Goal: Task Accomplishment & Management: Complete application form

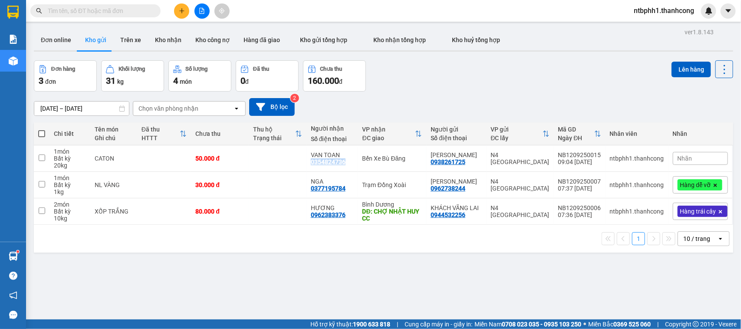
click at [181, 15] on button at bounding box center [181, 10] width 15 height 15
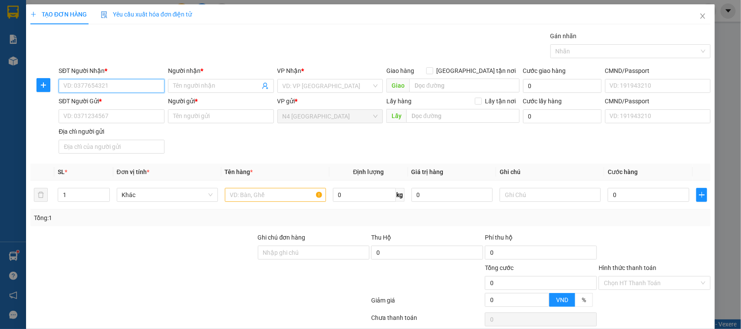
paste input "0918310132"
type input "0918310132"
click at [218, 85] on input "Người nhận *" at bounding box center [216, 86] width 87 height 10
type input "TIẾN"
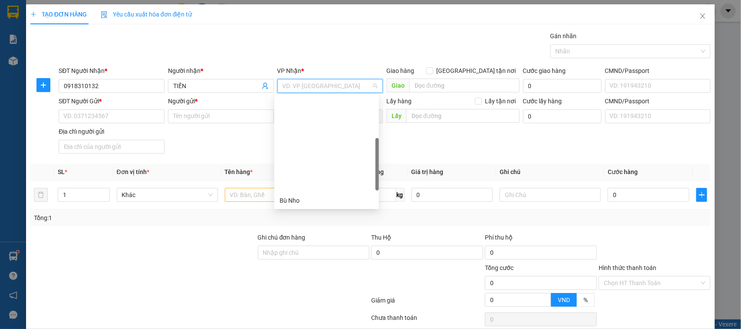
scroll to position [163, 0]
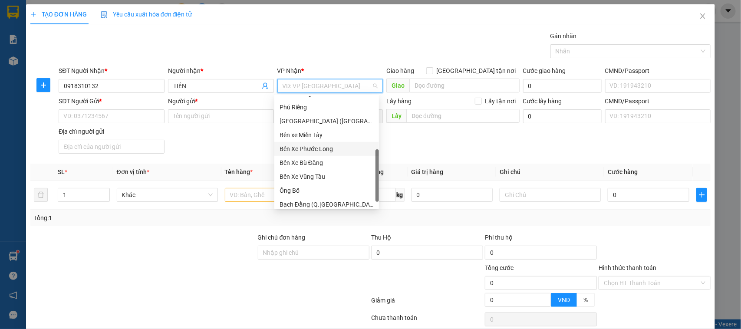
click at [322, 150] on div "Bến Xe Phước Long" at bounding box center [327, 149] width 94 height 10
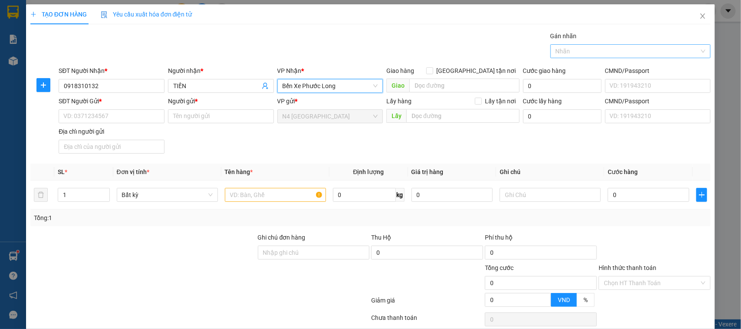
click at [585, 51] on div at bounding box center [627, 51] width 148 height 10
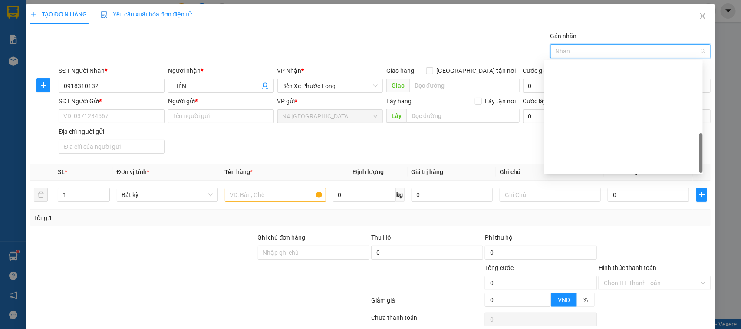
scroll to position [271, 0]
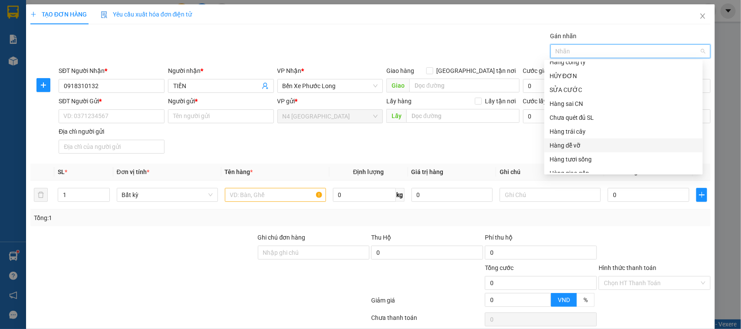
click at [600, 142] on div "Hàng dễ vỡ" at bounding box center [624, 146] width 148 height 10
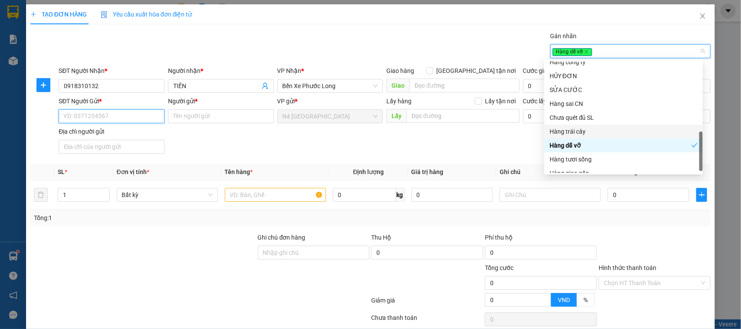
click at [136, 120] on input "SĐT Người Gửi *" at bounding box center [112, 116] width 106 height 14
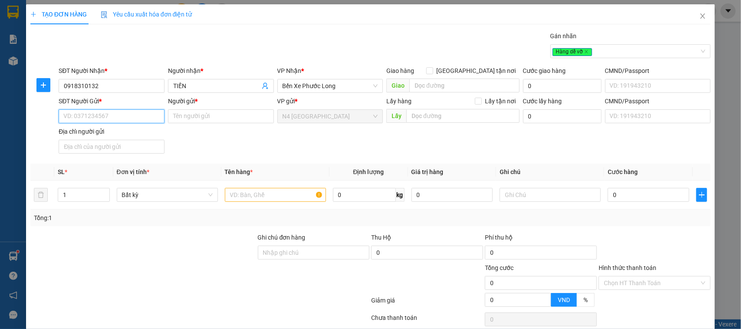
paste input "0989035639"
type input "0989035639"
click at [222, 119] on input "Người gửi *" at bounding box center [221, 116] width 106 height 14
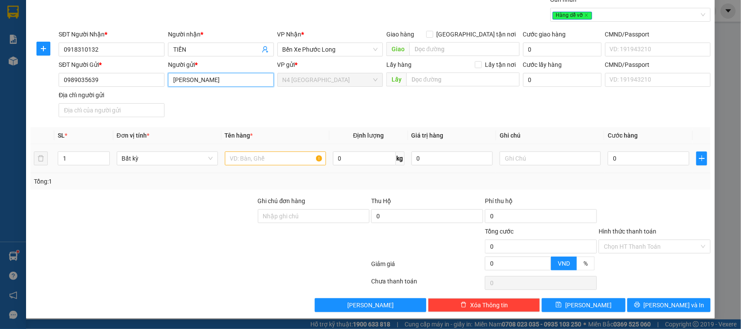
scroll to position [0, 0]
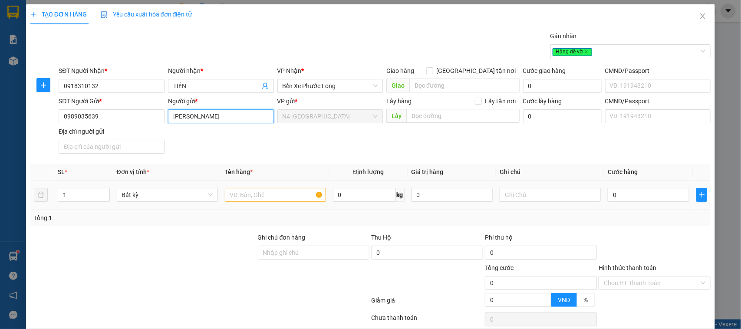
type input "[PERSON_NAME]"
click at [238, 190] on input "text" at bounding box center [275, 195] width 101 height 14
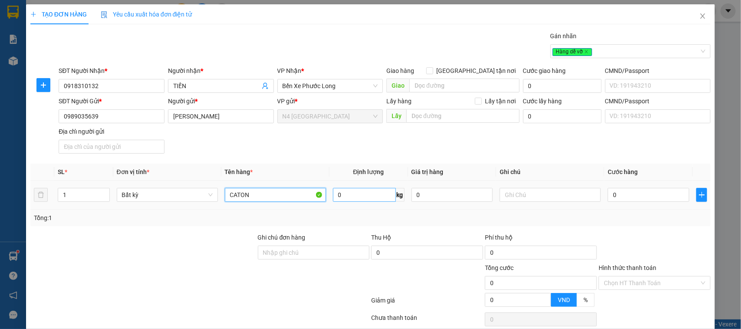
type input "CATON"
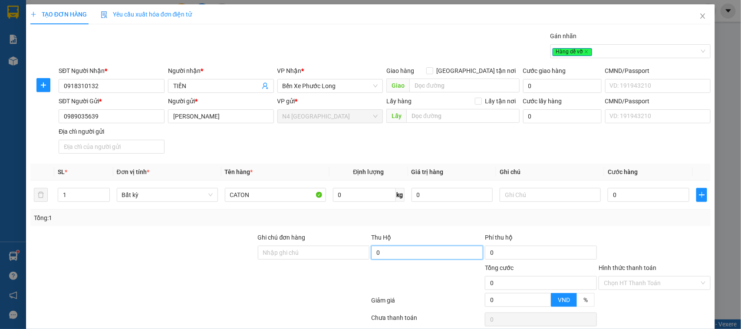
click at [382, 255] on input "0" at bounding box center [427, 253] width 112 height 14
type input "16.000.000"
type input "170.000"
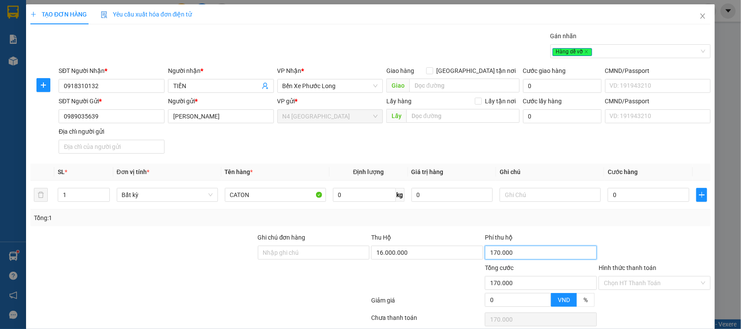
click at [513, 253] on input "170.000" at bounding box center [541, 253] width 112 height 14
click at [456, 280] on div at bounding box center [427, 278] width 114 height 30
click at [349, 194] on input "0" at bounding box center [364, 195] width 63 height 14
click at [427, 199] on input "0" at bounding box center [453, 195] width 82 height 14
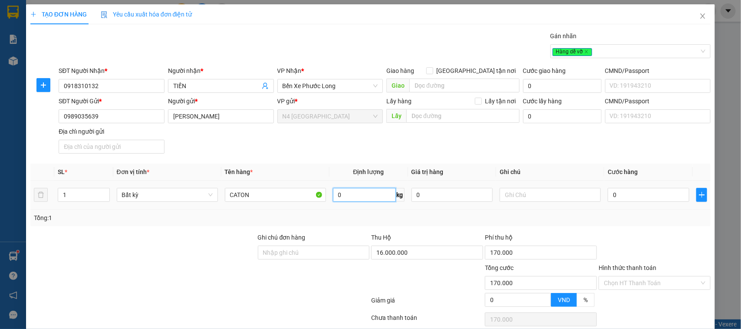
click at [348, 198] on input "0" at bounding box center [364, 195] width 63 height 14
drag, startPoint x: 417, startPoint y: 198, endPoint x: 410, endPoint y: 195, distance: 8.1
click at [412, 196] on input "0" at bounding box center [453, 195] width 82 height 14
type input "16.000.000"
click at [361, 198] on input "0" at bounding box center [364, 195] width 63 height 14
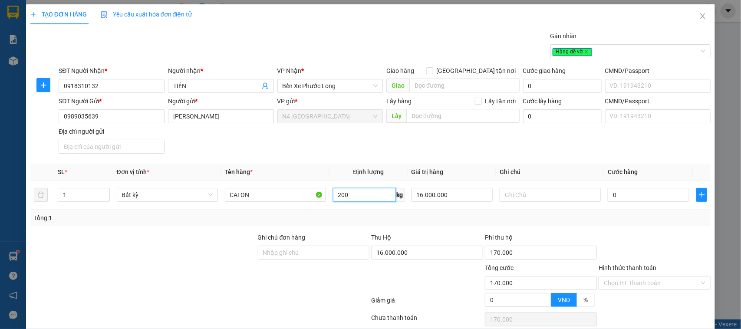
type input "200"
click at [288, 288] on div at bounding box center [314, 278] width 114 height 30
type input "295.000"
type input "465.000"
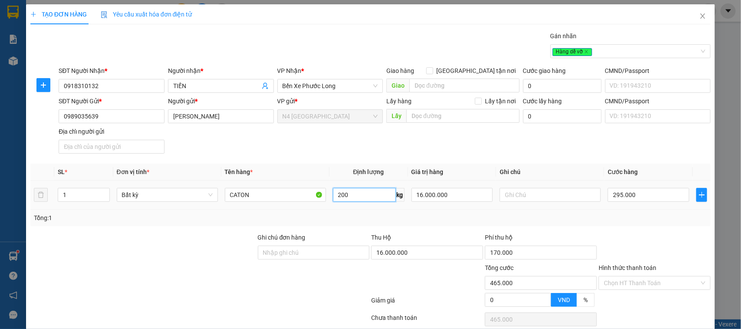
click at [348, 195] on input "200" at bounding box center [364, 195] width 63 height 14
type input "300"
click at [290, 297] on div at bounding box center [200, 302] width 341 height 17
type input "445.000"
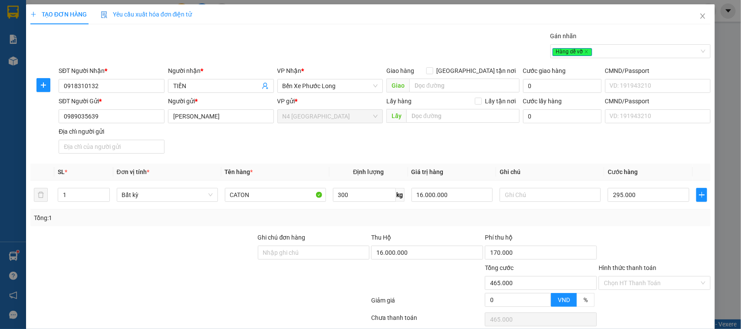
type input "615.000"
click at [351, 198] on input "300" at bounding box center [364, 195] width 63 height 14
type input "250"
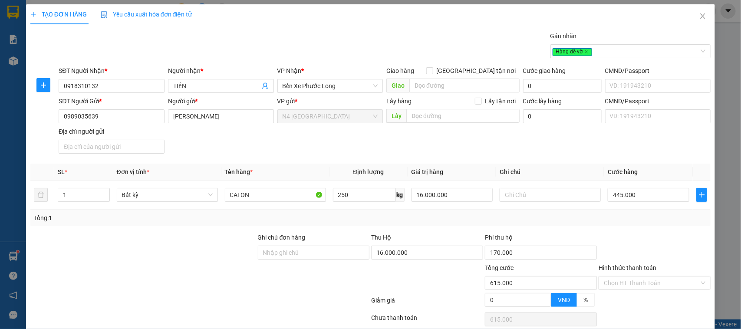
click at [331, 280] on div at bounding box center [314, 278] width 114 height 30
type input "370.000"
type input "540.000"
click at [359, 198] on input "250" at bounding box center [364, 195] width 63 height 14
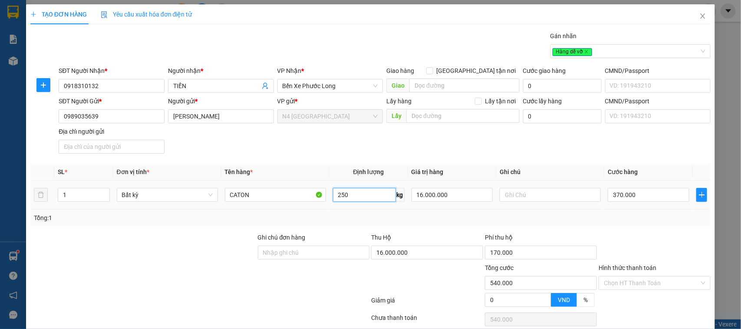
click at [359, 198] on input "250" at bounding box center [364, 195] width 63 height 14
type input "100"
click at [332, 281] on div at bounding box center [314, 278] width 114 height 30
type input "145.000"
type input "315.000"
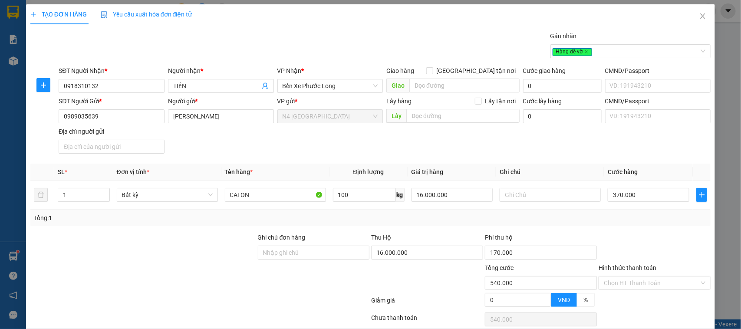
type input "315.000"
click at [527, 138] on div "SĐT Người Gửi * 0989035639 Người gửi * TRẦN SƠN ÂN VP gửi * N4 Bình Phước Lấy h…" at bounding box center [385, 126] width 656 height 61
click at [347, 192] on input "100" at bounding box center [364, 195] width 63 height 14
type input "150"
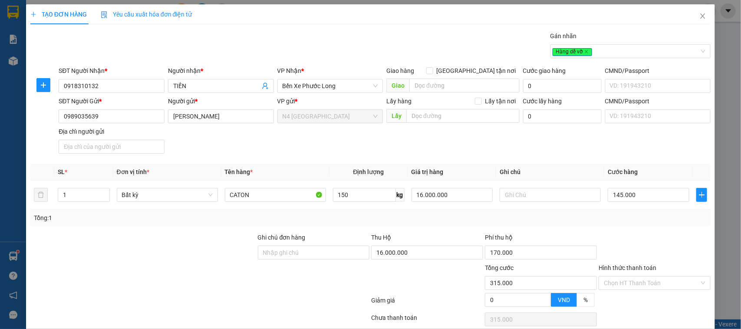
click at [344, 231] on div "Transit Pickup Surcharge Ids Transit Deliver Surcharge Ids Transit Deliver Surc…" at bounding box center [370, 189] width 681 height 317
type input "220.000"
type input "390.000"
click at [342, 196] on input "150" at bounding box center [364, 195] width 63 height 14
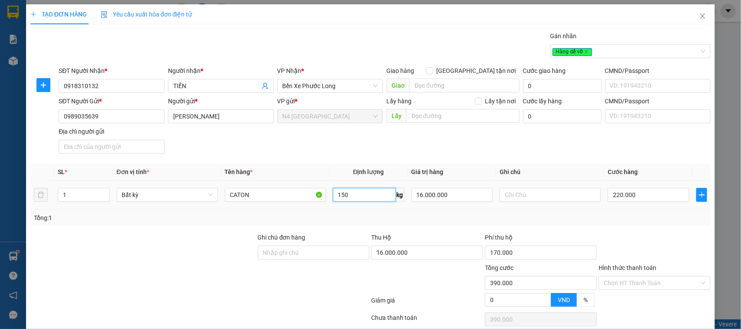
click at [342, 196] on input "150" at bounding box center [364, 195] width 63 height 14
type input "250"
click at [329, 289] on div at bounding box center [314, 278] width 114 height 30
type input "370.000"
type input "540.000"
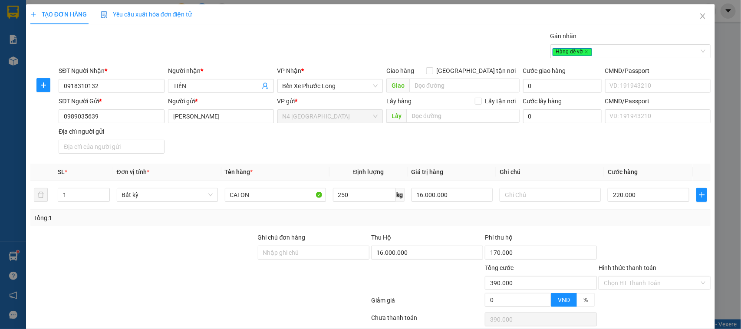
type input "540.000"
click at [348, 198] on input "250" at bounding box center [364, 195] width 63 height 14
type input "350"
click at [319, 281] on div at bounding box center [314, 278] width 114 height 30
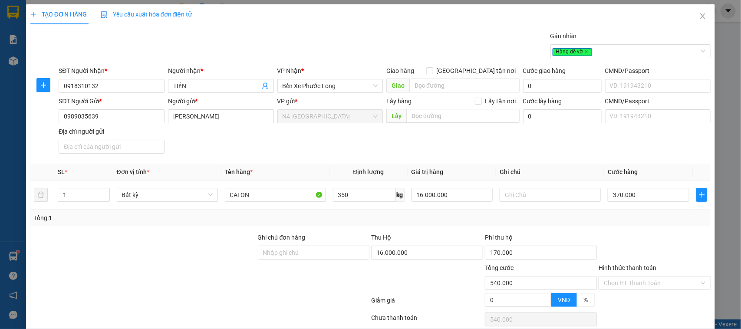
type input "520.000"
type input "690.000"
click at [354, 194] on input "350" at bounding box center [364, 195] width 63 height 14
type input "320"
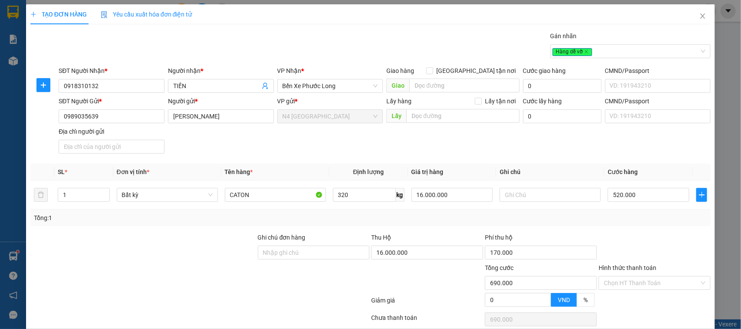
click at [314, 290] on div at bounding box center [314, 278] width 114 height 30
type input "475.000"
type input "645.000"
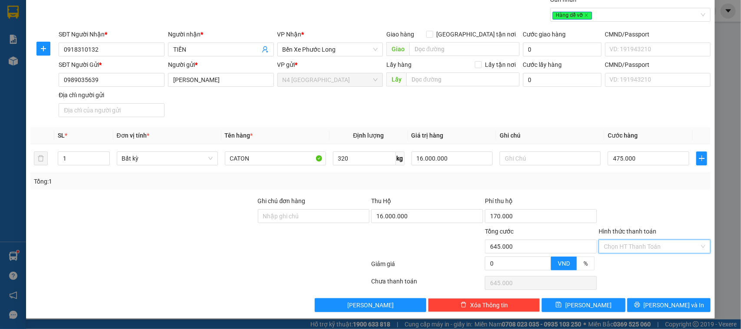
click at [619, 248] on input "Hình thức thanh toán" at bounding box center [652, 246] width 96 height 13
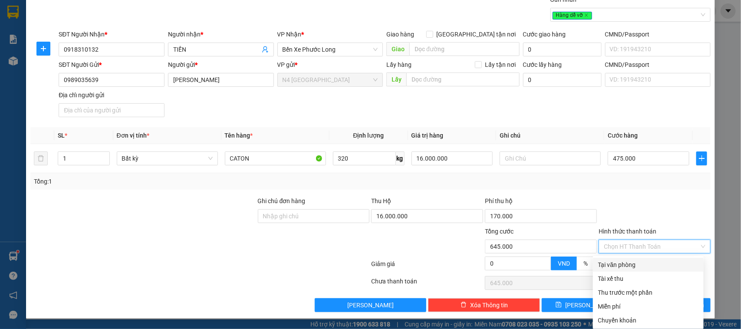
click at [618, 248] on input "Hình thức thanh toán" at bounding box center [652, 246] width 96 height 13
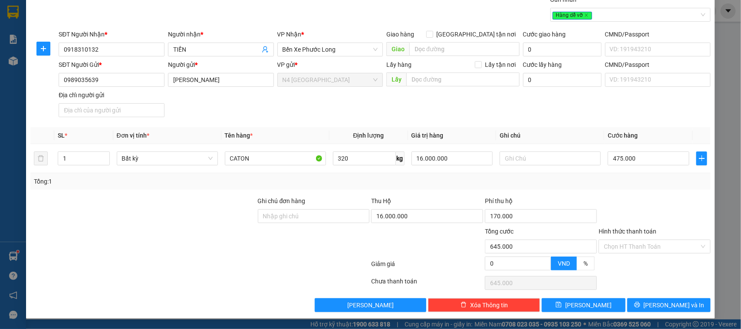
click at [261, 267] on div at bounding box center [200, 265] width 341 height 17
click at [670, 303] on span "Lưu và In" at bounding box center [674, 306] width 61 height 10
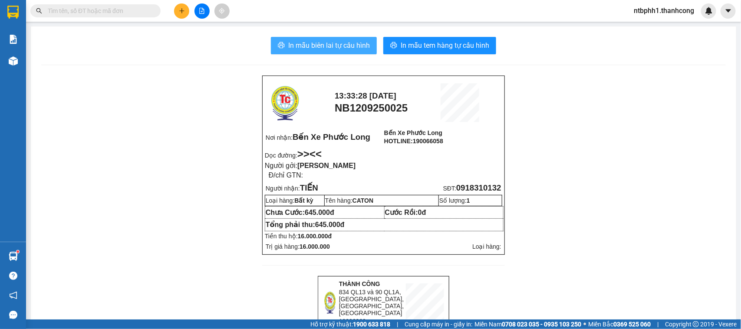
click at [318, 45] on span "In mẫu biên lai tự cấu hình" at bounding box center [329, 45] width 82 height 11
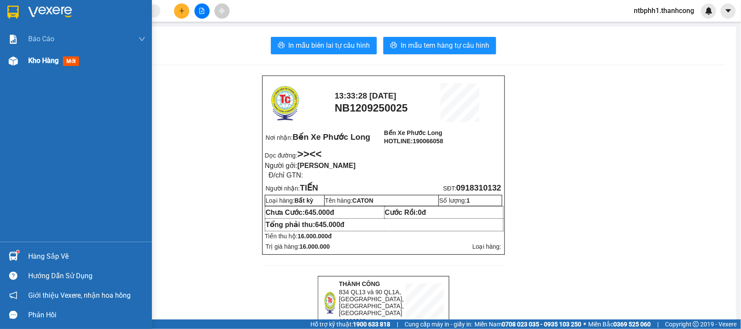
click at [33, 62] on span "Kho hàng" at bounding box center [43, 60] width 30 height 8
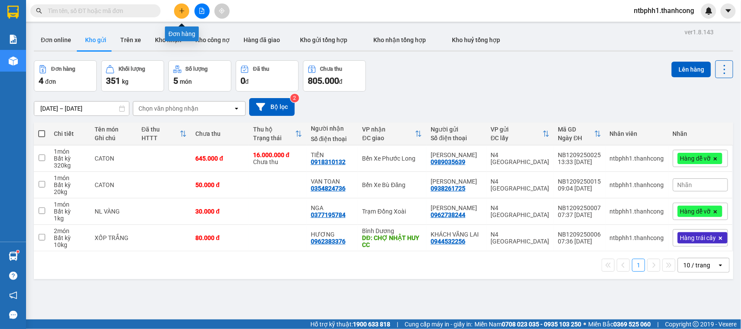
click at [181, 13] on icon "plus" at bounding box center [182, 11] width 6 height 6
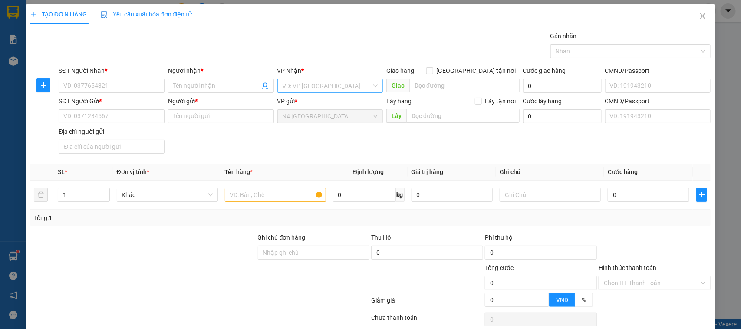
click at [314, 83] on input "search" at bounding box center [327, 85] width 89 height 13
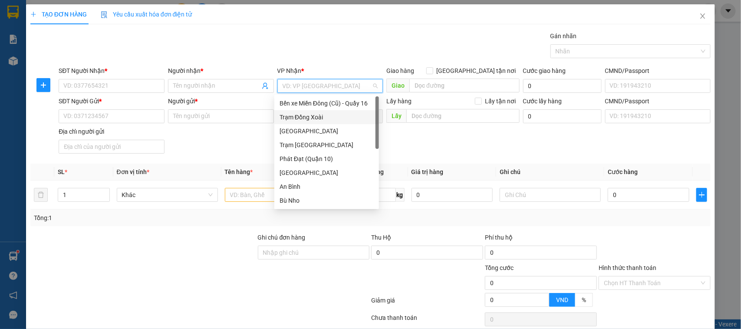
click at [321, 116] on div "Trạm Đồng Xoài" at bounding box center [327, 117] width 94 height 10
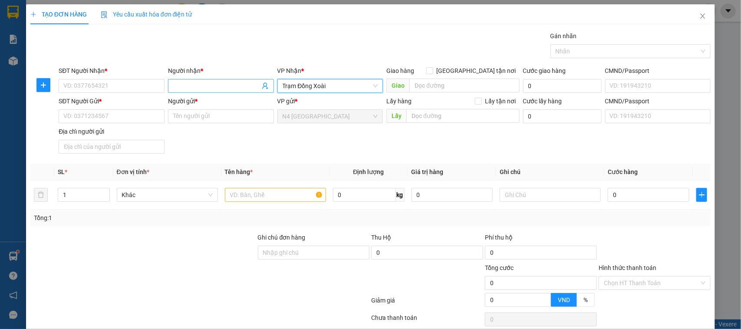
click at [188, 87] on input "Người nhận *" at bounding box center [216, 86] width 87 height 10
type input "HƯỜNG"
click at [87, 87] on input "SĐT Người Nhận *" at bounding box center [112, 86] width 106 height 14
type input "0979261313"
click at [204, 86] on input "HƯỜNG" at bounding box center [216, 86] width 87 height 10
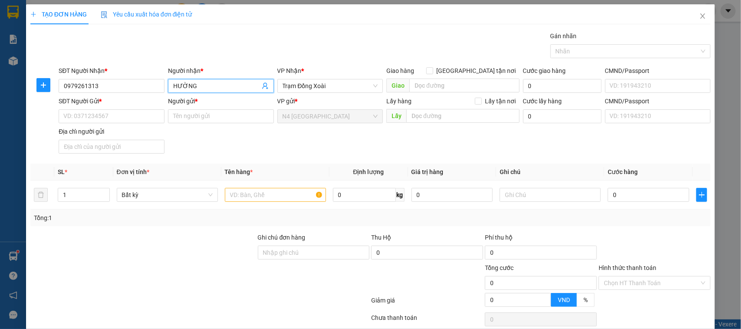
click at [204, 86] on input "HƯỜNG" at bounding box center [216, 86] width 87 height 10
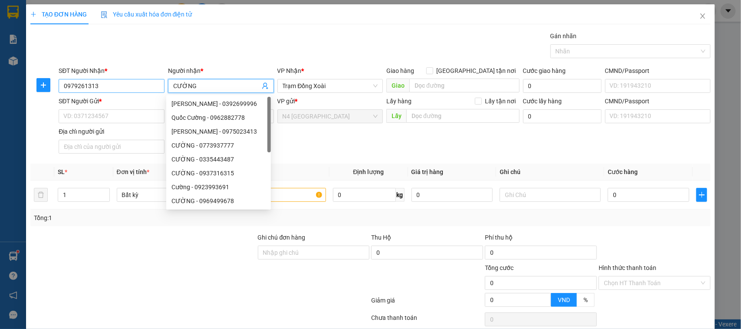
type input "CƯỜNG"
click at [124, 89] on input "0979261313" at bounding box center [112, 86] width 106 height 14
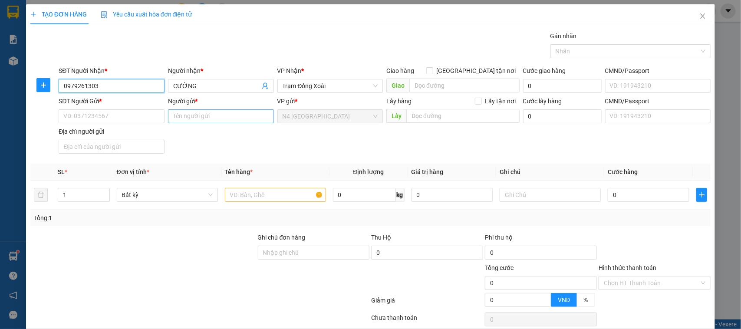
type input "0979261303"
click at [186, 116] on input "Người gửi *" at bounding box center [221, 116] width 106 height 14
click at [117, 113] on input "SĐT Người Gửi *" at bounding box center [112, 116] width 106 height 14
click at [176, 116] on input "TRẦN NHẬT TRƯỜNG" at bounding box center [221, 116] width 106 height 14
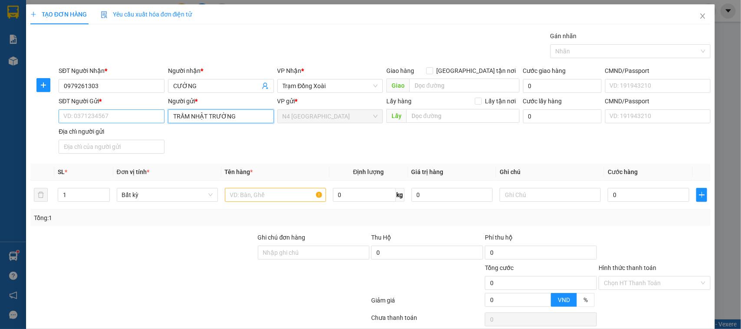
type input "TRẦM NHẬT TRƯỜNG"
click at [121, 114] on input "SĐT Người Gửi *" at bounding box center [112, 116] width 106 height 14
type input "0344666448"
click at [264, 192] on input "text" at bounding box center [275, 195] width 101 height 14
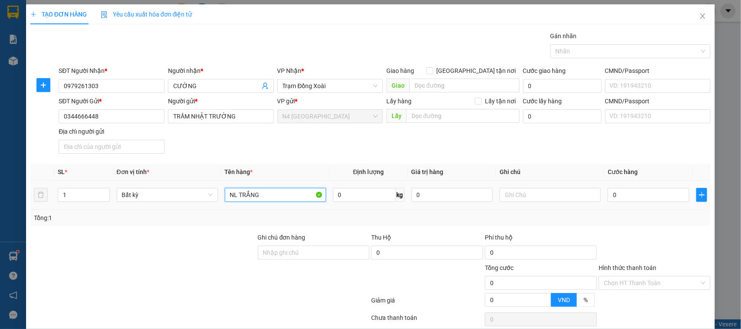
type input "NL TRẮNG"
click at [340, 203] on div "0 kg" at bounding box center [369, 194] width 72 height 17
click at [340, 198] on input "0" at bounding box center [364, 195] width 63 height 14
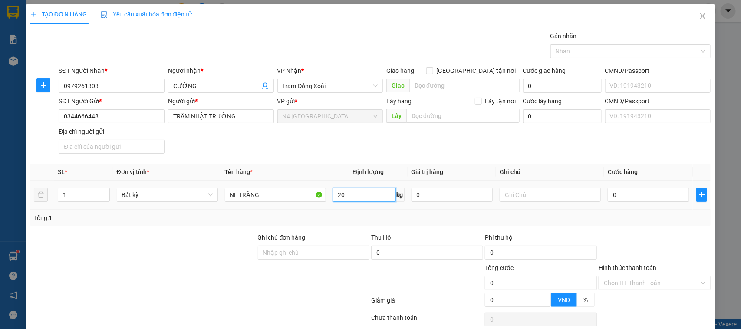
scroll to position [37, 0]
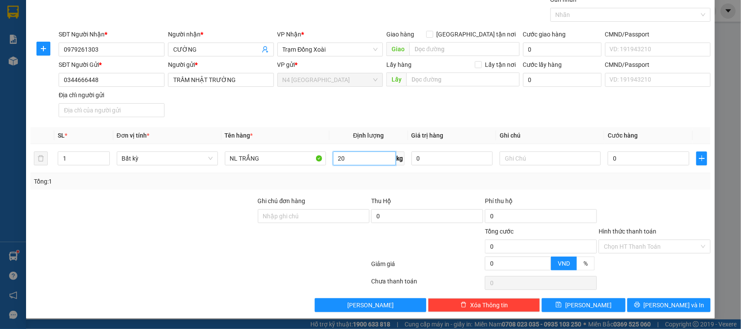
type input "20"
click at [457, 188] on div "Tổng: 1" at bounding box center [370, 181] width 681 height 17
type input "50.000"
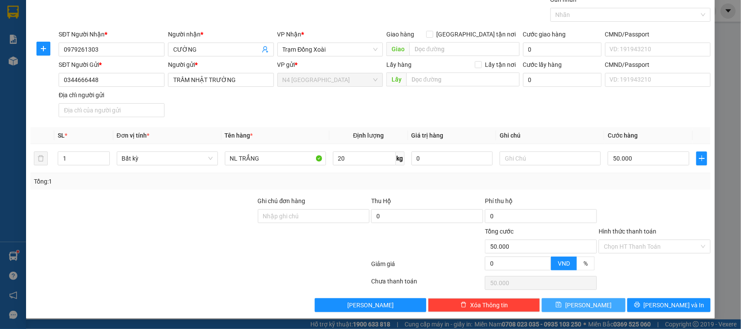
click at [583, 305] on span "Lưu" at bounding box center [588, 306] width 46 height 10
type input "0"
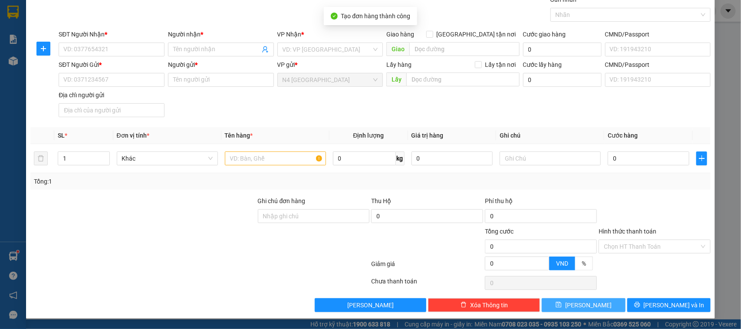
scroll to position [0, 0]
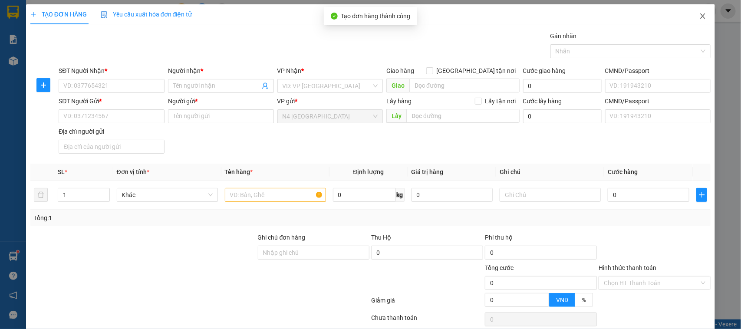
click at [700, 19] on icon "close" at bounding box center [703, 16] width 7 height 7
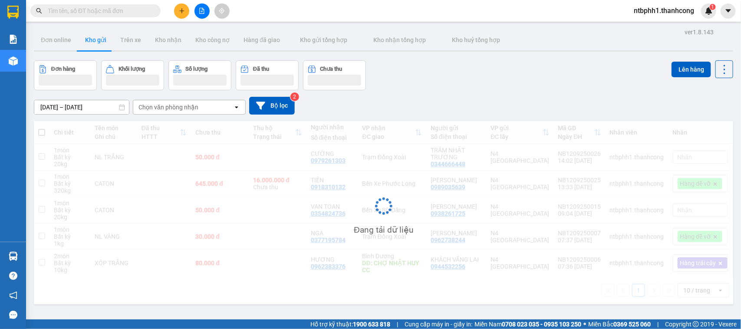
scroll to position [40, 0]
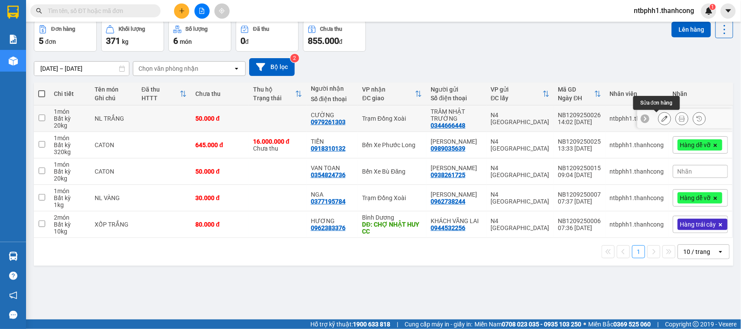
click at [662, 118] on icon at bounding box center [665, 119] width 6 height 6
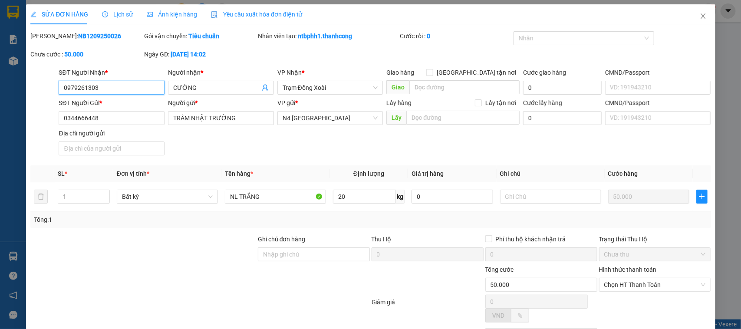
type input "0979261303"
type input "CƯỜNG"
type input "0344666448"
type input "TRẦM NHẬT TRƯỜNG"
type input "50.000"
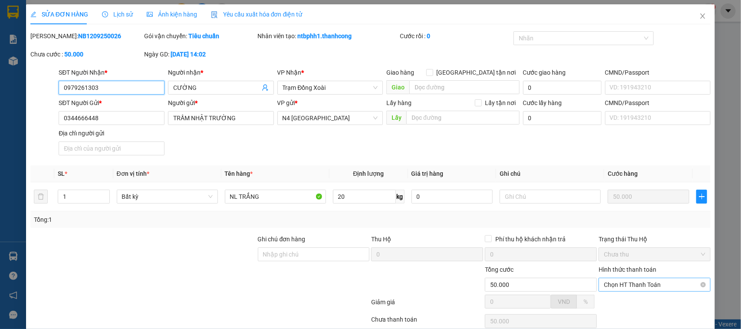
click at [628, 290] on span "Chọn HT Thanh Toán" at bounding box center [655, 284] width 102 height 13
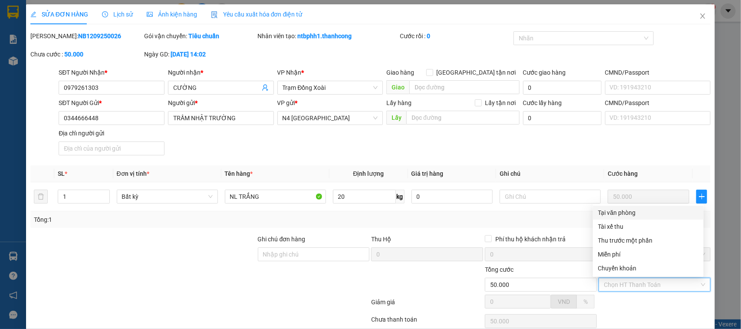
click at [628, 215] on div "Tại văn phòng" at bounding box center [648, 213] width 100 height 10
type input "0"
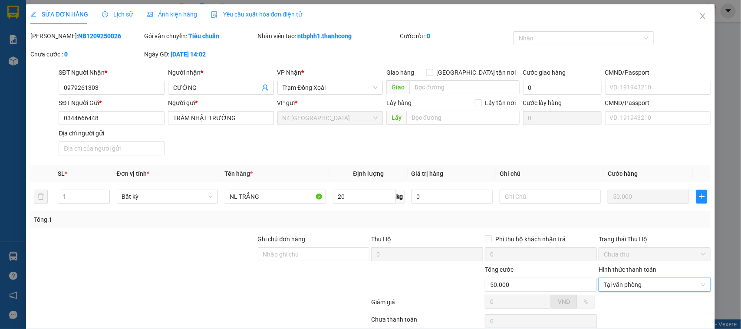
scroll to position [39, 0]
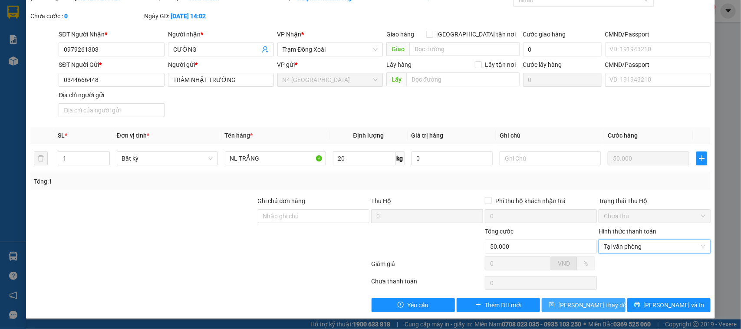
click at [557, 302] on button "Lưu thay đổi" at bounding box center [583, 305] width 83 height 14
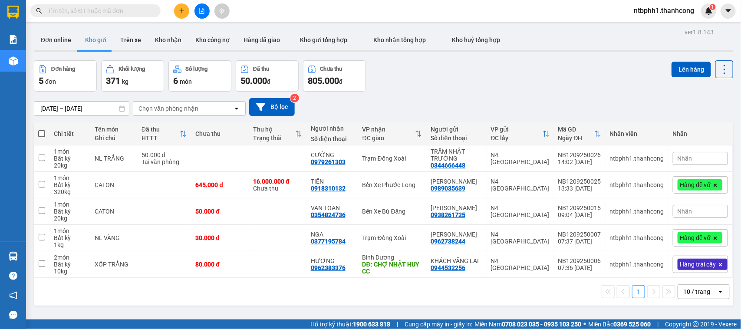
click at [181, 11] on icon "plus" at bounding box center [182, 11] width 6 height 6
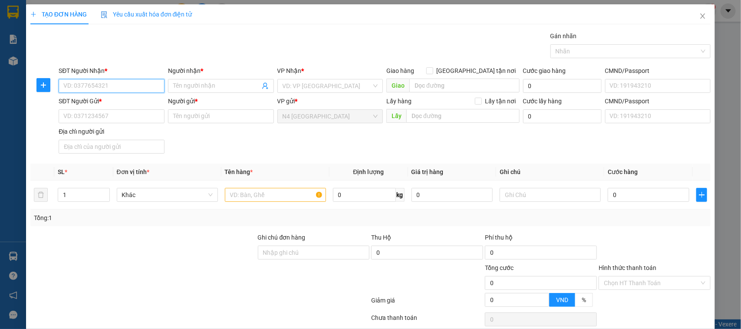
paste input "0974144101"
type input "0974144101"
click at [186, 88] on input "Người nhận *" at bounding box center [216, 86] width 87 height 10
type input "ANH QUÂN"
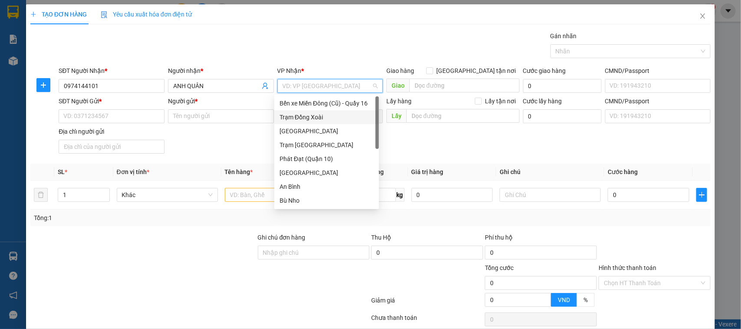
click at [299, 120] on div "Trạm Đồng Xoài" at bounding box center [327, 117] width 94 height 10
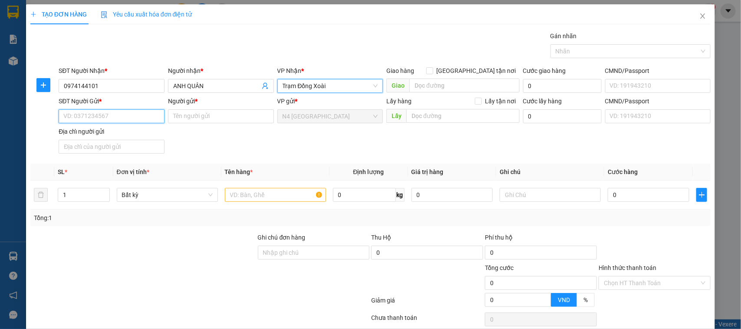
click at [112, 119] on input "SĐT Người Gửi *" at bounding box center [112, 116] width 106 height 14
paste input "0936459881"
type input "0936459881"
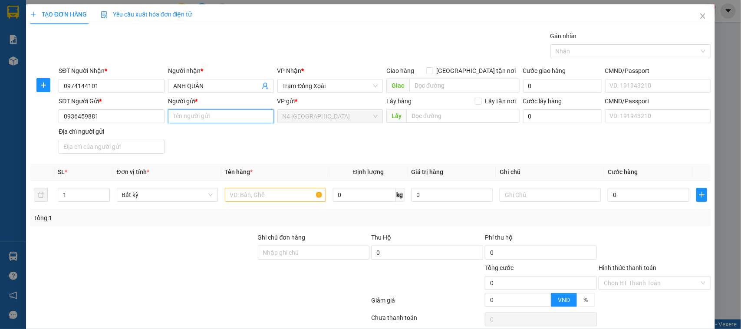
click at [207, 119] on input "Người gửi *" at bounding box center [221, 116] width 106 height 14
type input "LÂM TRUNG HIẾU"
drag, startPoint x: 318, startPoint y: 144, endPoint x: 322, endPoint y: 149, distance: 5.6
click at [318, 144] on div "SĐT Người Gửi * 0936459881 Người gửi * LÂM TRUNG HIẾU LÂM TRUNG HIẾU VP gửi * N…" at bounding box center [385, 126] width 656 height 61
click at [268, 195] on input "text" at bounding box center [275, 195] width 101 height 14
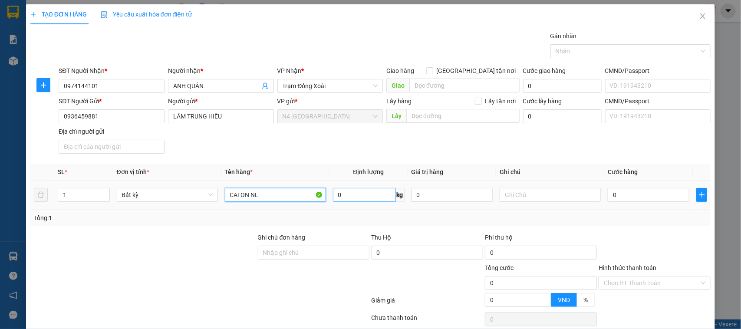
type input "CATON NL"
click at [353, 202] on input "0" at bounding box center [364, 195] width 63 height 14
type input "5"
click at [285, 279] on div at bounding box center [314, 278] width 114 height 30
type input "40.000"
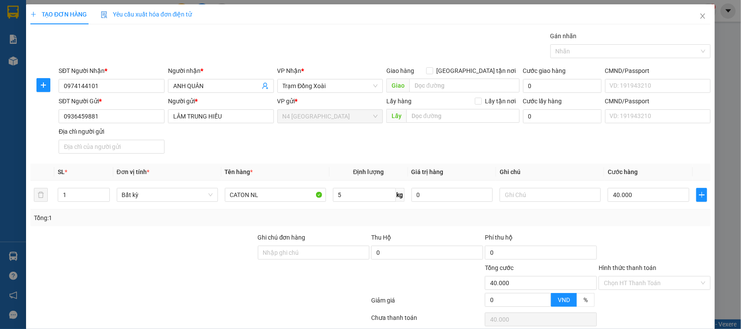
type input "40.000"
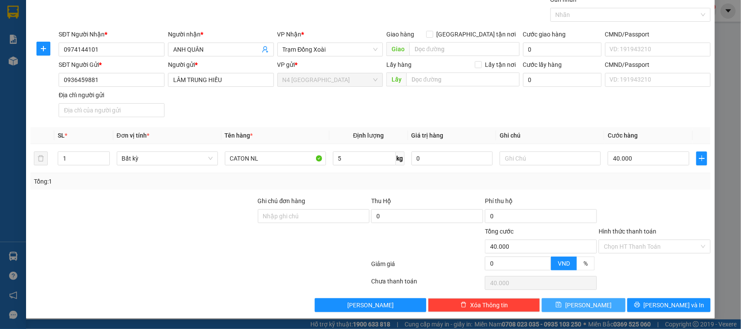
click at [562, 306] on icon "save" at bounding box center [559, 305] width 6 height 6
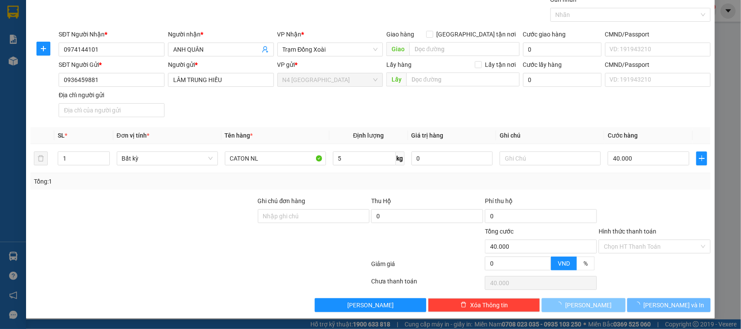
type input "0"
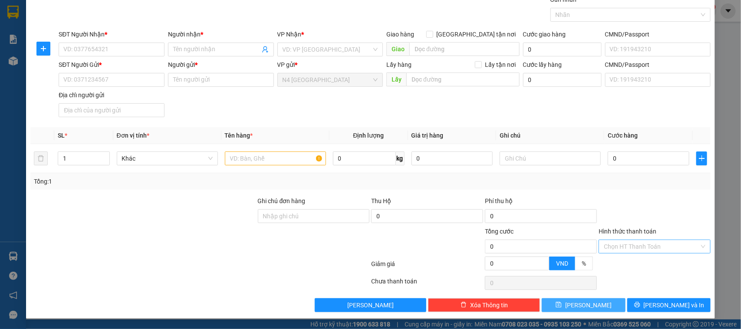
scroll to position [0, 0]
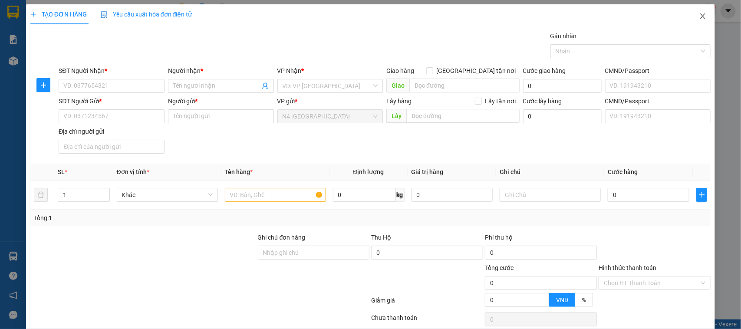
click at [700, 13] on icon "close" at bounding box center [703, 16] width 7 height 7
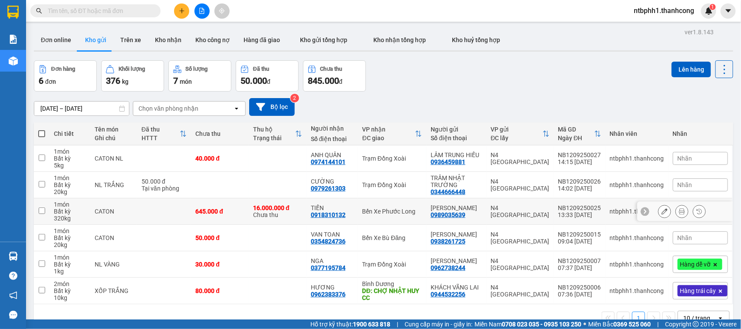
scroll to position [40, 0]
click at [180, 5] on button at bounding box center [181, 10] width 15 height 15
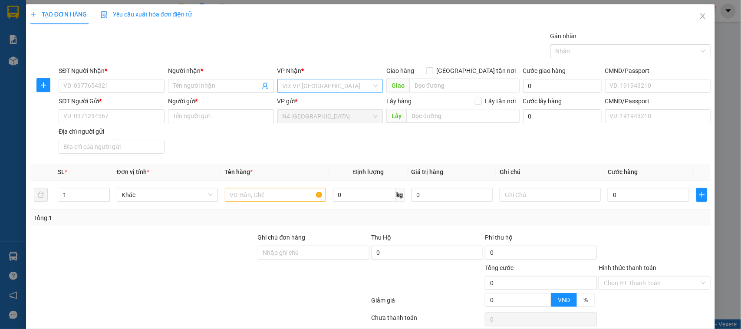
click at [295, 86] on input "search" at bounding box center [327, 85] width 89 height 13
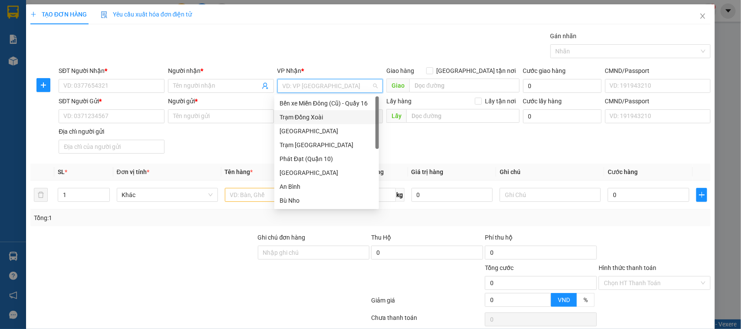
click at [314, 112] on div "Trạm Đồng Xoài" at bounding box center [326, 117] width 105 height 14
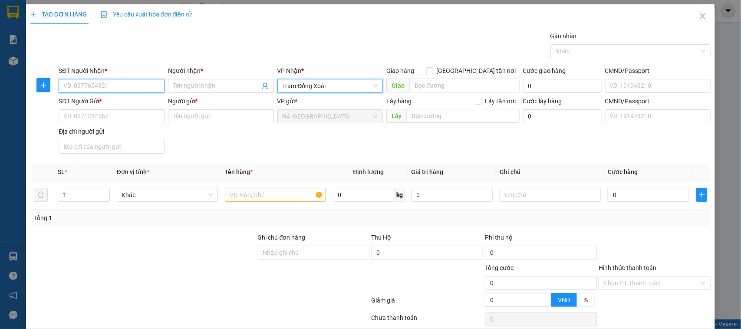
click at [116, 84] on input "SĐT Người Nhận *" at bounding box center [112, 86] width 106 height 14
paste input "0967709983"
type input "0967709983"
click at [187, 84] on input "Người nhận *" at bounding box center [216, 86] width 87 height 10
type input "NHUNG"
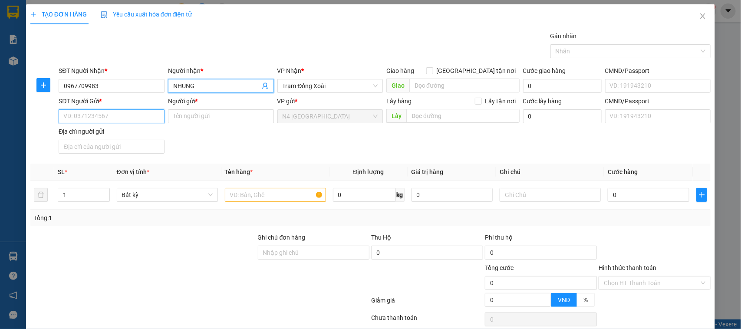
click at [106, 121] on input "SĐT Người Gửi *" at bounding box center [112, 116] width 106 height 14
paste input "0918790351"
type input "0918790351"
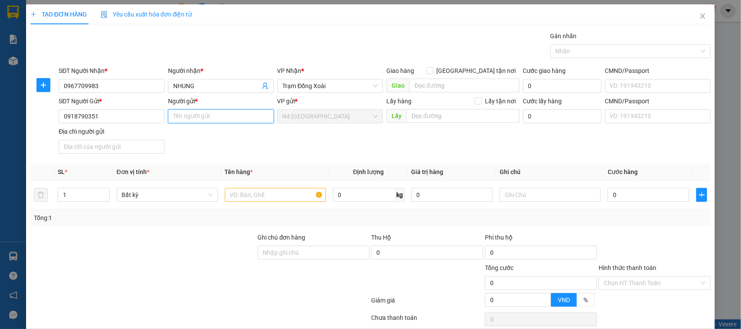
click at [190, 116] on input "Người gửi *" at bounding box center [221, 116] width 106 height 14
type input "[PERSON_NAME]"
click at [269, 193] on input "text" at bounding box center [275, 195] width 101 height 14
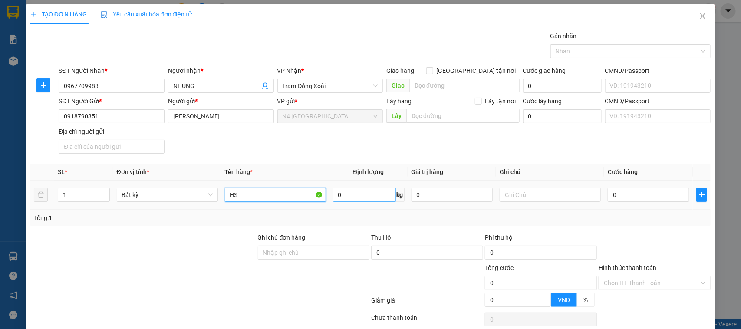
type input "HS"
click at [352, 195] on input "0" at bounding box center [364, 195] width 63 height 14
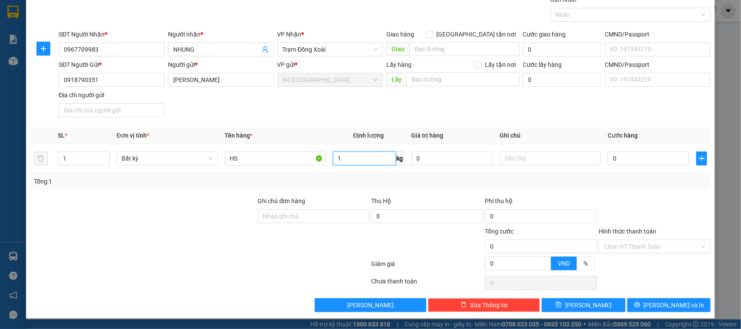
type input "1"
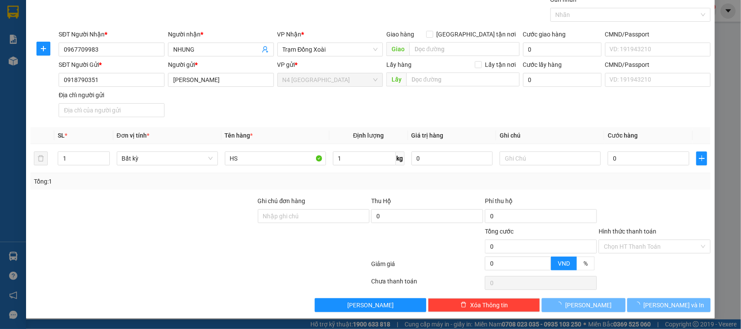
click at [410, 241] on div at bounding box center [427, 242] width 114 height 30
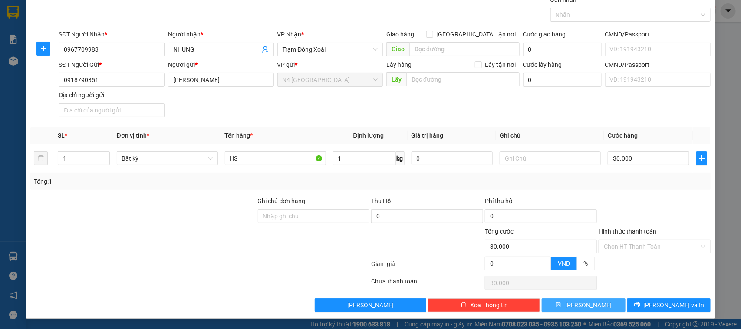
type input "30.000"
click at [587, 305] on span "Lưu" at bounding box center [588, 306] width 46 height 10
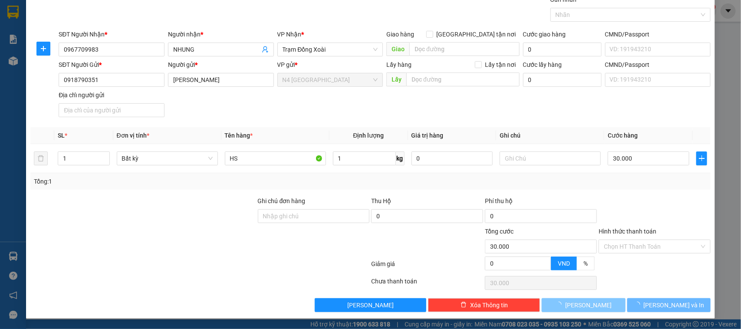
type input "0"
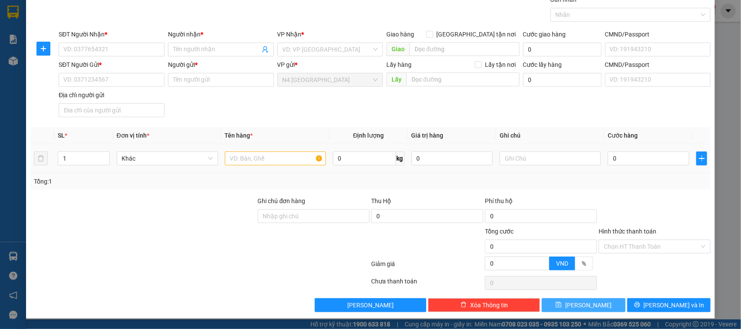
scroll to position [0, 0]
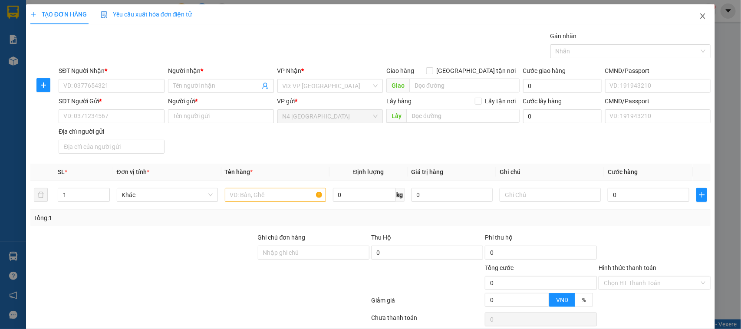
click at [700, 17] on icon "close" at bounding box center [703, 16] width 7 height 7
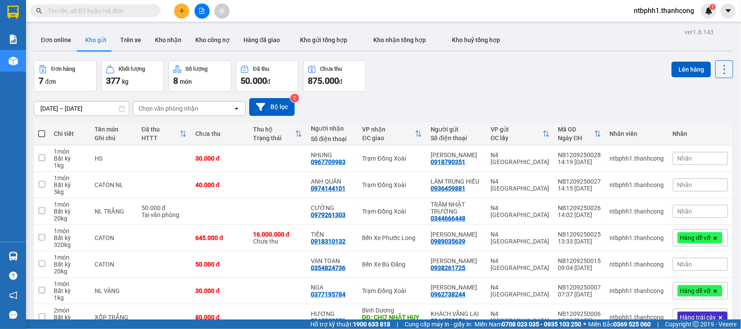
click at [178, 9] on button at bounding box center [181, 10] width 15 height 15
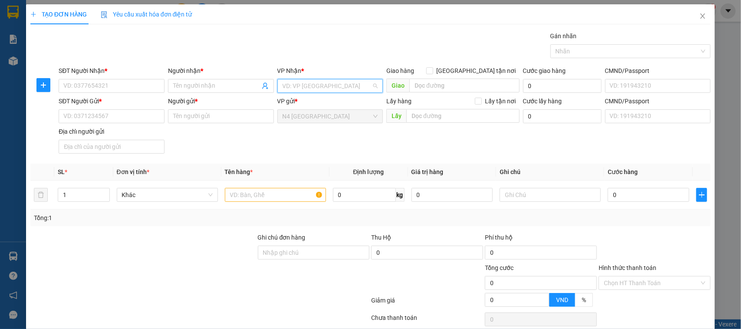
click at [331, 86] on input "search" at bounding box center [327, 85] width 89 height 13
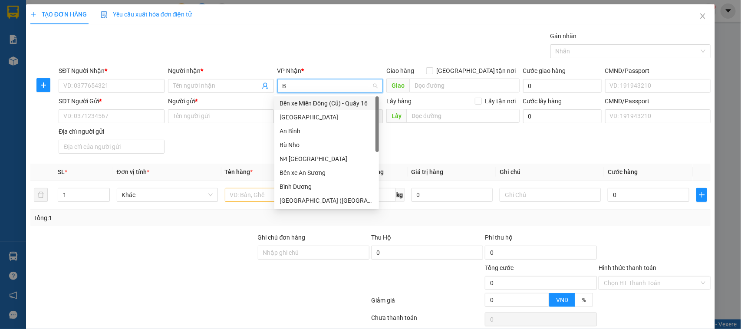
type input "BU"
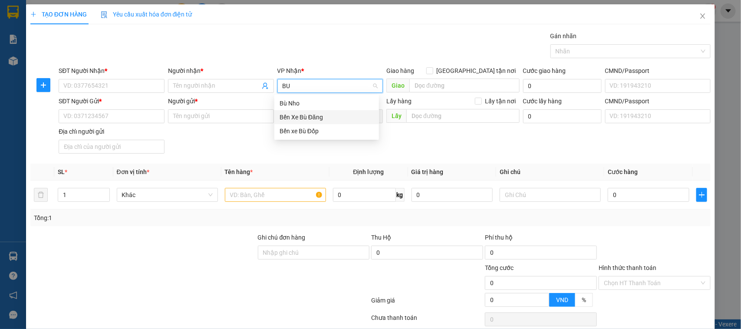
click at [310, 116] on div "Bến Xe Bù Đăng" at bounding box center [327, 117] width 94 height 10
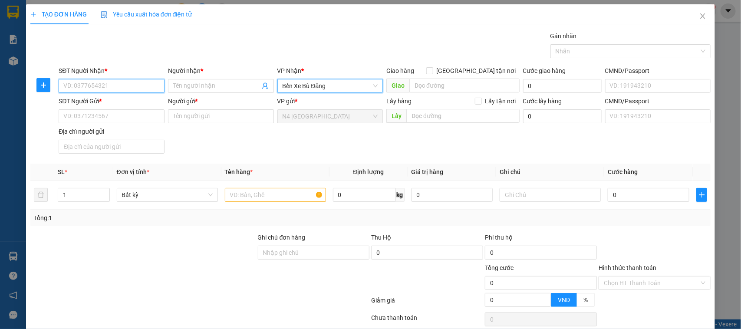
click at [122, 87] on input "SĐT Người Nhận *" at bounding box center [112, 86] width 106 height 14
type input "0972737365"
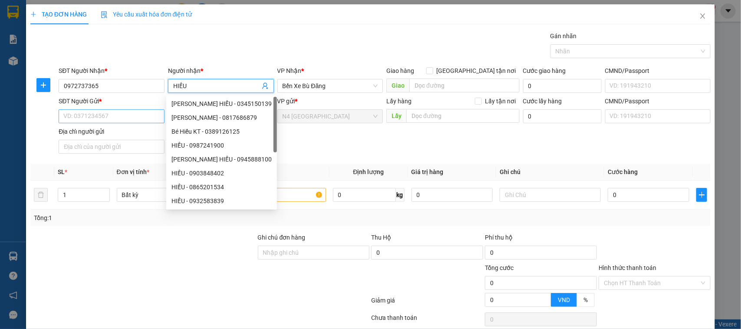
type input "HIẾU"
click at [115, 118] on input "SĐT Người Gửi *" at bounding box center [112, 116] width 106 height 14
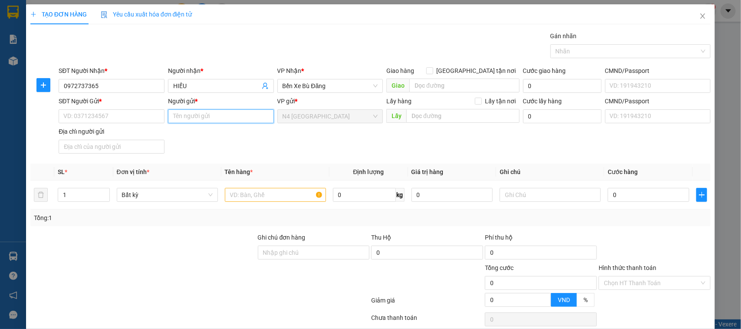
click at [198, 117] on input "Người gửi *" at bounding box center [221, 116] width 106 height 14
type input "BÙI THỊ NHẬT BI"
click at [123, 118] on input "SĐT Người Gửi *" at bounding box center [112, 116] width 106 height 14
type input "0906640255"
click at [244, 198] on input "text" at bounding box center [275, 195] width 101 height 14
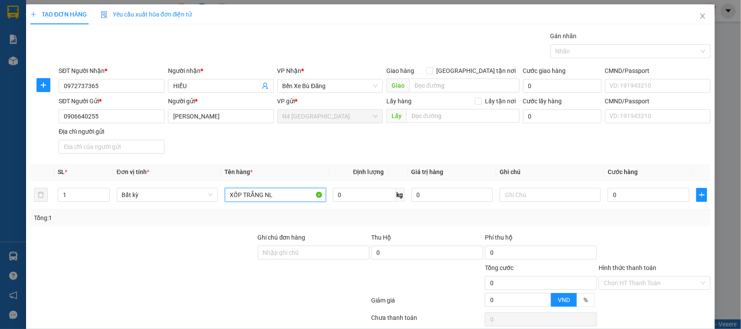
type input "XỐP TRẮNG NL"
click at [699, 193] on icon "plus" at bounding box center [702, 195] width 7 height 7
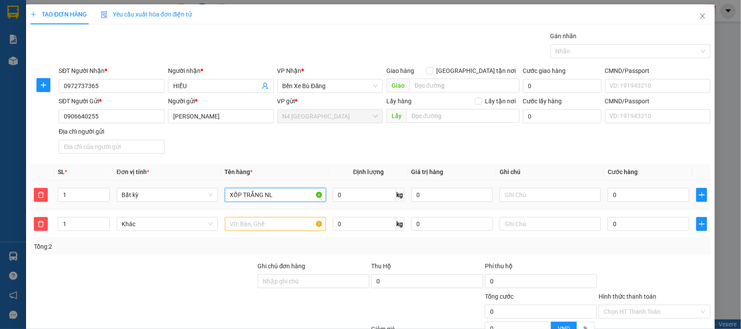
click at [264, 201] on input "XỐP TRẮNG NL" at bounding box center [275, 195] width 101 height 14
click at [264, 226] on input "text" at bounding box center [275, 224] width 101 height 14
paste input "XỐP TRẮNG NL"
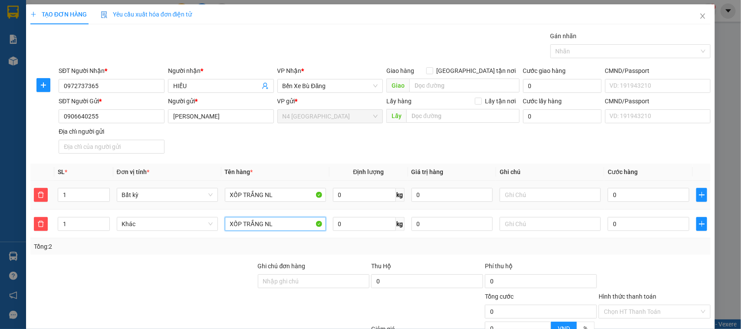
type input "XỐP TRẮNG NL"
click at [421, 166] on th "Giá trị hàng" at bounding box center [452, 172] width 89 height 17
click at [347, 196] on input "0" at bounding box center [364, 195] width 63 height 14
type input "20"
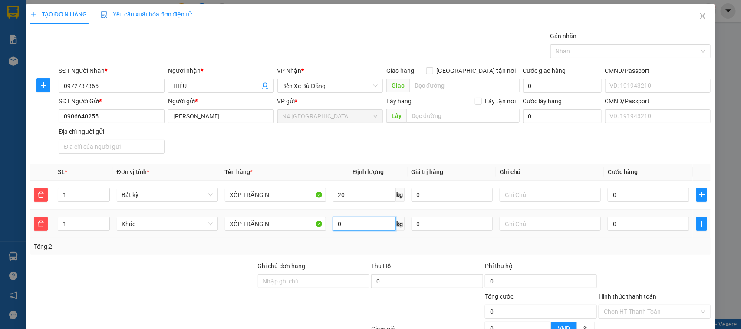
click at [342, 228] on input "0" at bounding box center [364, 224] width 63 height 14
type input "50.000"
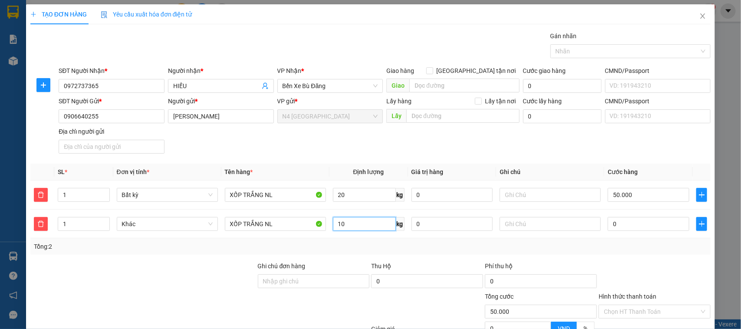
type input "10"
click at [437, 255] on div "Tổng: 2" at bounding box center [370, 246] width 681 height 17
click at [614, 227] on input "0" at bounding box center [649, 224] width 82 height 14
type input "50.004"
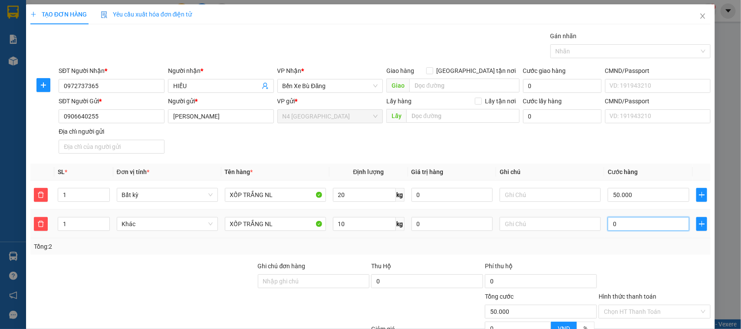
type input "50.004"
type input "4"
type input "50.040"
type input "400"
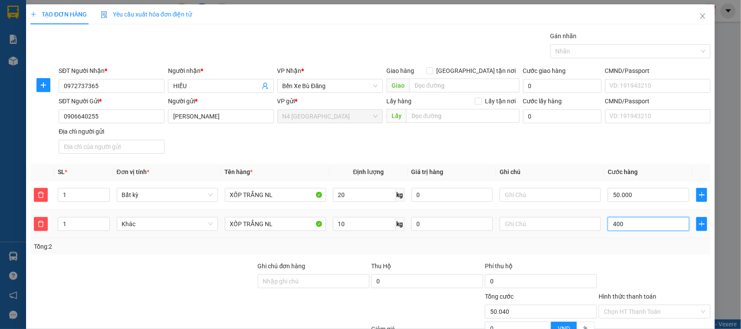
type input "50.400"
type input "54.000"
type input "40.000"
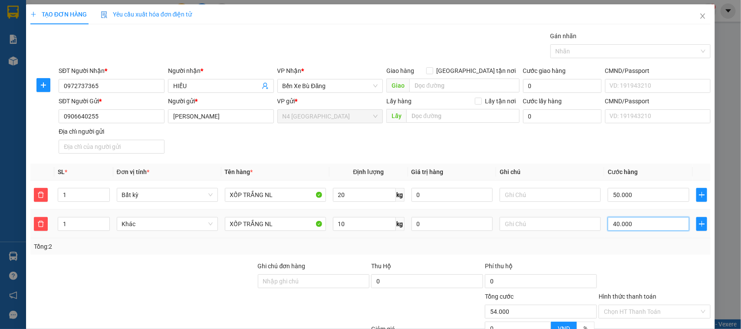
type input "90.000"
type input "40.000"
click at [579, 250] on div "Tổng: 2" at bounding box center [371, 247] width 674 height 10
click at [144, 290] on div at bounding box center [144, 276] width 228 height 30
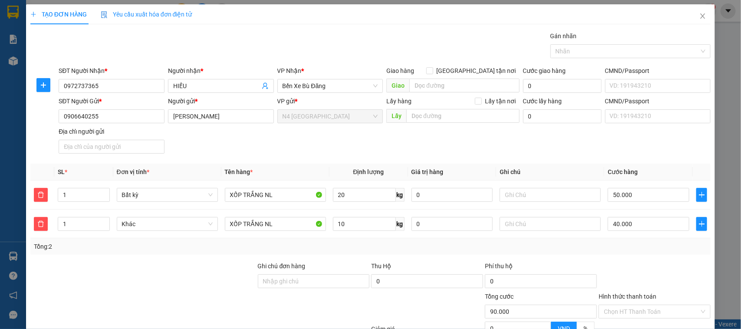
scroll to position [66, 0]
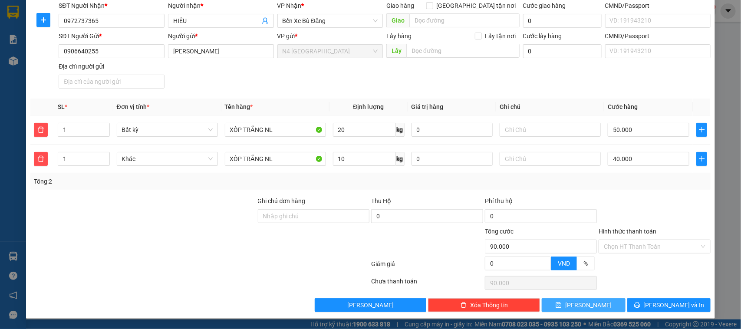
click at [561, 303] on button "Lưu" at bounding box center [583, 305] width 83 height 14
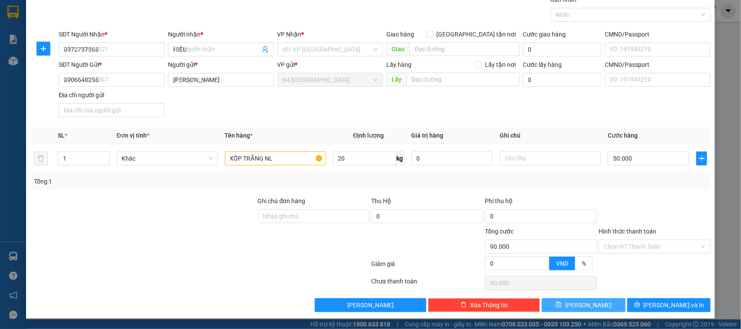
type input "0"
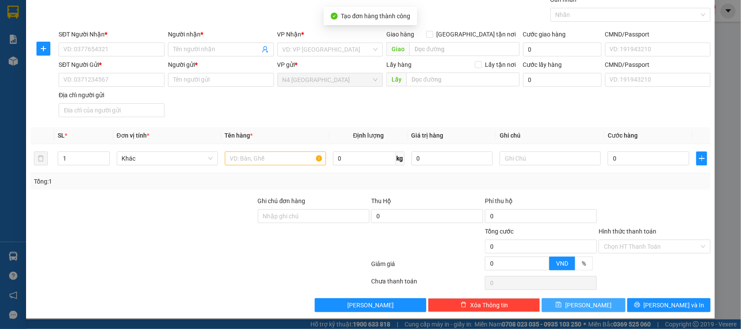
scroll to position [0, 0]
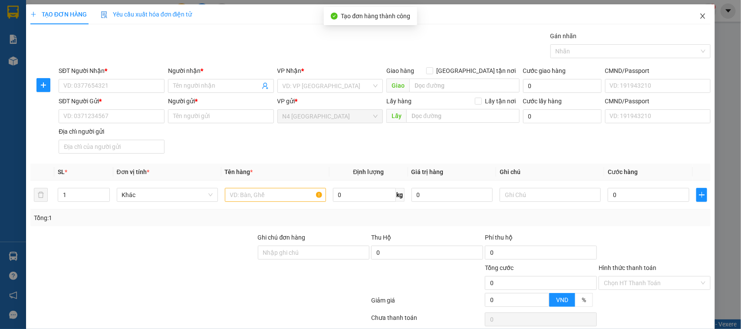
click at [700, 20] on icon "close" at bounding box center [703, 16] width 7 height 7
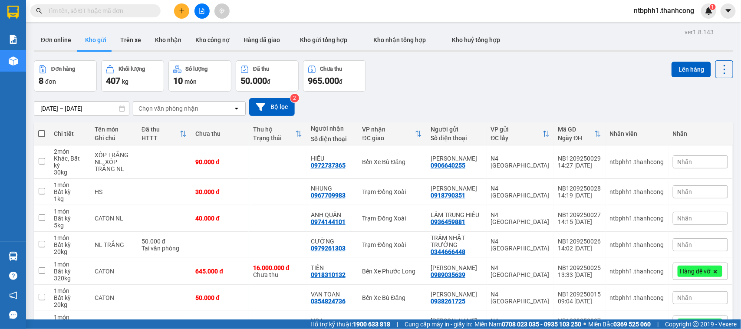
click at [691, 155] on div "Nhãn" at bounding box center [700, 161] width 55 height 13
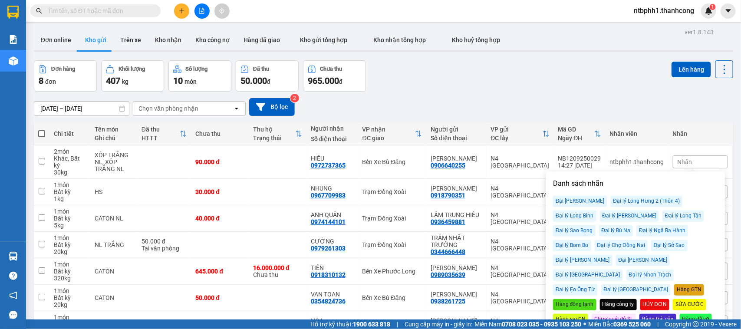
click at [640, 314] on div "Hàng trái cây" at bounding box center [658, 319] width 37 height 11
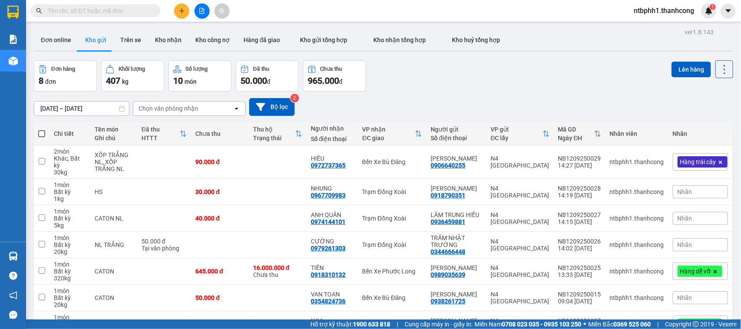
click at [585, 98] on div "10/09/2025 – 12/09/2025 Press the down arrow key to interact with the calendar …" at bounding box center [384, 107] width 700 height 18
click at [183, 12] on icon "plus" at bounding box center [182, 11] width 6 height 6
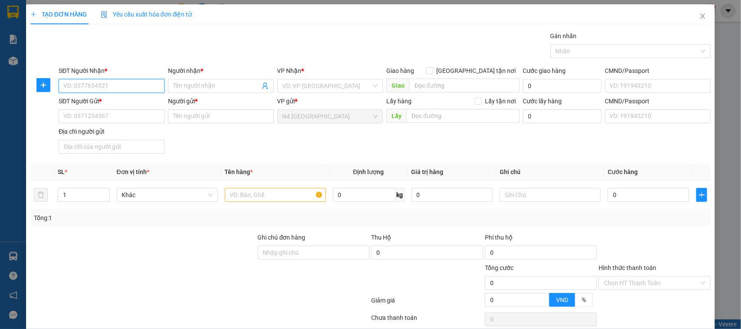
click at [89, 86] on input "SĐT Người Nhận *" at bounding box center [112, 86] width 106 height 14
click at [207, 88] on input "Người nhận *" at bounding box center [216, 86] width 87 height 10
type input "H"
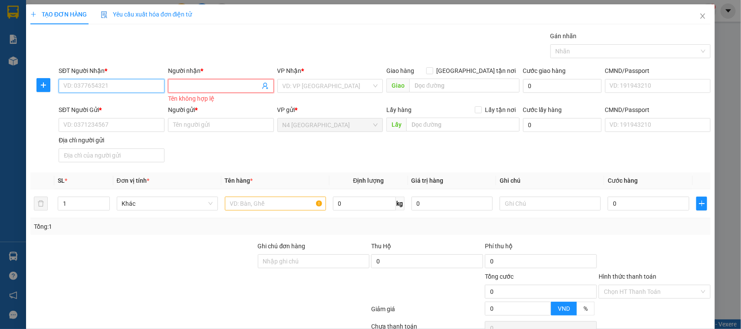
click at [131, 83] on input "SĐT Người Nhận *" at bounding box center [112, 86] width 106 height 14
type input "0983829116"
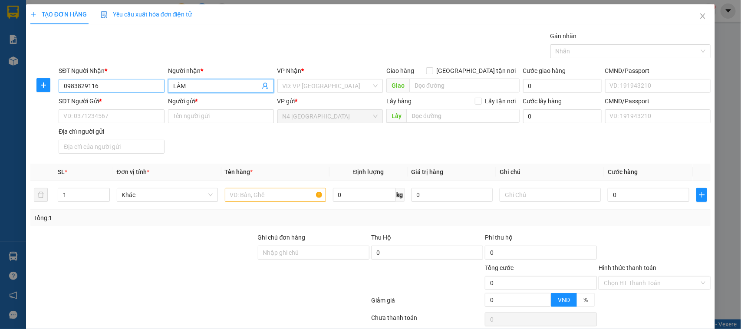
type input "LÂM"
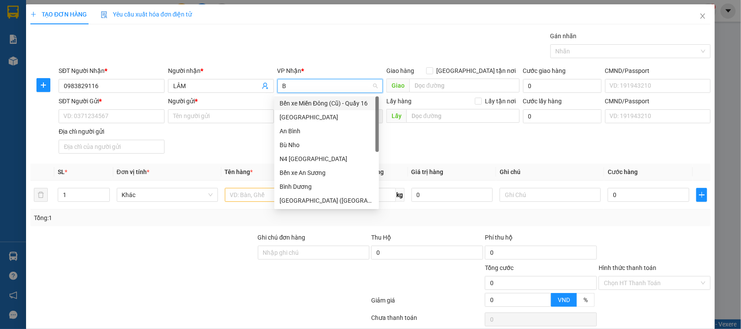
type input "BU"
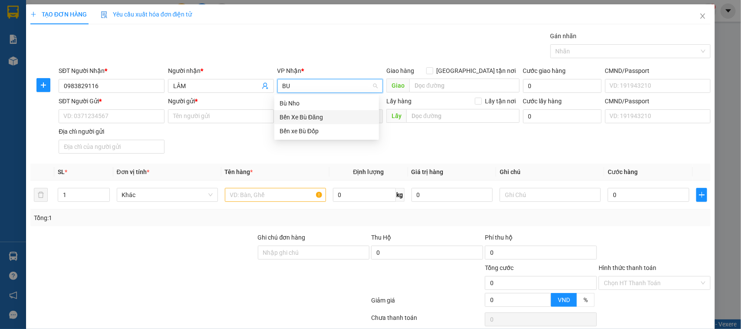
click at [309, 116] on div "Bến Xe Bù Đăng" at bounding box center [327, 117] width 94 height 10
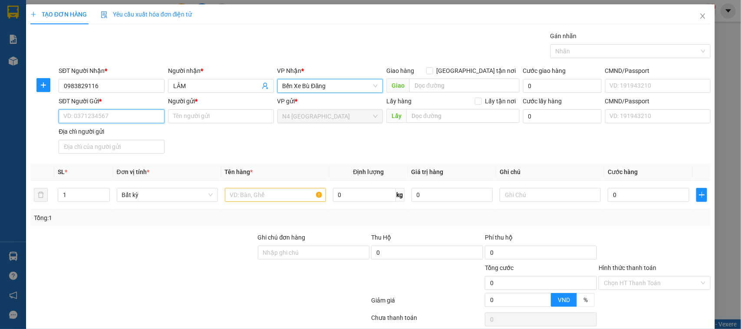
click at [118, 121] on input "SĐT Người Gửi *" at bounding box center [112, 116] width 106 height 14
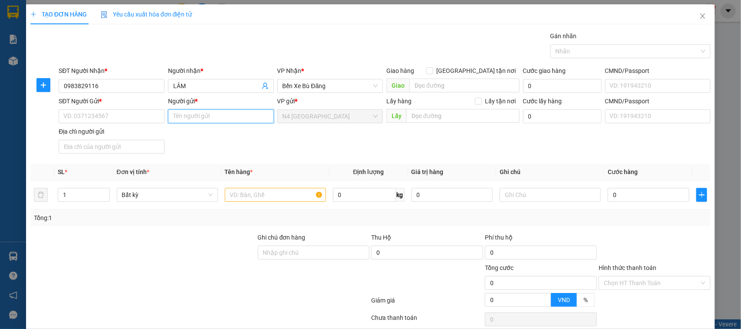
click at [197, 118] on input "Người gửi *" at bounding box center [221, 116] width 106 height 14
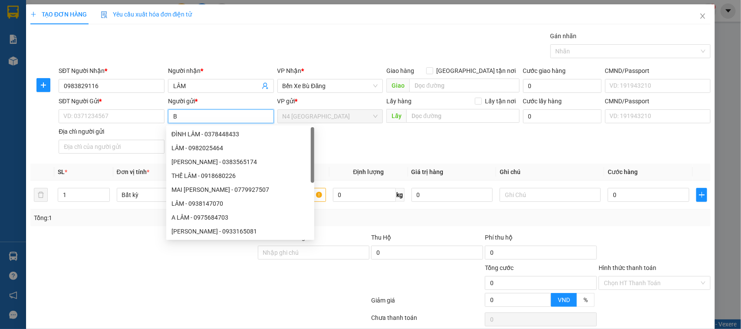
type input "BI"
click at [222, 133] on div "BÙI THỊ NHẬT BI - 0906640255" at bounding box center [243, 134] width 143 height 10
type input "0906640255"
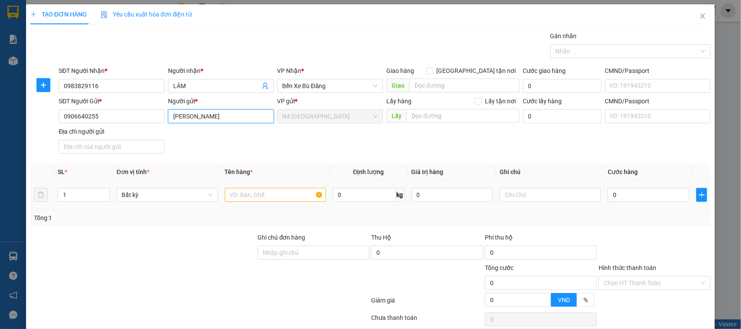
type input "BÙI THỊ NHẬT BI"
click at [244, 196] on input "text" at bounding box center [275, 195] width 101 height 14
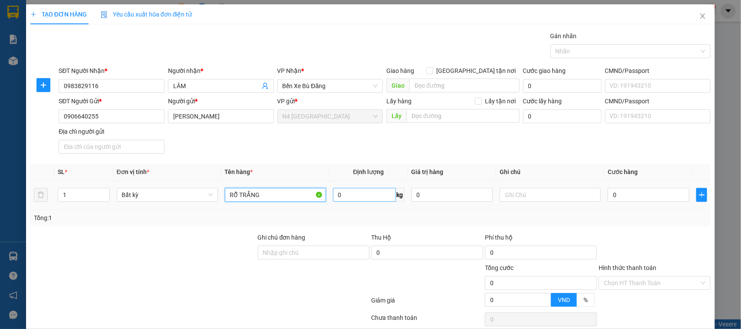
type input "RỖ TRẮNG"
click at [348, 195] on input "0" at bounding box center [364, 195] width 63 height 14
type input "4"
click at [567, 50] on div at bounding box center [627, 51] width 148 height 10
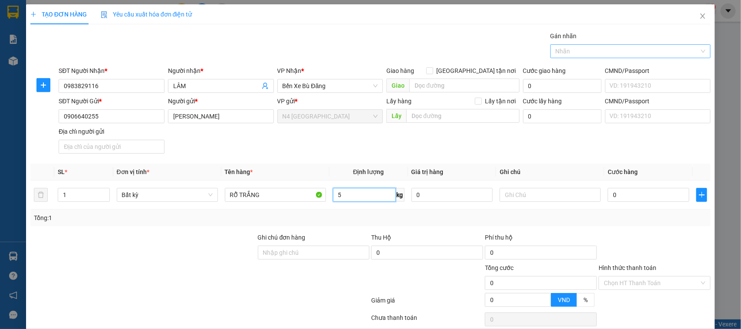
type input "5"
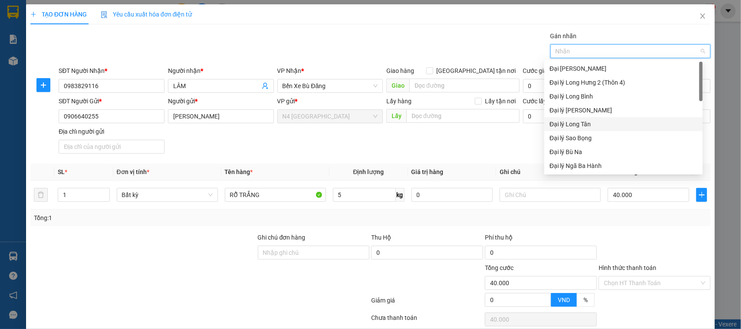
type input "40.000"
type input "TR"
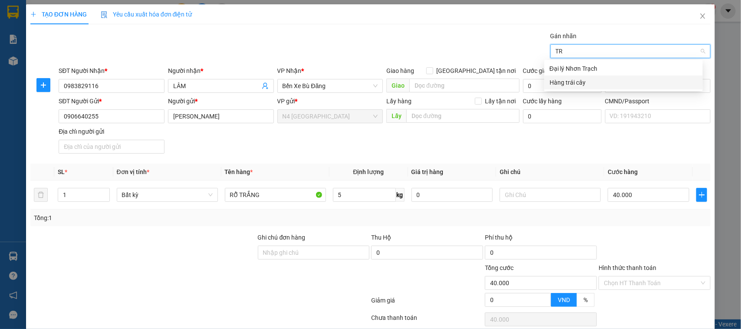
click at [600, 85] on div "Hàng trái cây" at bounding box center [624, 83] width 148 height 10
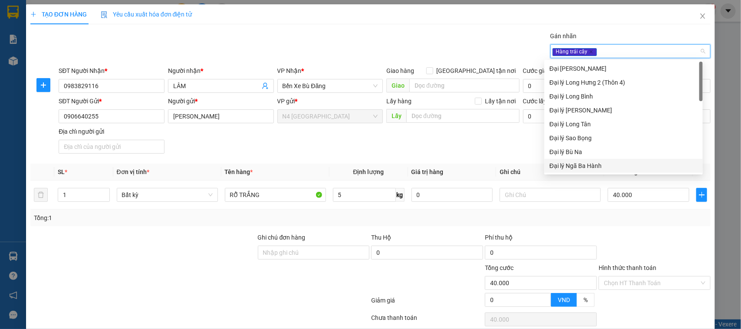
click at [433, 218] on div "Tổng: 1" at bounding box center [371, 218] width 674 height 10
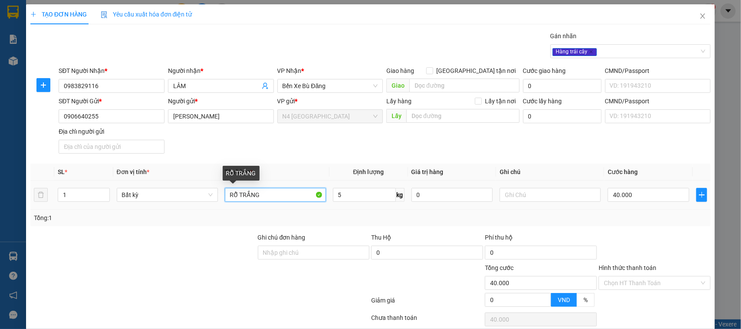
drag, startPoint x: 279, startPoint y: 198, endPoint x: 238, endPoint y: 201, distance: 41.8
click at [238, 201] on input "RỖ TRẮNG" at bounding box center [275, 195] width 101 height 14
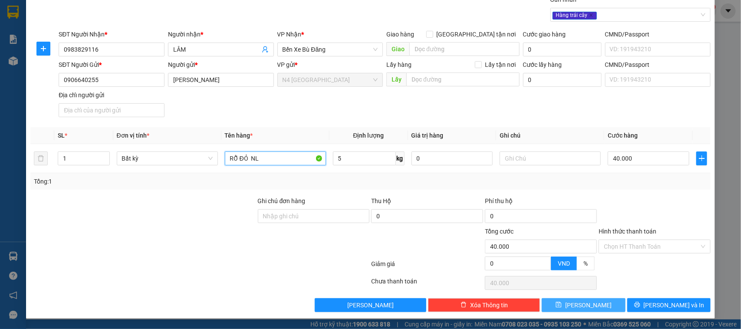
type input "RỖ ĐỎ NL"
click at [555, 307] on button "Lưu" at bounding box center [583, 305] width 83 height 14
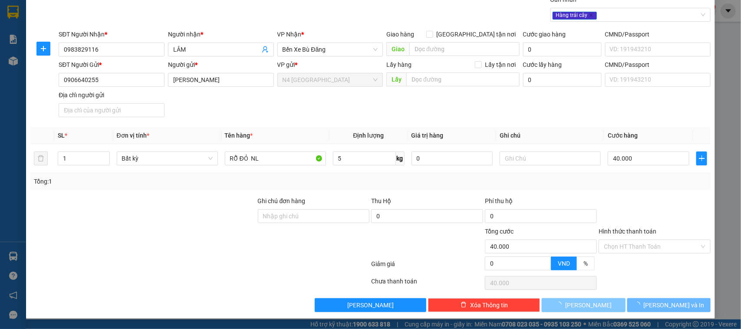
type input "0"
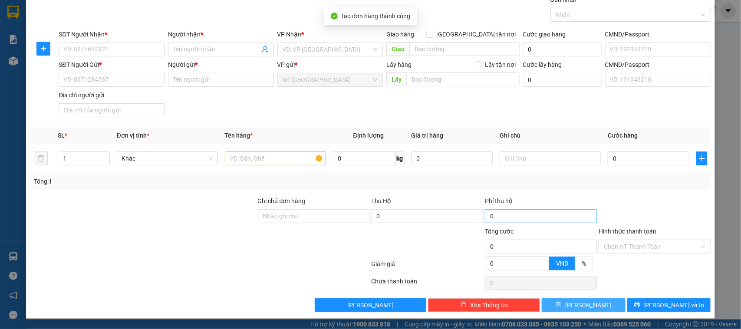
scroll to position [0, 0]
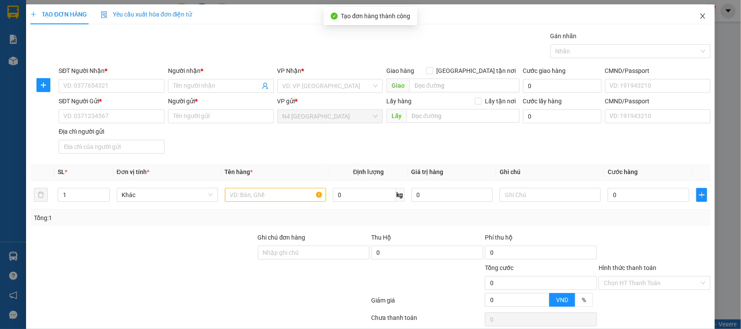
click at [700, 17] on icon "close" at bounding box center [703, 16] width 7 height 7
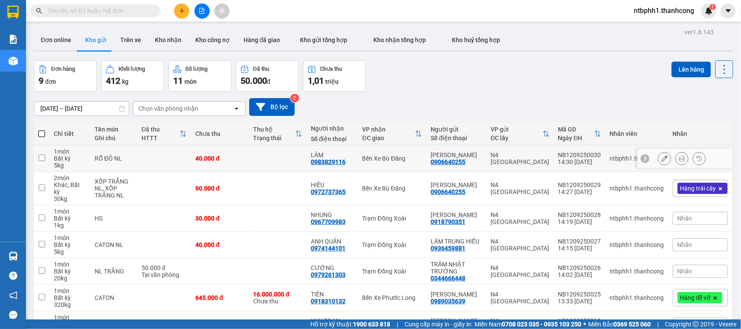
click at [679, 159] on icon at bounding box center [682, 158] width 6 height 6
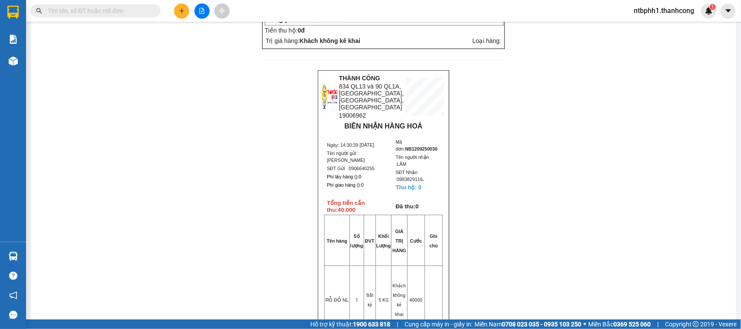
scroll to position [40, 0]
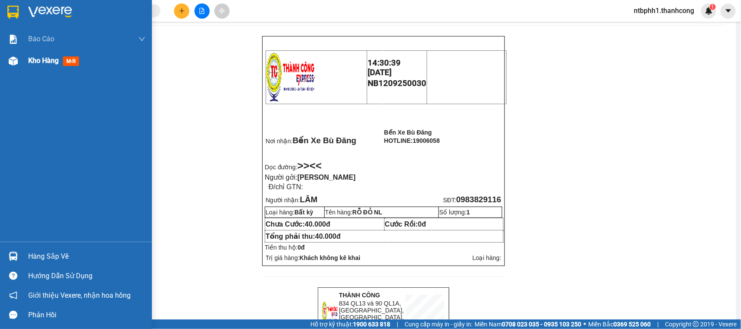
click at [35, 56] on span "Kho hàng" at bounding box center [43, 60] width 30 height 8
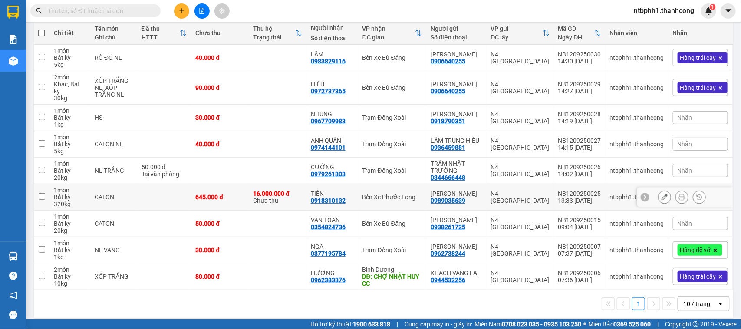
scroll to position [46, 0]
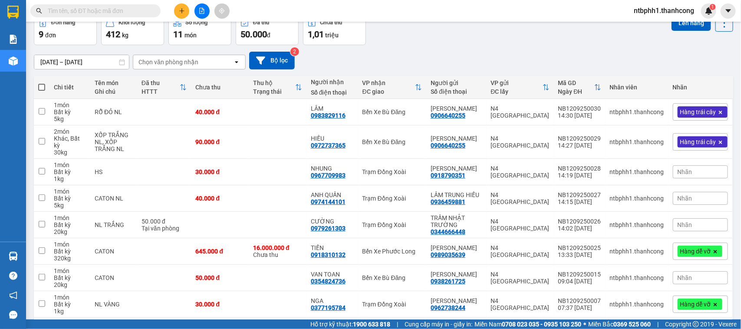
click at [41, 88] on span at bounding box center [41, 87] width 7 height 7
click at [42, 83] on input "checkbox" at bounding box center [42, 83] width 0 height 0
checkbox input "true"
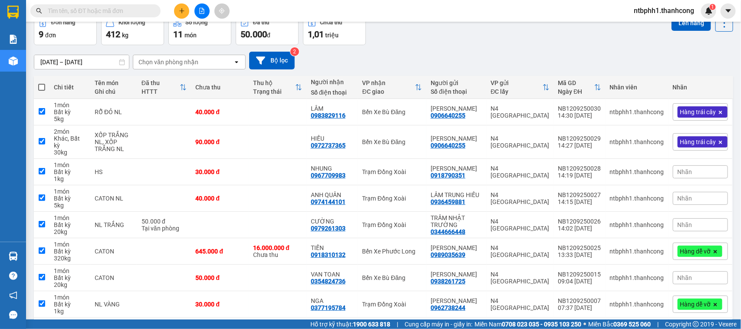
checkbox input "true"
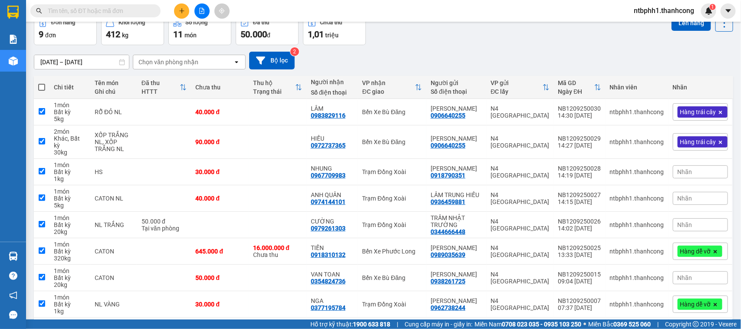
checkbox input "true"
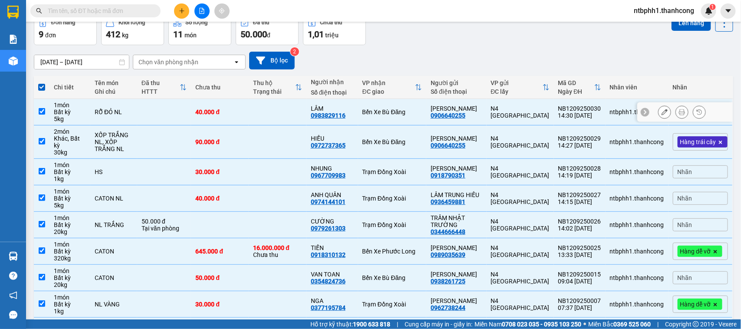
click at [43, 113] on input "checkbox" at bounding box center [42, 111] width 7 height 7
checkbox input "false"
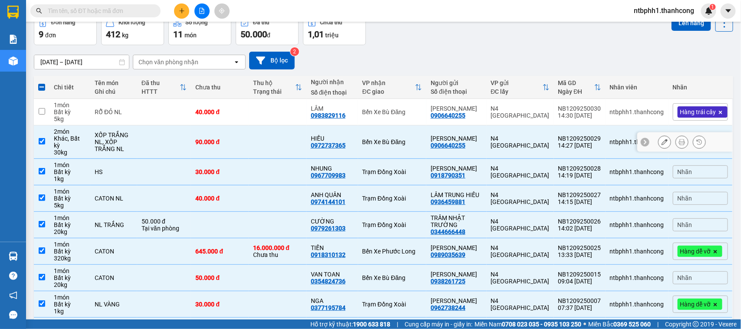
click at [40, 138] on input "checkbox" at bounding box center [42, 141] width 7 height 7
checkbox input "false"
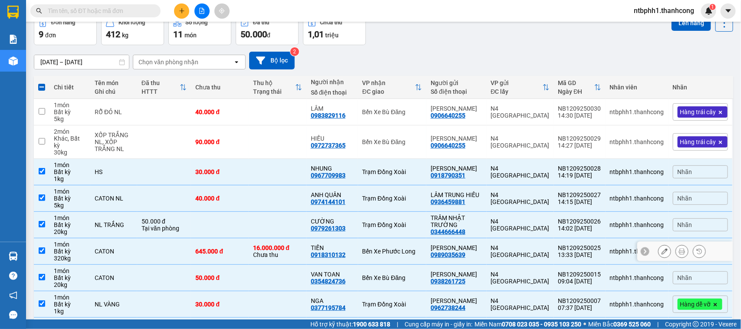
scroll to position [101, 0]
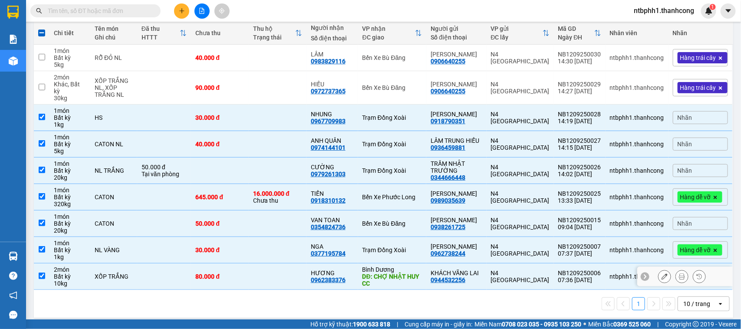
click at [43, 266] on td at bounding box center [42, 277] width 16 height 26
checkbox input "false"
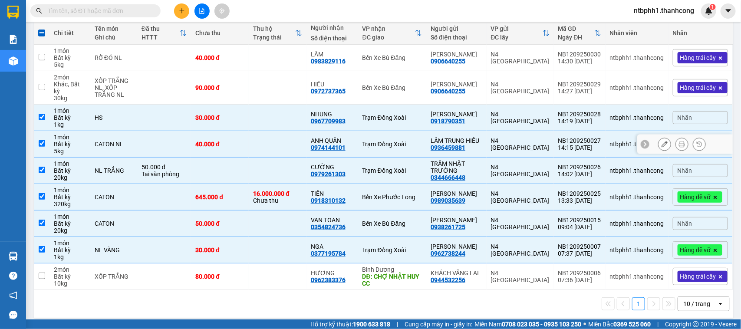
scroll to position [0, 0]
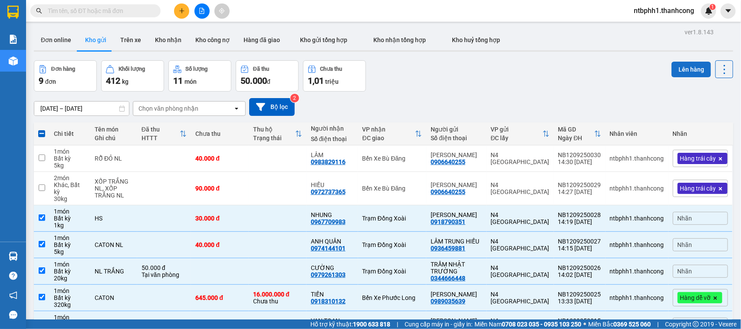
click at [672, 64] on button "Lên hàng" at bounding box center [692, 70] width 40 height 16
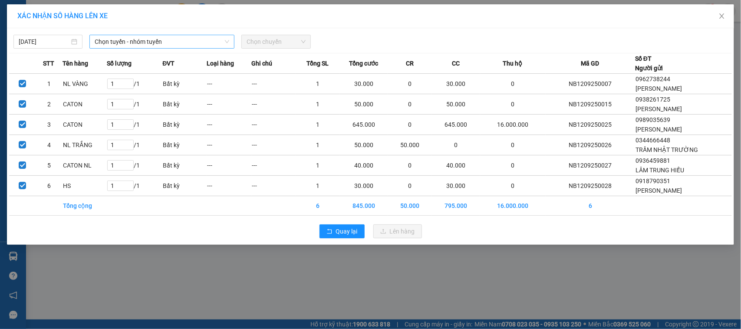
click at [125, 42] on span "Chọn tuyến - nhóm tuyến" at bounding box center [162, 41] width 135 height 13
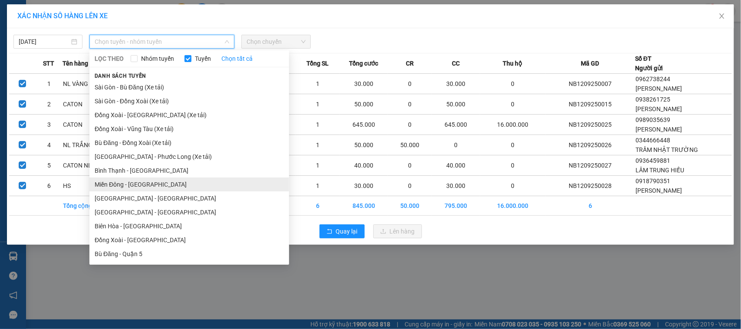
click at [139, 187] on li "Miền Đông - [GEOGRAPHIC_DATA]" at bounding box center [189, 185] width 200 height 14
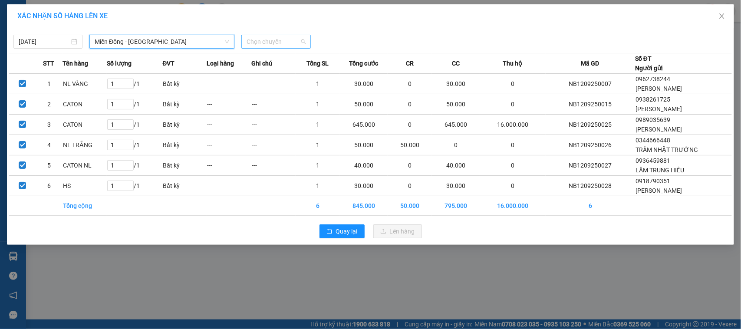
click at [248, 43] on span "Chọn chuyến" at bounding box center [276, 41] width 59 height 13
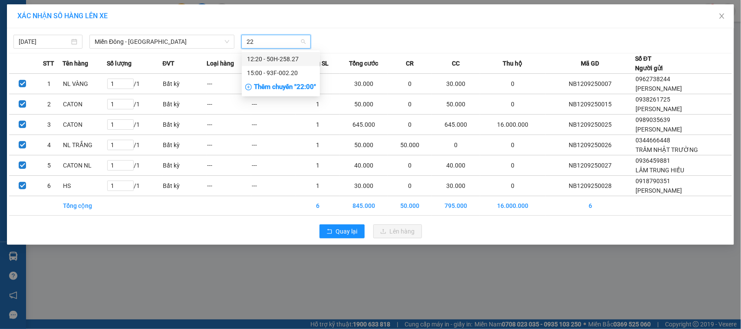
type input "220"
click at [286, 69] on div "15:00 - 93F-002.20" at bounding box center [281, 73] width 68 height 10
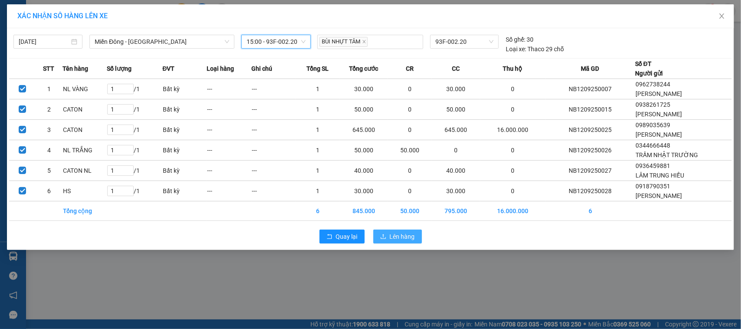
click at [392, 237] on span "Lên hàng" at bounding box center [402, 237] width 25 height 10
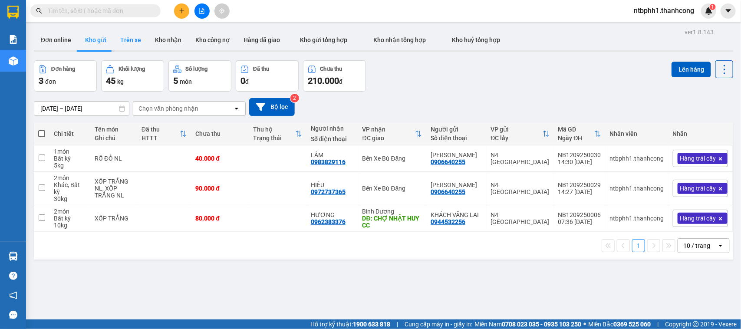
click at [129, 40] on button "Trên xe" at bounding box center [130, 40] width 35 height 21
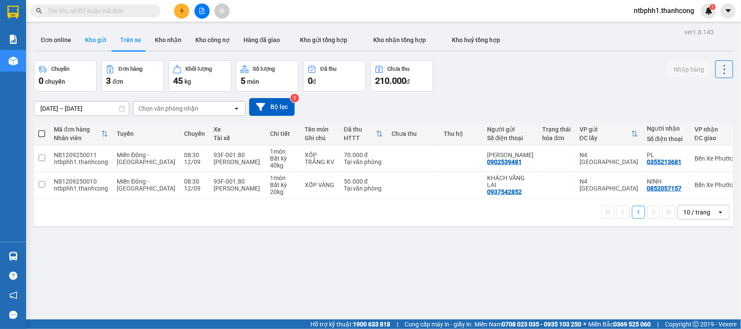
click at [96, 43] on button "Kho gửi" at bounding box center [95, 40] width 35 height 21
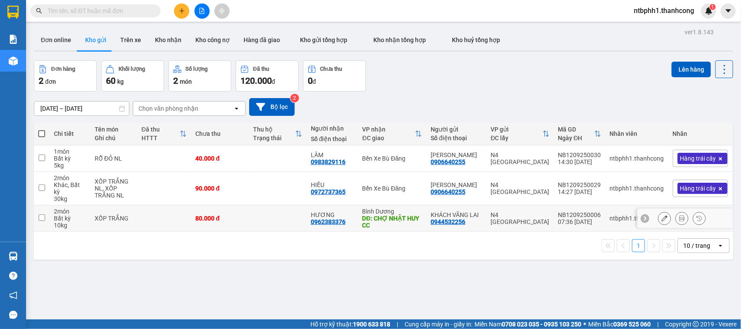
click at [41, 215] on input "checkbox" at bounding box center [42, 218] width 7 height 7
checkbox input "true"
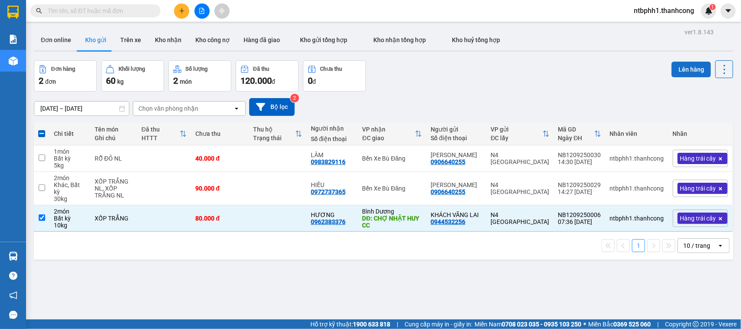
click at [678, 64] on button "Lên hàng" at bounding box center [692, 70] width 40 height 16
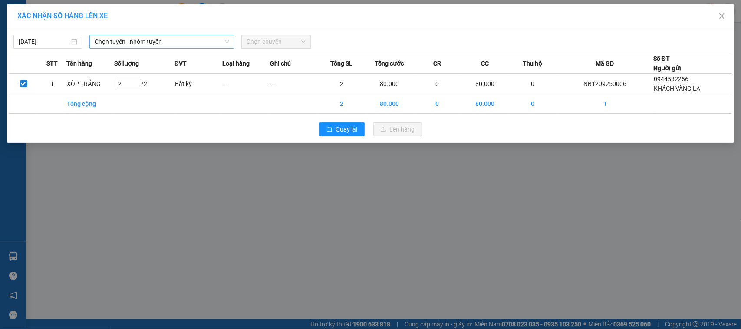
click at [124, 42] on span "Chọn tuyến - nhóm tuyến" at bounding box center [162, 41] width 135 height 13
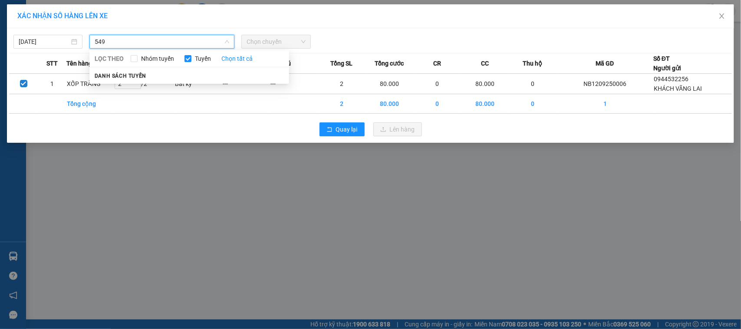
drag, startPoint x: 116, startPoint y: 45, endPoint x: 93, endPoint y: 45, distance: 22.2
click at [93, 45] on div "549" at bounding box center [161, 42] width 145 height 14
drag, startPoint x: 170, startPoint y: 43, endPoint x: 66, endPoint y: 48, distance: 103.9
type input "582"
click at [66, 48] on div "[DATE] 582 LỌC THEO Nhóm tuyến Tuyến Chọn tất cả Danh sách tuyến Chọn chuyến" at bounding box center [162, 42] width 304 height 14
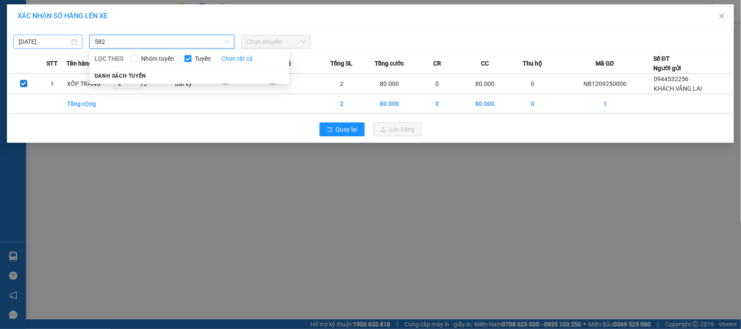
type input "[DATE]"
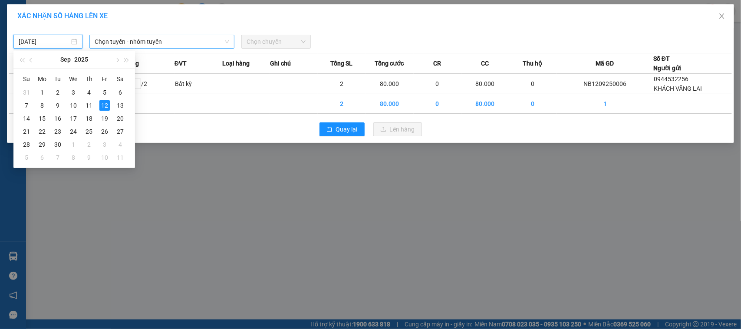
click at [124, 43] on span "Chọn tuyến - nhóm tuyến" at bounding box center [162, 41] width 135 height 13
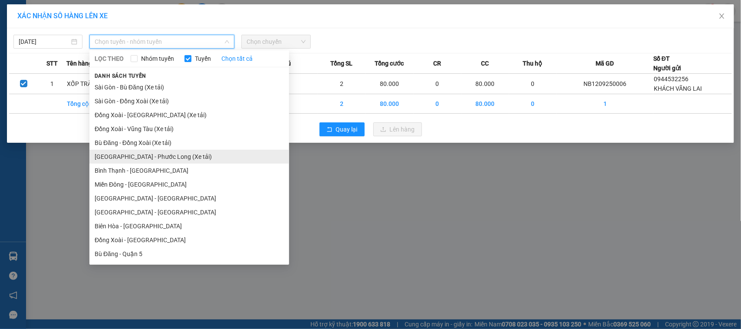
click at [158, 158] on li "Sài Gòn - Phước Long (Xe tải)" at bounding box center [189, 157] width 200 height 14
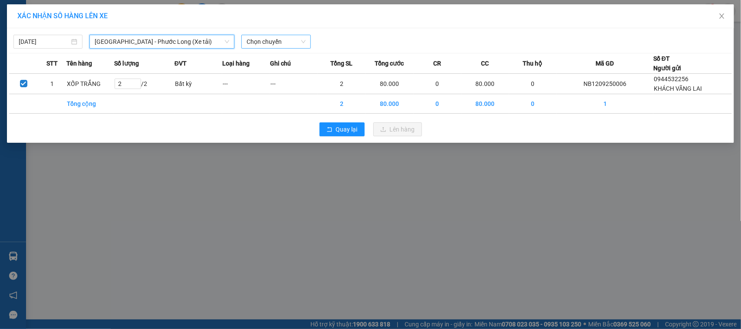
click at [261, 40] on span "Chọn chuyến" at bounding box center [276, 41] width 59 height 13
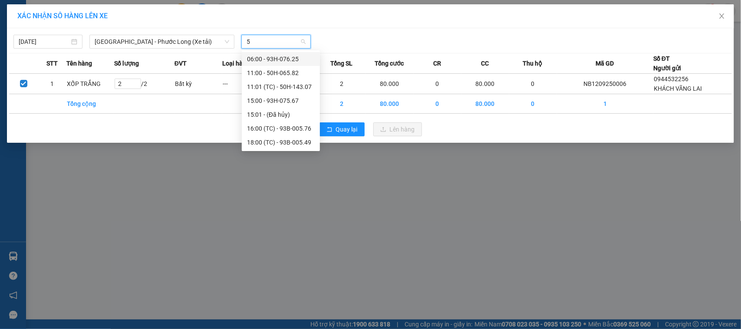
type input "58"
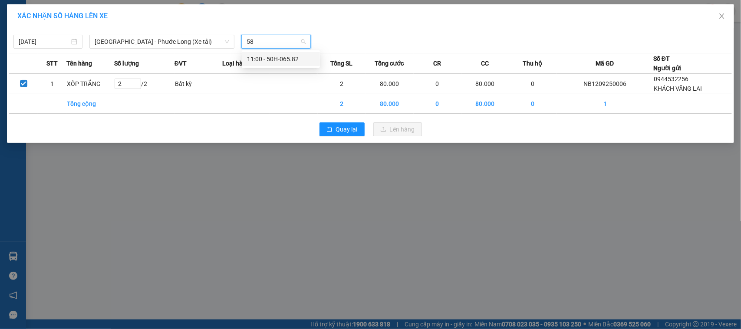
click at [285, 61] on div "11:00 - 50H-065.82" at bounding box center [281, 59] width 68 height 10
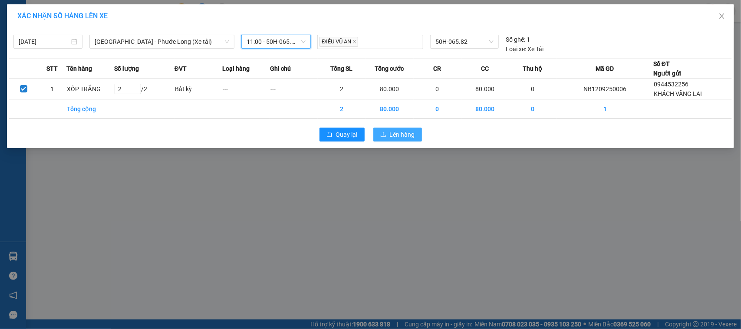
click at [397, 135] on span "Lên hàng" at bounding box center [402, 135] width 25 height 10
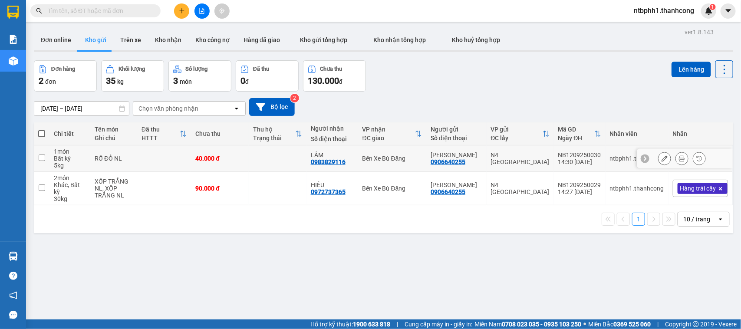
click at [41, 159] on input "checkbox" at bounding box center [42, 158] width 7 height 7
checkbox input "true"
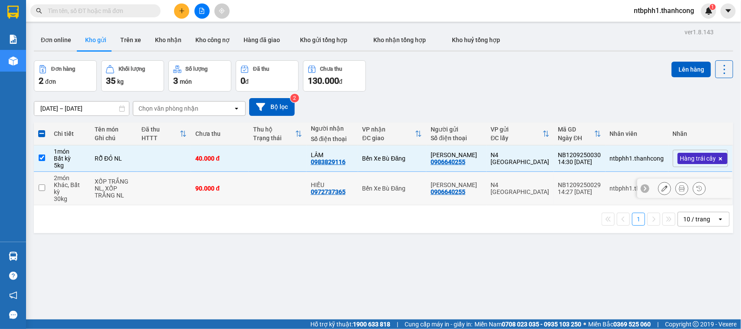
click at [37, 184] on td at bounding box center [42, 188] width 16 height 33
checkbox input "true"
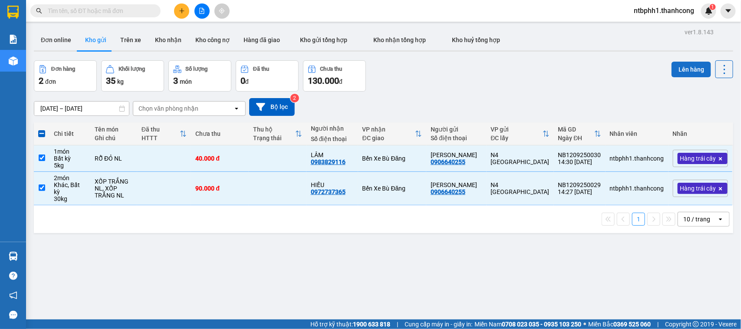
click at [685, 71] on button "Lên hàng" at bounding box center [692, 70] width 40 height 16
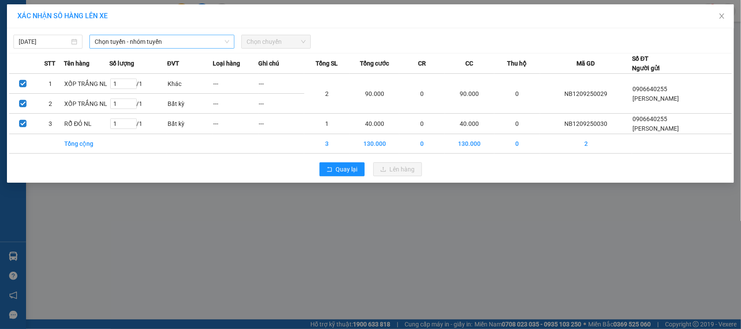
click at [164, 41] on span "Chọn tuyến - nhóm tuyến" at bounding box center [162, 41] width 135 height 13
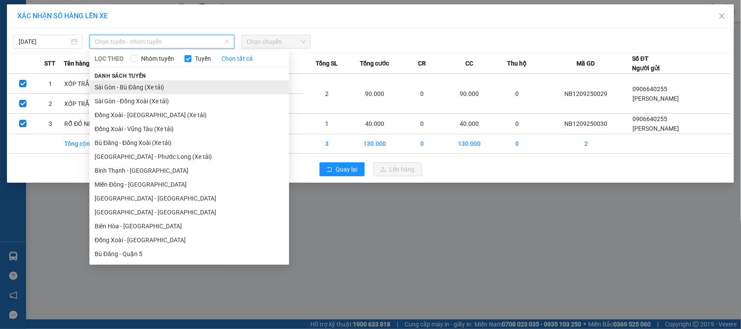
click at [154, 89] on li "Sài Gòn - Bù Đăng (Xe tải)" at bounding box center [189, 87] width 200 height 14
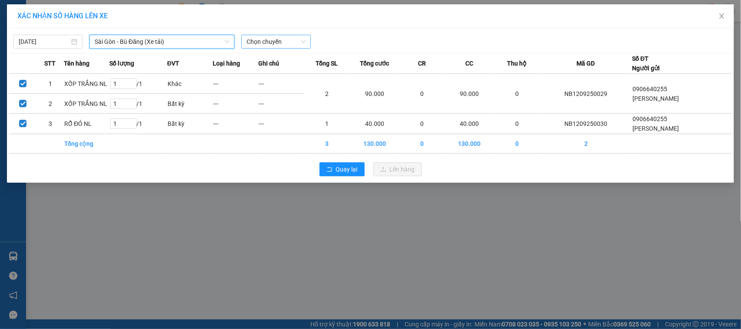
click at [276, 42] on span "Chọn chuyến" at bounding box center [276, 41] width 59 height 13
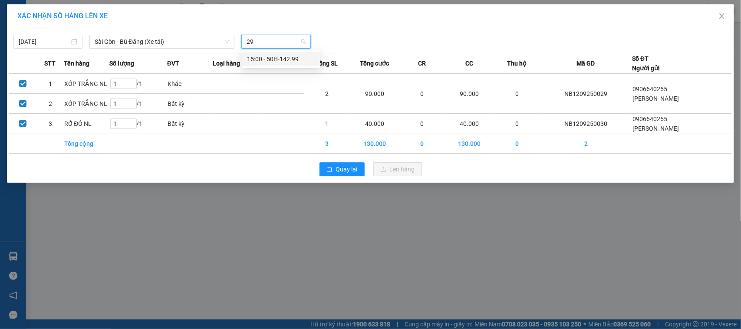
type input "299"
click at [288, 60] on div "15:00 - 50H-142.99" at bounding box center [281, 59] width 68 height 10
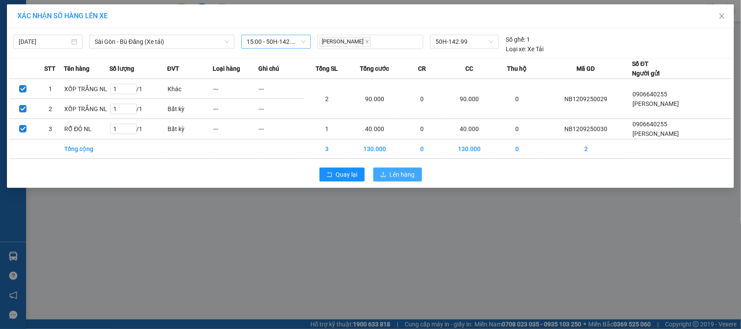
click at [420, 172] on button "Lên hàng" at bounding box center [398, 175] width 49 height 14
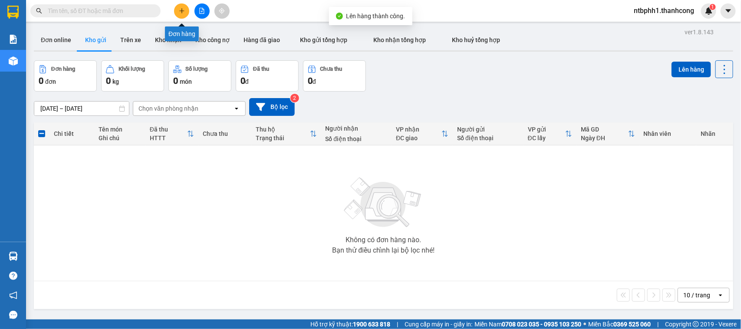
click at [179, 14] on button at bounding box center [181, 10] width 15 height 15
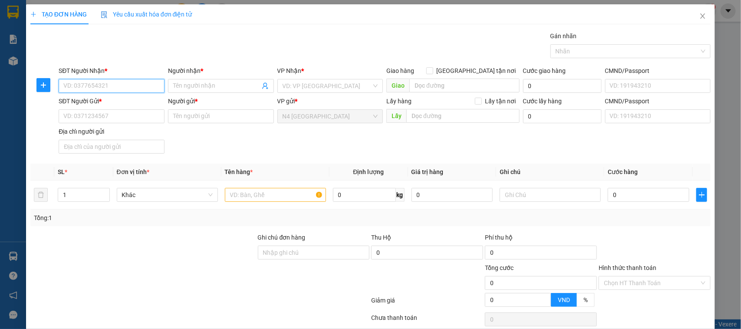
scroll to position [37, 0]
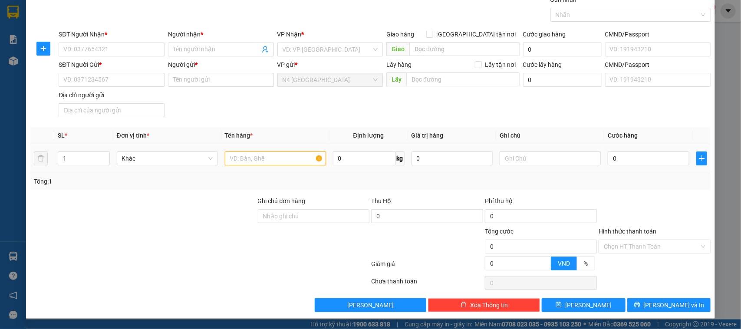
click at [283, 155] on input "text" at bounding box center [275, 159] width 101 height 14
type input "CATON, CATON TRẮNG DÀI"
click at [182, 51] on input "Người nhận *" at bounding box center [216, 50] width 87 height 10
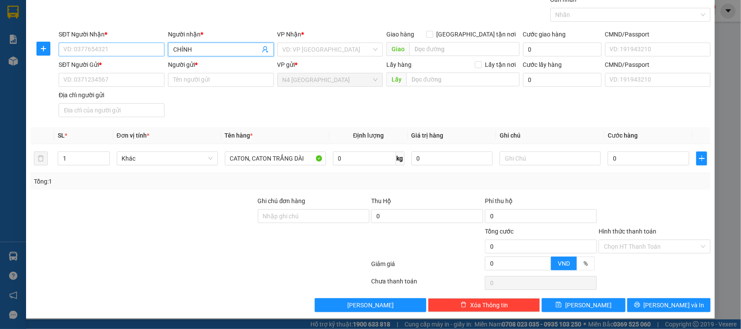
type input "CHÍNH"
drag, startPoint x: 124, startPoint y: 49, endPoint x: 151, endPoint y: 46, distance: 26.6
click at [125, 48] on input "SĐT Người Nhận *" at bounding box center [112, 50] width 106 height 14
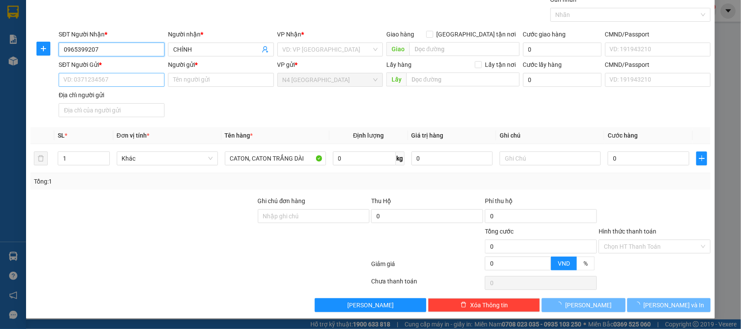
type input "0965399207"
click at [96, 77] on input "SĐT Người Gửi *" at bounding box center [112, 80] width 106 height 14
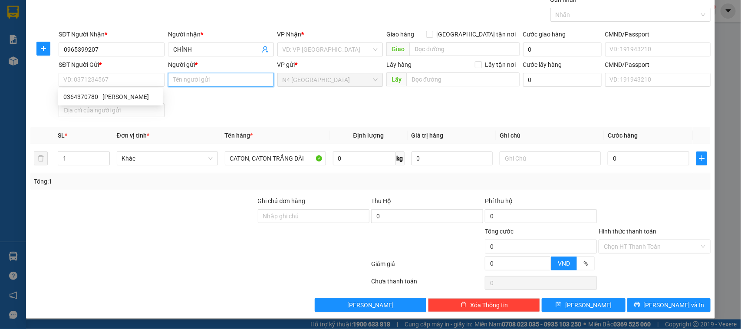
click at [198, 86] on input "Người gửi *" at bounding box center [221, 80] width 106 height 14
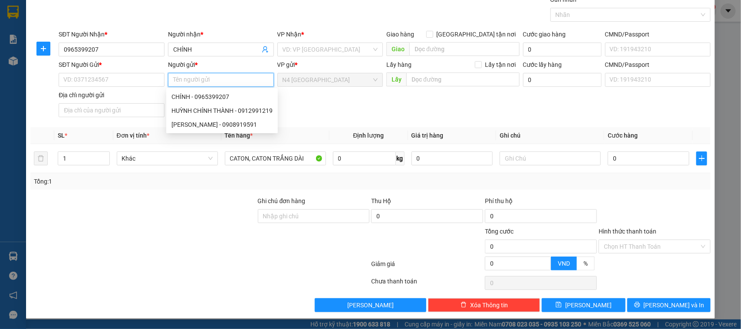
click at [199, 85] on input "Người gửi *" at bounding box center [221, 80] width 106 height 14
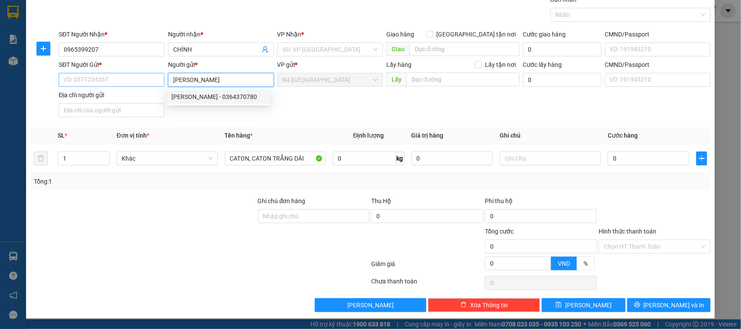
type input "TRẦN VĂN DUY"
click at [138, 83] on input "SĐT Người Gửi *" at bounding box center [112, 80] width 106 height 14
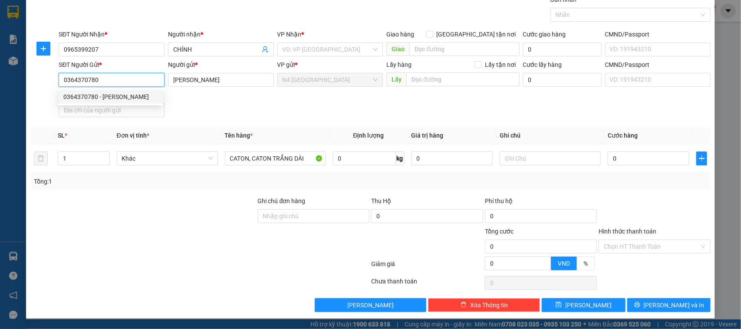
click at [139, 96] on div "0364370780 - TRẦN VĂN DUY" at bounding box center [110, 97] width 94 height 10
type input "0364370780"
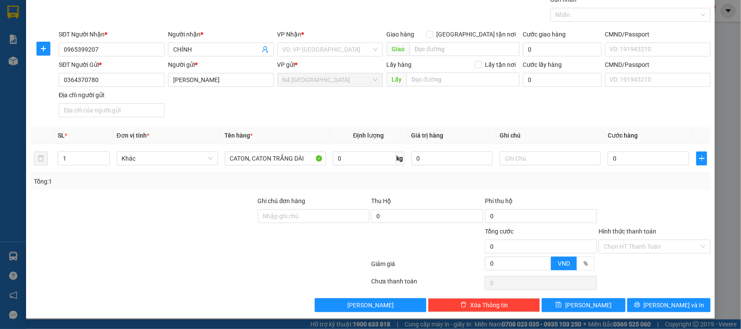
drag, startPoint x: 162, startPoint y: 231, endPoint x: 165, endPoint y: 220, distance: 11.5
click at [161, 231] on div at bounding box center [144, 242] width 228 height 30
click at [420, 157] on input "0" at bounding box center [453, 159] width 82 height 14
click at [291, 49] on input "search" at bounding box center [327, 49] width 89 height 13
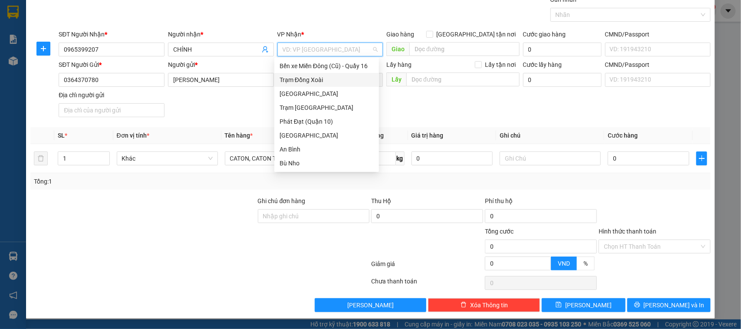
click at [302, 80] on div "Trạm Đồng Xoài" at bounding box center [327, 80] width 94 height 10
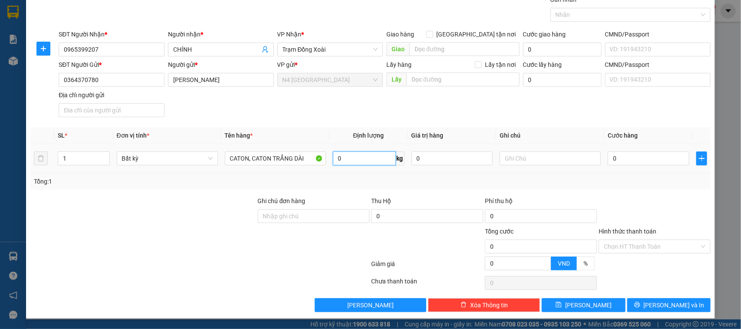
click at [350, 162] on input "0" at bounding box center [364, 159] width 63 height 14
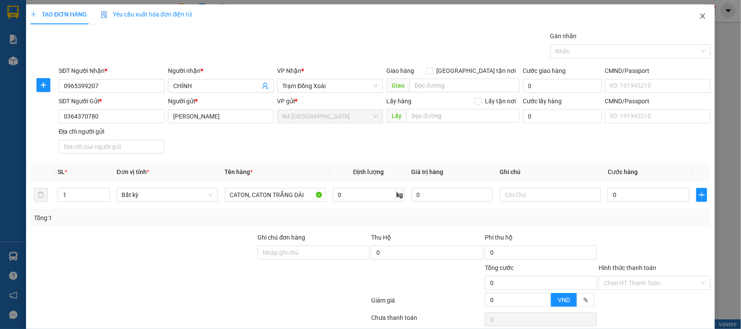
click at [701, 14] on icon "close" at bounding box center [703, 15] width 5 height 5
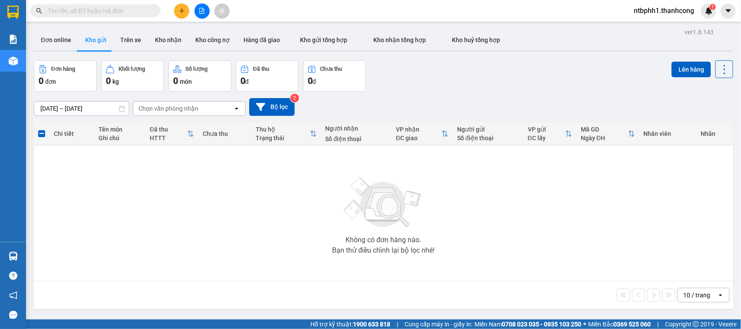
click at [179, 12] on icon "plus" at bounding box center [182, 11] width 6 height 6
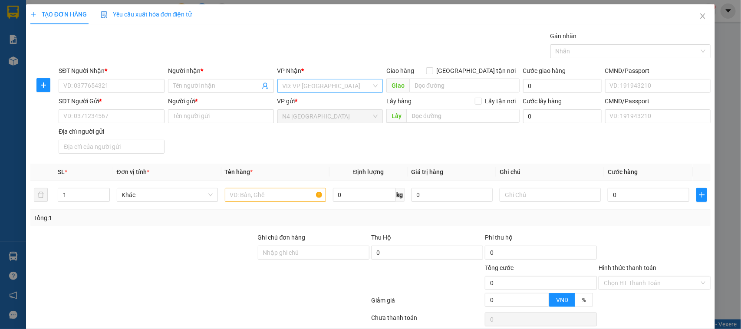
click at [286, 89] on input "search" at bounding box center [327, 85] width 89 height 13
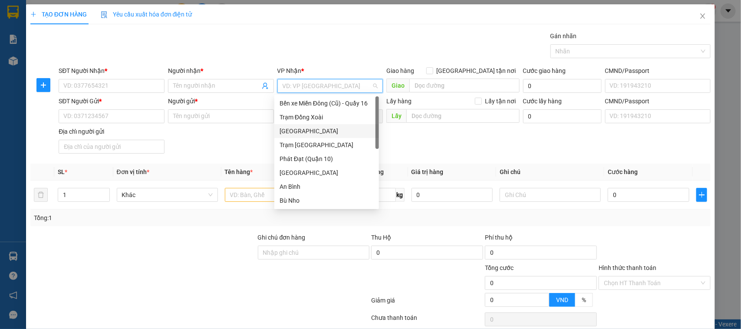
click at [321, 135] on div "[GEOGRAPHIC_DATA]" at bounding box center [327, 131] width 94 height 10
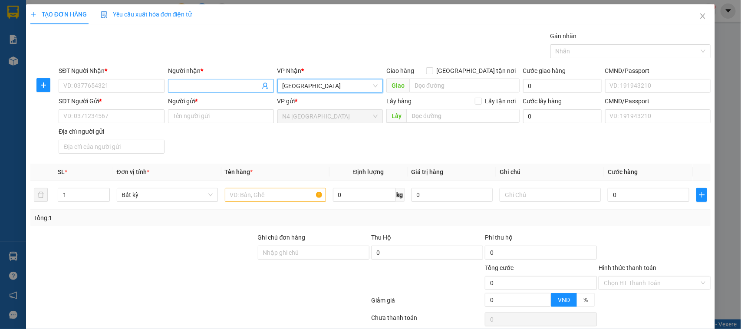
click at [185, 85] on input "Người nhận *" at bounding box center [216, 86] width 87 height 10
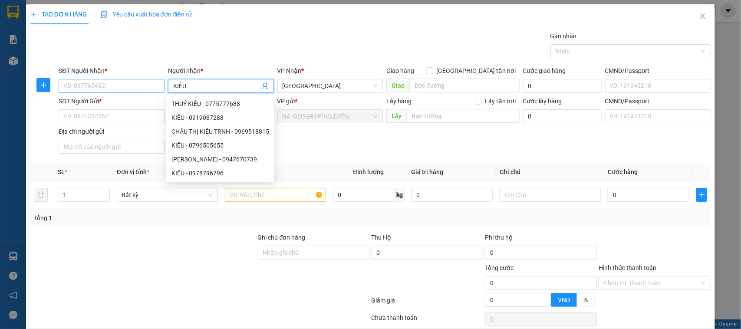
type input "KIỀU"
click at [140, 86] on input "SĐT Người Nhận *" at bounding box center [112, 86] width 106 height 14
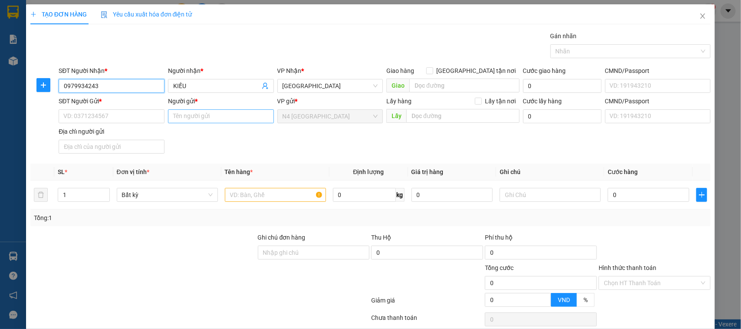
type input "0979934243"
click at [206, 120] on input "Người gửi *" at bounding box center [221, 116] width 106 height 14
type input "[PERSON_NAME]"
click at [129, 114] on input "SĐT Người Gửi *" at bounding box center [112, 116] width 106 height 14
click at [98, 116] on input "SĐT Người Gửi *" at bounding box center [112, 116] width 106 height 14
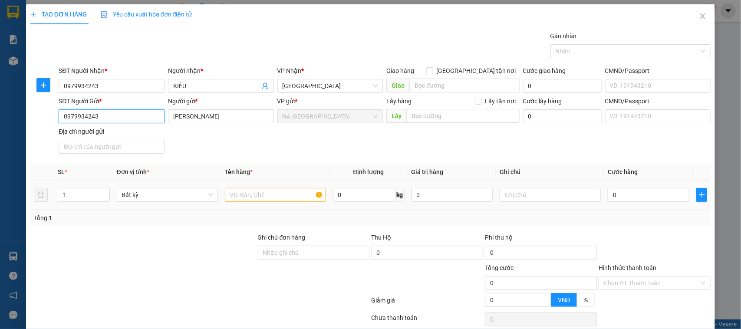
type input "0979934243"
click at [274, 198] on input "text" at bounding box center [275, 195] width 101 height 14
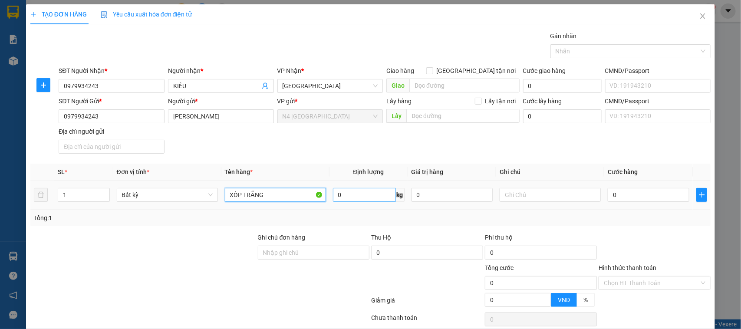
type input "XỐP TRẮNG"
click at [340, 199] on input "0" at bounding box center [364, 195] width 63 height 14
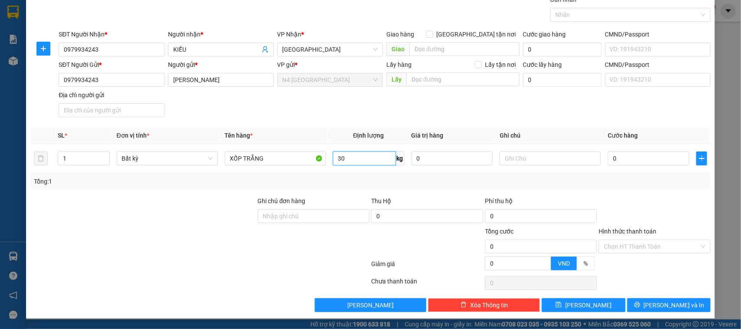
type input "30"
click at [432, 246] on div at bounding box center [427, 242] width 114 height 30
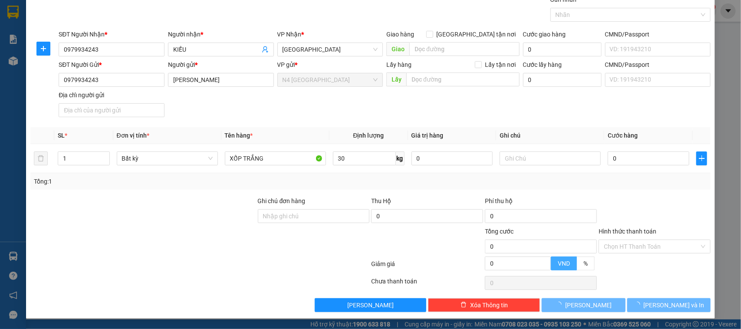
type input "60.000"
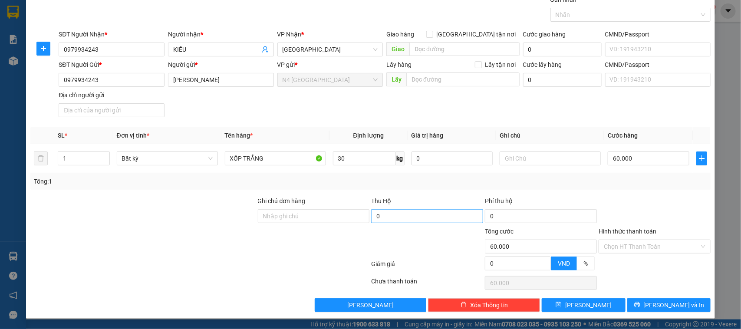
scroll to position [0, 0]
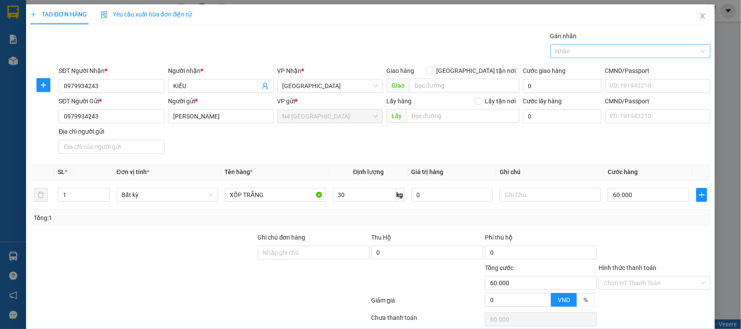
click at [608, 55] on div at bounding box center [627, 51] width 148 height 10
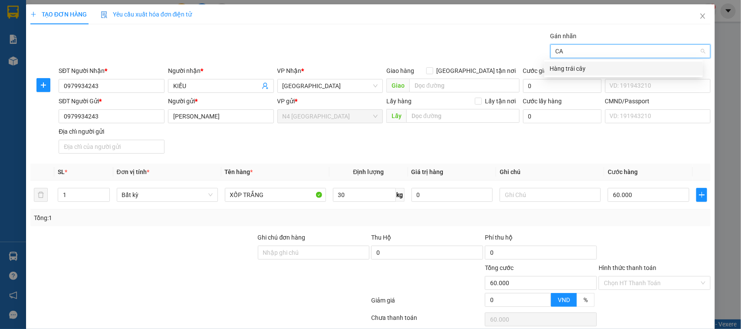
type input "C"
type input "TUOI"
click at [596, 64] on div "Hàng tươi sống" at bounding box center [624, 69] width 148 height 10
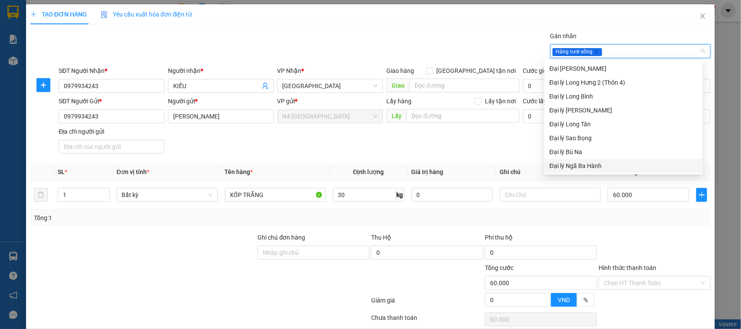
click at [626, 227] on div "Transit Pickup Surcharge Ids Transit Deliver Surcharge Ids Transit Deliver Surc…" at bounding box center [370, 189] width 681 height 317
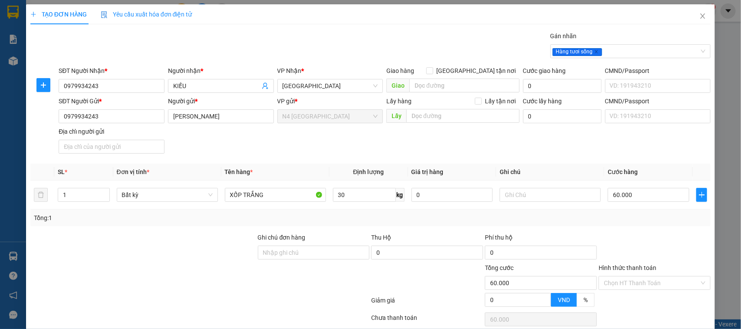
scroll to position [37, 0]
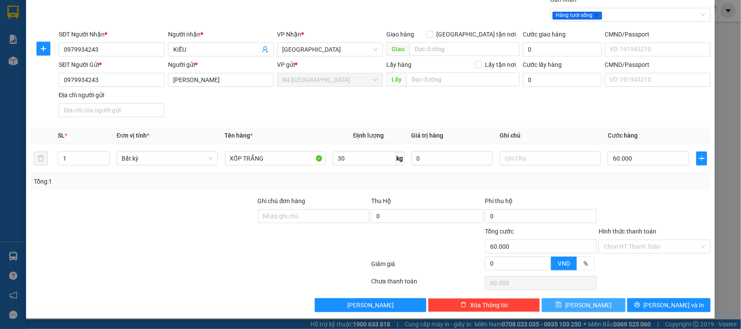
click at [562, 304] on icon "save" at bounding box center [559, 305] width 6 height 6
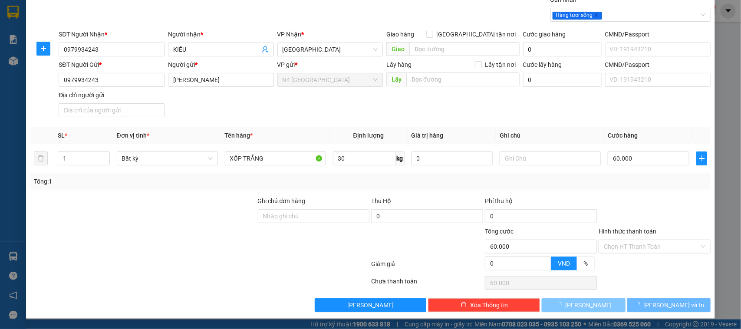
type input "0"
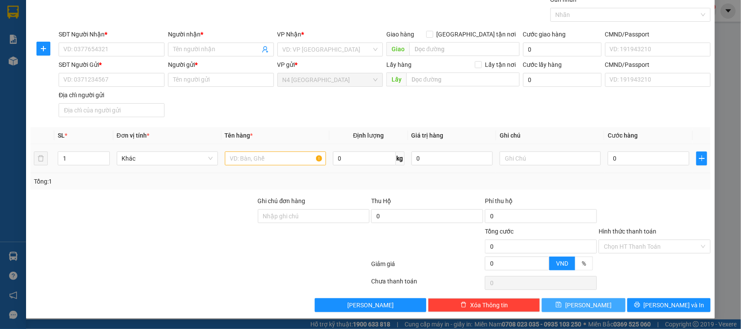
scroll to position [0, 0]
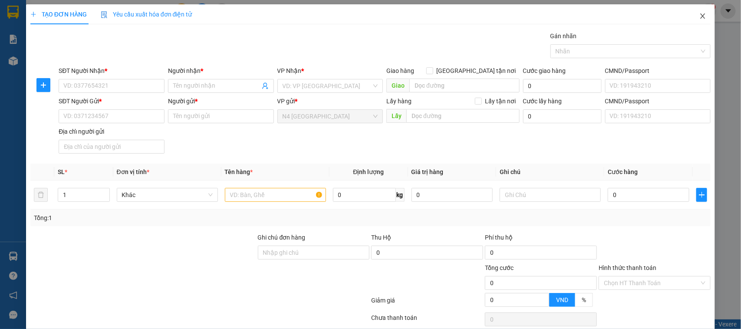
click at [700, 13] on icon "close" at bounding box center [703, 16] width 7 height 7
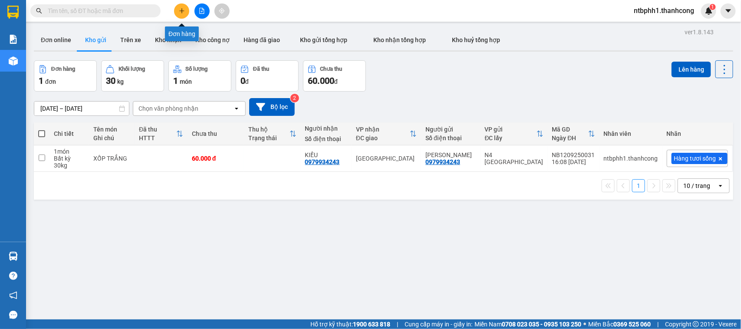
click at [178, 9] on button at bounding box center [181, 10] width 15 height 15
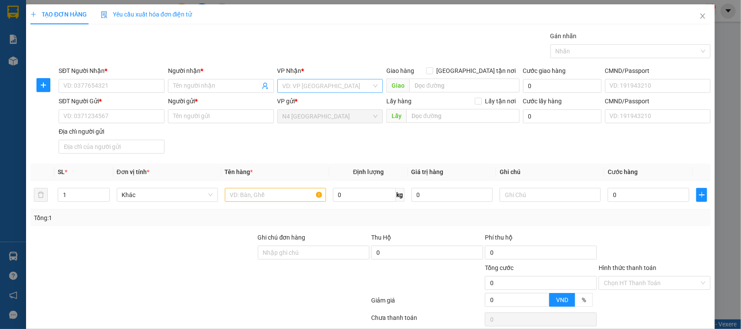
click at [352, 85] on input "search" at bounding box center [327, 85] width 89 height 13
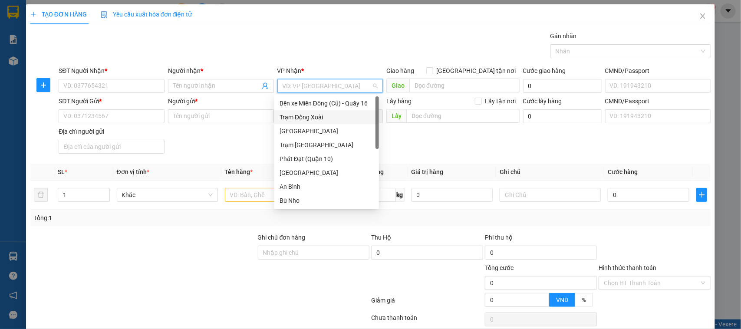
click at [306, 118] on div "Trạm Đồng Xoài" at bounding box center [327, 117] width 94 height 10
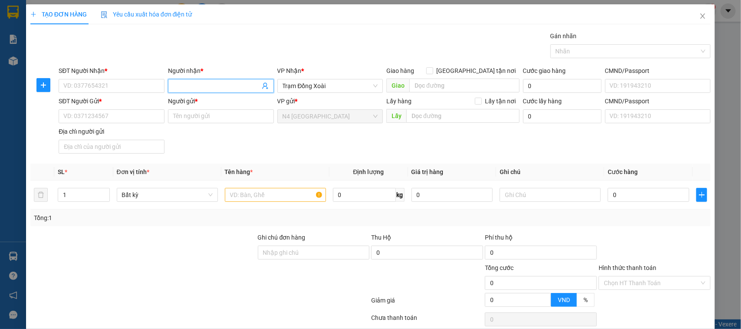
click at [179, 85] on input "Người nhận *" at bounding box center [216, 86] width 87 height 10
click at [107, 87] on input "SĐT Người Nhận *" at bounding box center [112, 86] width 106 height 14
paste input "0963814113"
type input "0963814113"
type input "PHẠM THANH CƯỜNG"
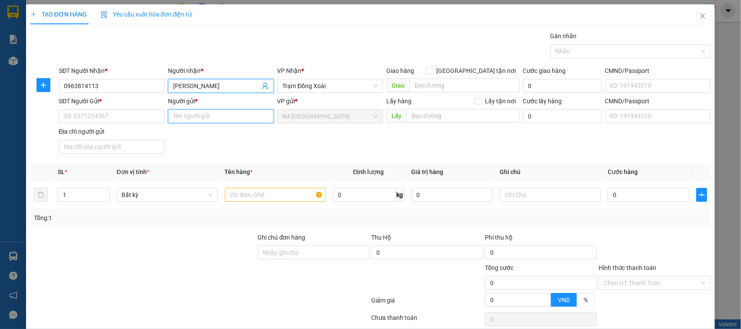
click at [218, 121] on input "Người gửi *" at bounding box center [221, 116] width 106 height 14
type input "NGUYỄN VĂN ÁI"
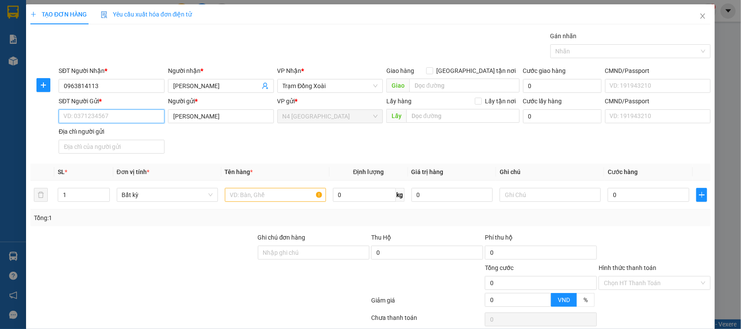
click at [137, 116] on input "SĐT Người Gửi *" at bounding box center [112, 116] width 106 height 14
paste input "0963814113"
type input "0963814113"
click at [266, 193] on input "text" at bounding box center [275, 195] width 101 height 14
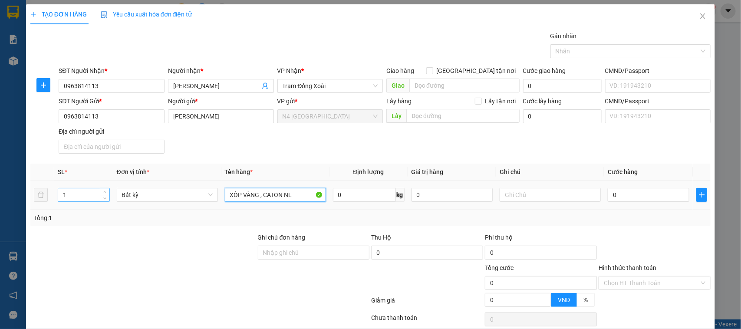
type input "XỐP VÀNG , CATON NL"
click at [76, 190] on input "1" at bounding box center [83, 194] width 51 height 13
drag, startPoint x: 68, startPoint y: 200, endPoint x: 59, endPoint y: 198, distance: 9.3
click at [60, 198] on input "1" at bounding box center [83, 194] width 51 height 13
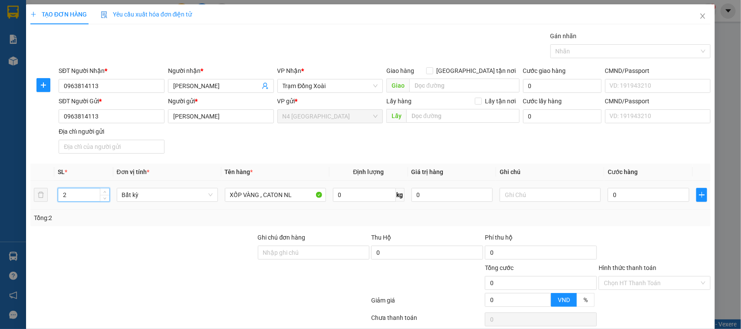
type input "2"
click at [338, 203] on div "0 kg" at bounding box center [369, 194] width 72 height 17
click at [339, 197] on input "0" at bounding box center [364, 195] width 63 height 14
type input "70"
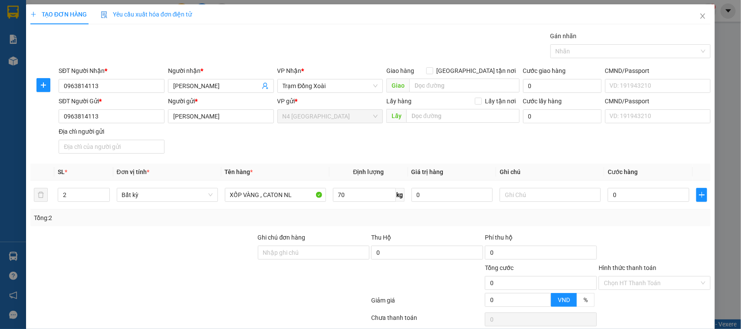
click at [437, 280] on div at bounding box center [427, 278] width 114 height 30
type input "200.000"
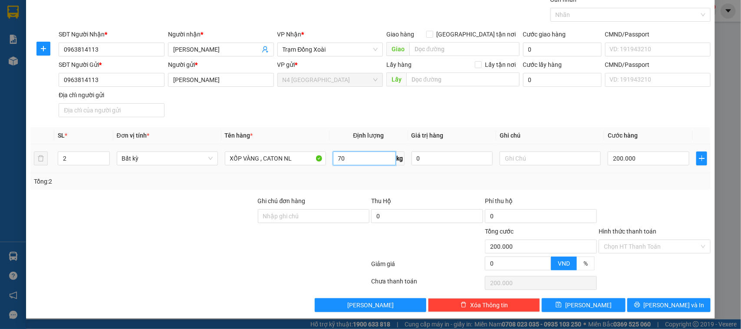
click at [344, 157] on input "70" at bounding box center [364, 159] width 63 height 14
type input "20"
click at [315, 183] on div "Tổng: 2" at bounding box center [371, 182] width 674 height 10
type input "100.000"
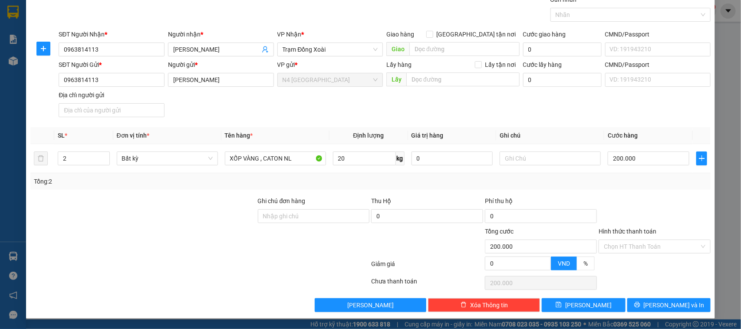
type input "100.000"
click at [699, 159] on icon "plus" at bounding box center [702, 158] width 7 height 7
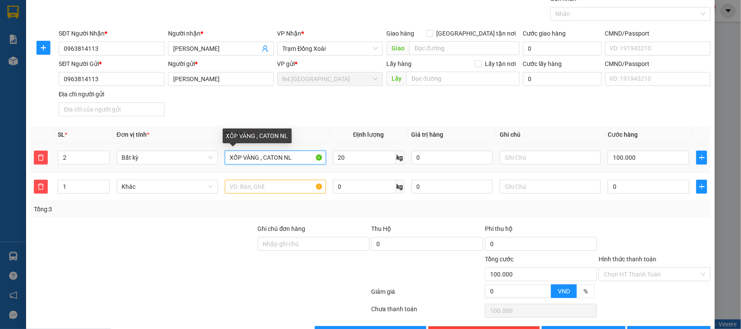
drag, startPoint x: 294, startPoint y: 159, endPoint x: 262, endPoint y: 157, distance: 31.7
click at [262, 157] on input "XỐP VÀNG , CATON NL" at bounding box center [275, 158] width 101 height 14
drag, startPoint x: 257, startPoint y: 159, endPoint x: 226, endPoint y: 156, distance: 30.9
click at [226, 156] on input "XỐP VÀNG , CATON NL" at bounding box center [275, 158] width 101 height 14
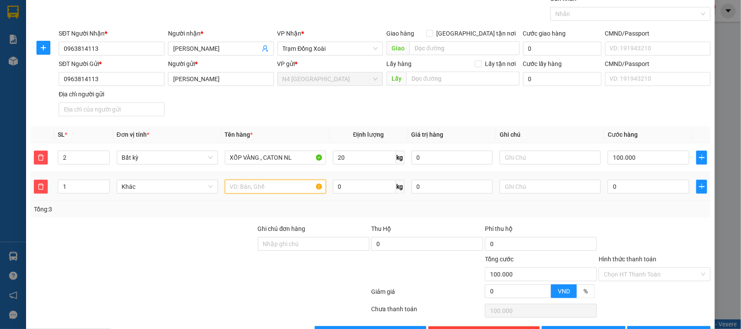
click at [261, 189] on input "text" at bounding box center [275, 187] width 101 height 14
paste input "XỐP VÀNG"
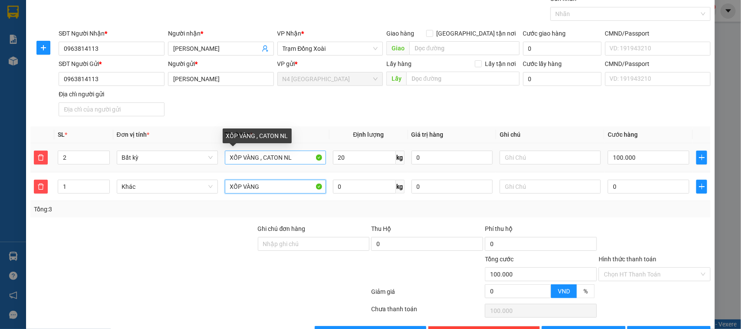
type input "XỐP VÀNG"
drag, startPoint x: 261, startPoint y: 160, endPoint x: 223, endPoint y: 159, distance: 37.8
click at [225, 159] on input "XỐP VÀNG , CATON NL" at bounding box center [275, 158] width 101 height 14
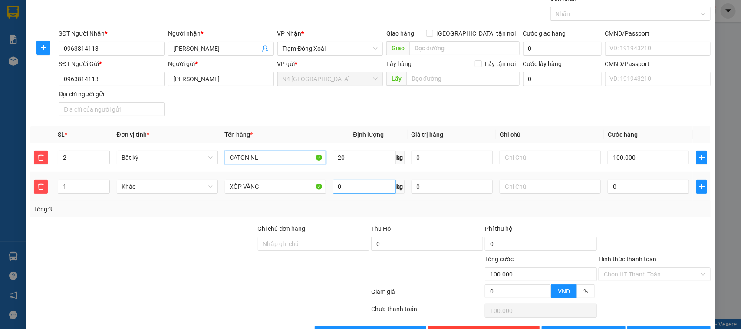
type input "CATON NL"
click at [348, 187] on input "0" at bounding box center [364, 187] width 63 height 14
type input "70"
click at [631, 190] on input "0" at bounding box center [649, 187] width 82 height 14
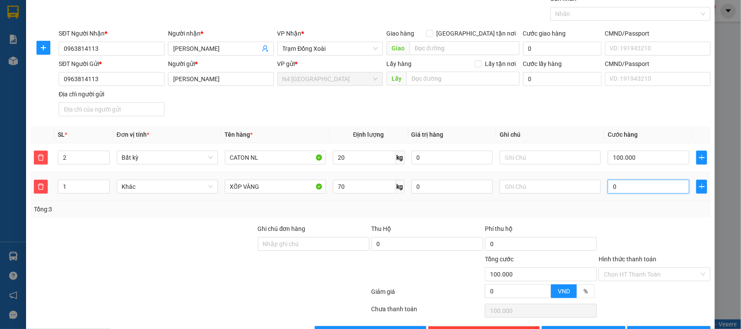
click at [631, 190] on input "0" at bounding box center [649, 187] width 82 height 14
type input "1"
type input "100.001"
type input "100.010"
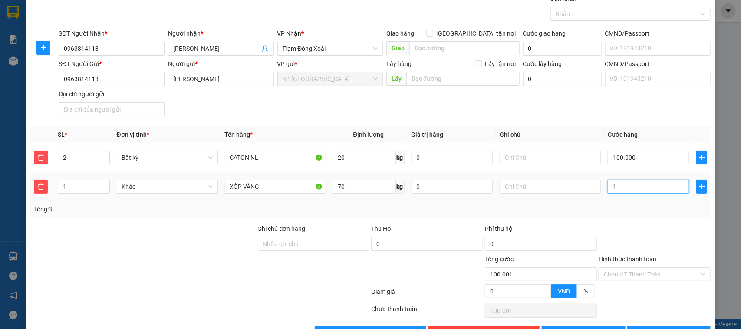
type input "100.010"
type input "10"
type input "100.100"
type input "1.000"
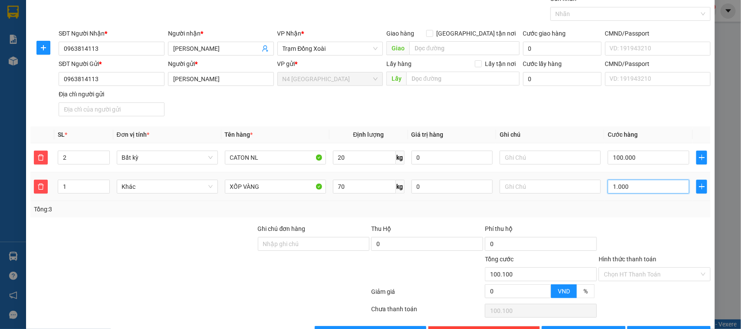
type input "101.000"
type input "10.000"
type input "110.000"
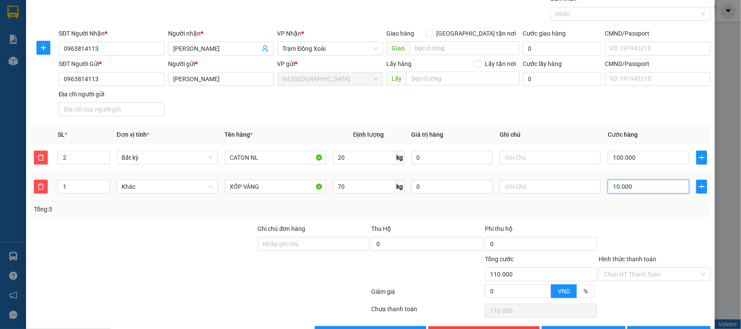
type input "200.000"
type input "100.000"
click at [344, 284] on div at bounding box center [314, 270] width 114 height 30
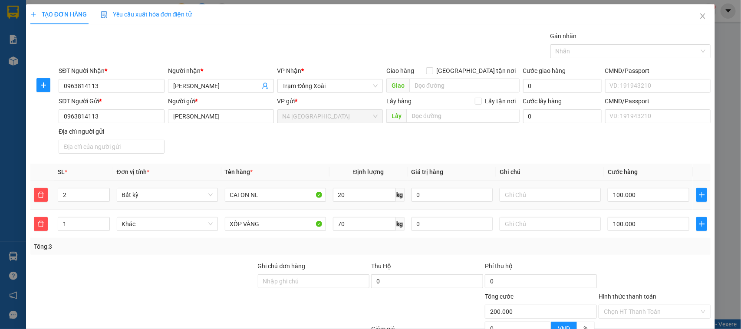
scroll to position [66, 0]
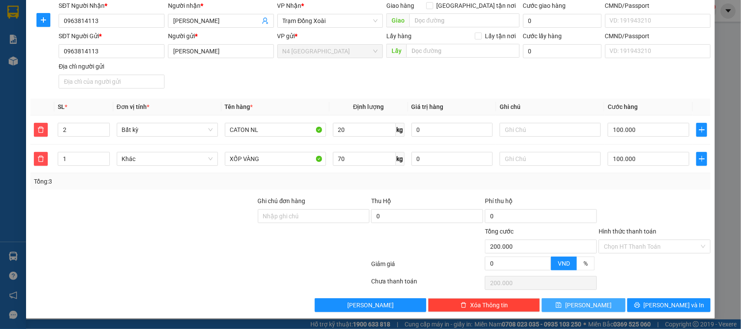
click at [579, 305] on span "Lưu" at bounding box center [588, 306] width 46 height 10
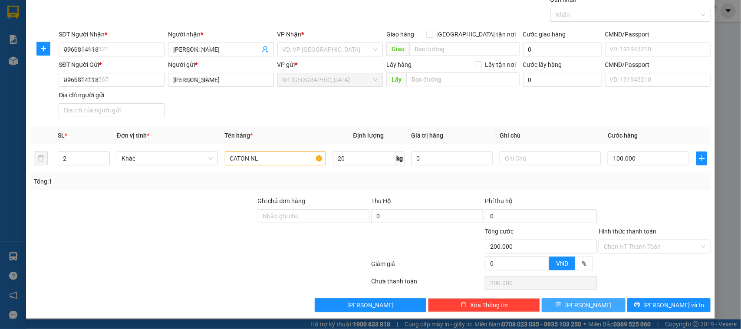
type input "1"
type input "0"
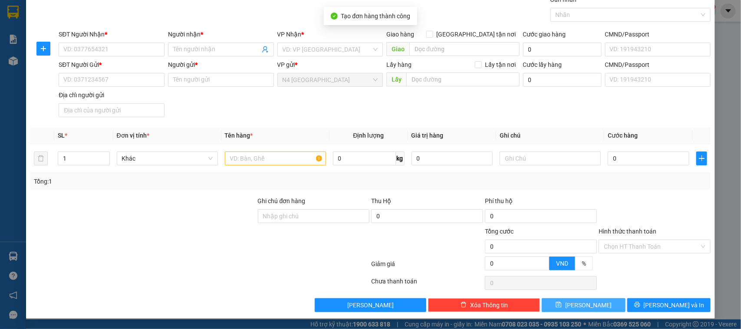
scroll to position [0, 0]
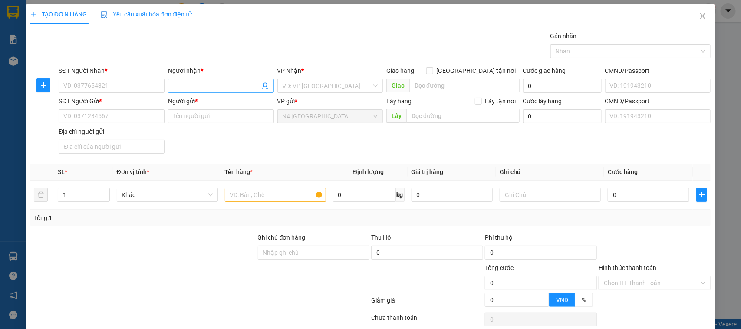
click at [183, 85] on input "Người nhận *" at bounding box center [216, 86] width 87 height 10
click at [109, 82] on input "SĐT Người Nhận *" at bounding box center [112, 86] width 106 height 14
paste input "0907990462"
type input "0907990462"
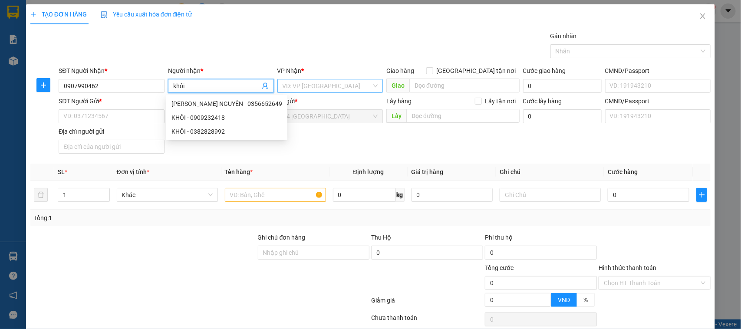
type input "khôi"
click at [283, 83] on input "search" at bounding box center [327, 85] width 89 height 13
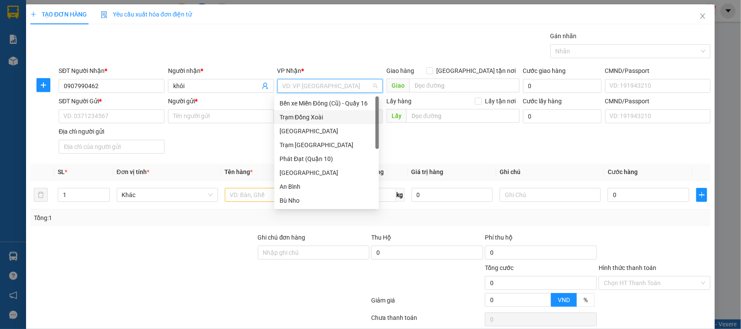
click at [303, 117] on div "Trạm Đồng Xoài" at bounding box center [327, 117] width 94 height 10
click at [183, 113] on input "Người gửi *" at bounding box center [221, 116] width 106 height 14
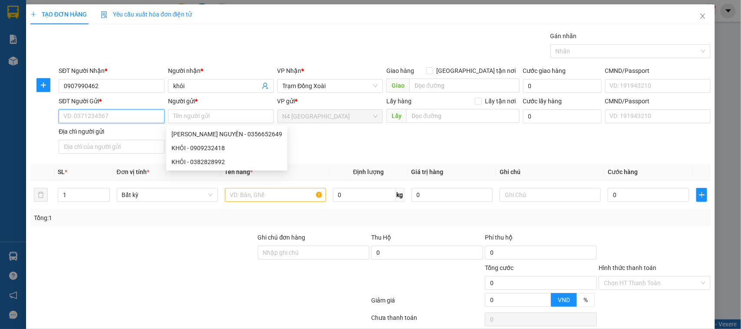
click at [118, 113] on input "SĐT Người Gửi *" at bounding box center [112, 116] width 106 height 14
paste input "0939324222"
type input "0939324222"
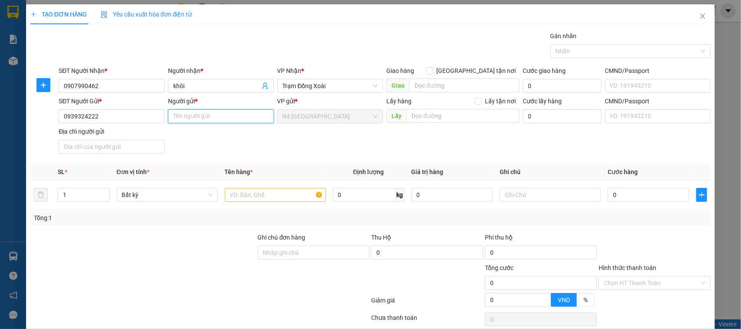
click at [179, 118] on input "Người gửi *" at bounding box center [221, 116] width 106 height 14
type input "PHẠM THẾ THIÊN"
click at [115, 150] on input "Địa chỉ người gửi" at bounding box center [112, 147] width 106 height 14
click at [261, 196] on input "text" at bounding box center [275, 195] width 101 height 14
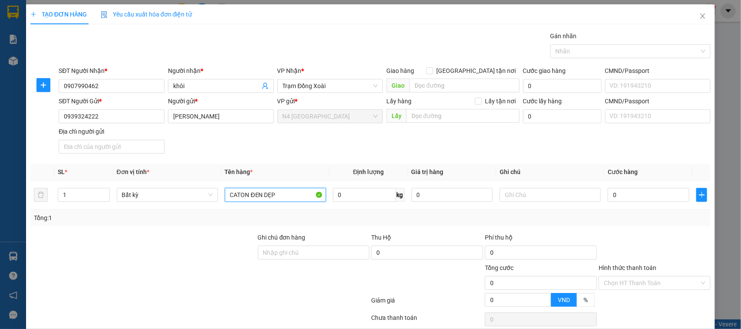
type input "CATON ĐEN DẸP"
click at [321, 289] on div at bounding box center [314, 278] width 114 height 30
click at [341, 196] on input "0" at bounding box center [364, 195] width 63 height 14
type input "40"
click at [301, 290] on div at bounding box center [314, 278] width 114 height 30
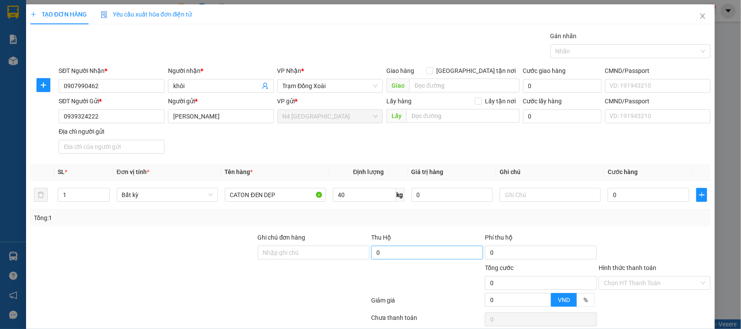
type input "70.000"
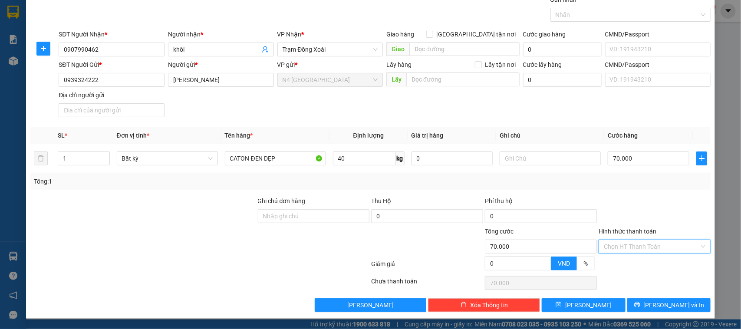
click at [613, 247] on input "Hình thức thanh toán" at bounding box center [652, 246] width 96 height 13
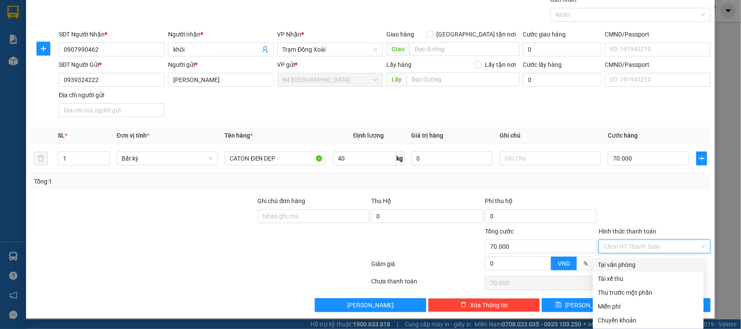
click at [620, 263] on div "Tại văn phòng" at bounding box center [648, 265] width 100 height 10
type input "0"
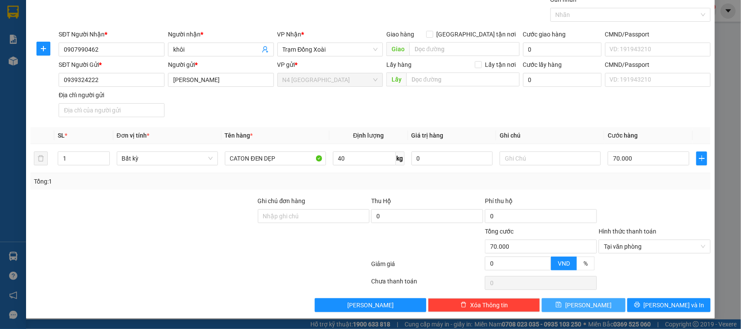
click at [594, 305] on button "Lưu" at bounding box center [583, 305] width 83 height 14
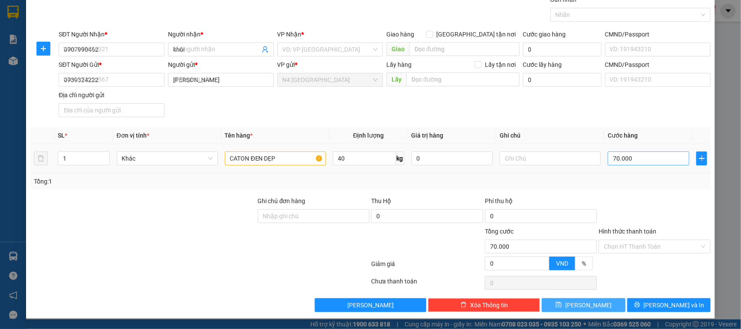
type input "0"
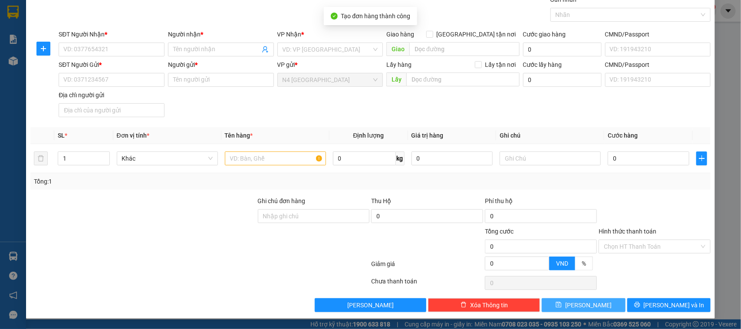
scroll to position [0, 0]
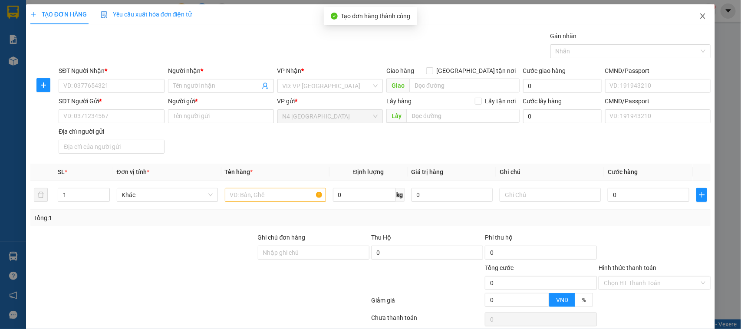
click at [700, 15] on icon "close" at bounding box center [703, 16] width 7 height 7
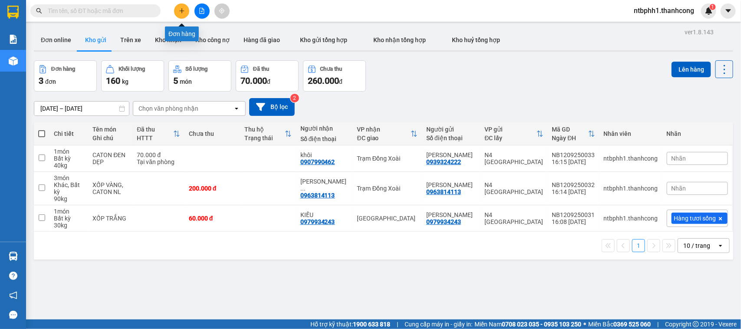
click at [179, 16] on button at bounding box center [181, 10] width 15 height 15
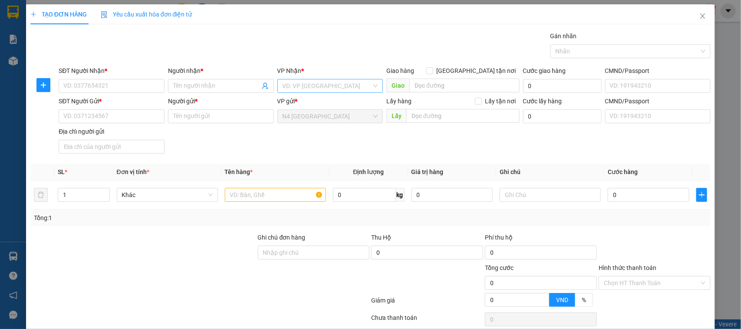
click at [340, 87] on input "search" at bounding box center [327, 85] width 89 height 13
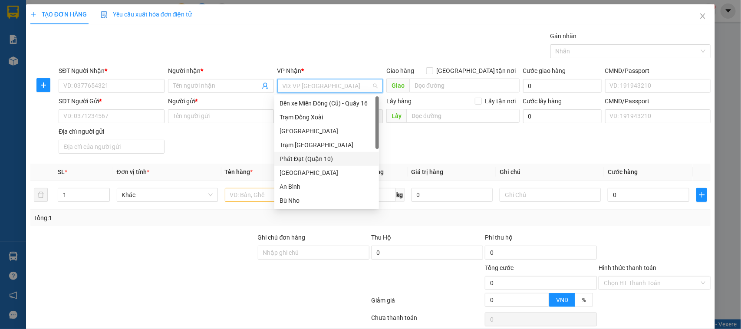
scroll to position [109, 0]
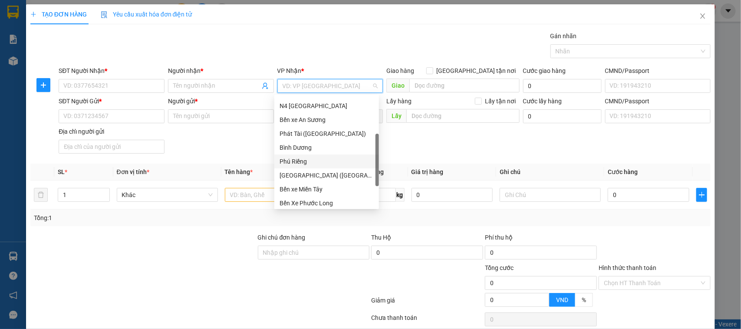
click at [318, 159] on div "Phú Riềng" at bounding box center [327, 162] width 94 height 10
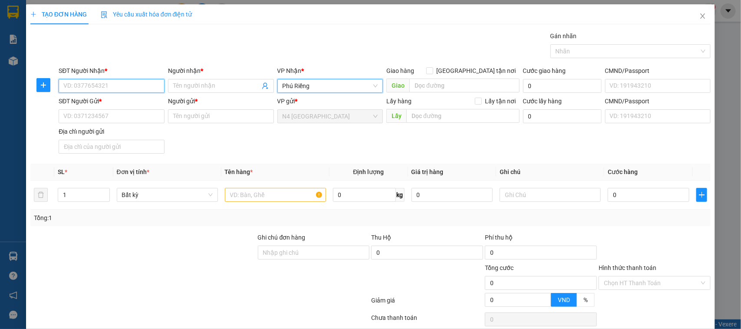
click at [122, 89] on input "SĐT Người Nhận *" at bounding box center [112, 86] width 106 height 14
paste input "0968183979"
type input "0968183979"
click at [190, 81] on input "Người nhận *" at bounding box center [216, 86] width 87 height 10
drag, startPoint x: 202, startPoint y: 83, endPoint x: 219, endPoint y: 13, distance: 72.1
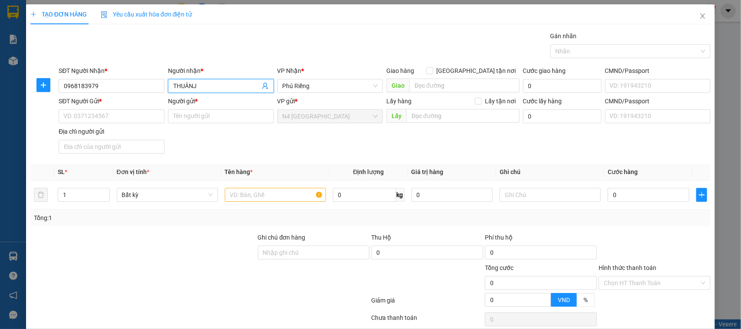
click at [169, 87] on span "THUÂNJ" at bounding box center [221, 86] width 106 height 14
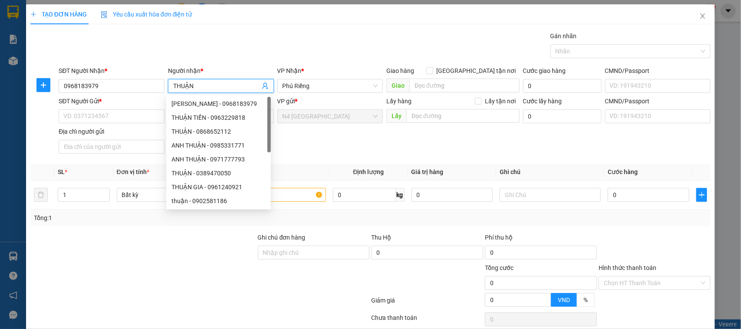
type input "THUẬN"
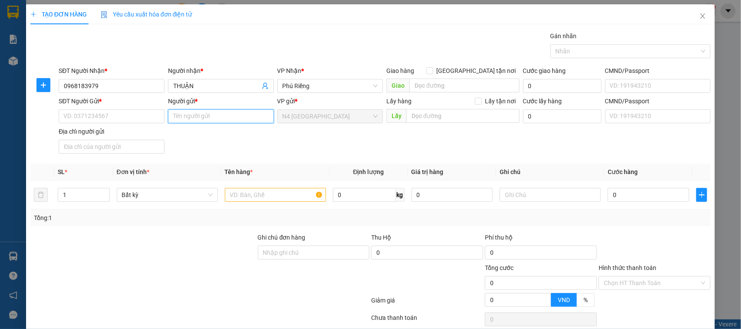
click at [182, 118] on input "Người gửi *" at bounding box center [221, 116] width 106 height 14
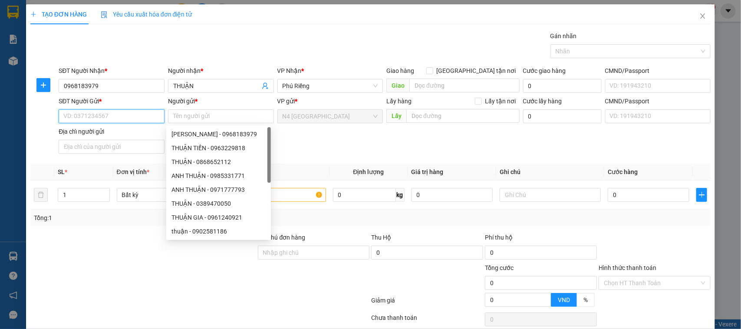
click at [110, 118] on input "SĐT Người Gửi *" at bounding box center [112, 116] width 106 height 14
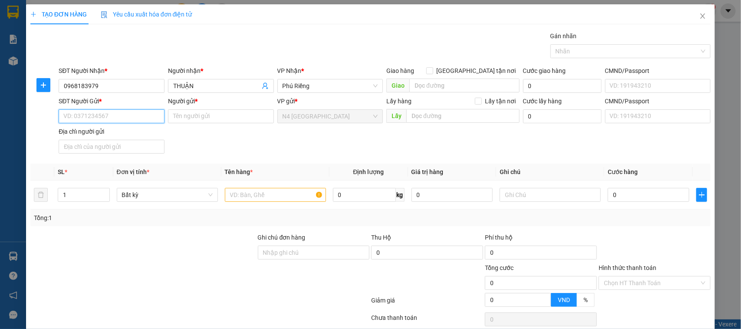
paste input "0989813632"
type input "0989813632"
click at [185, 116] on input "Người gửi *" at bounding box center [221, 116] width 106 height 14
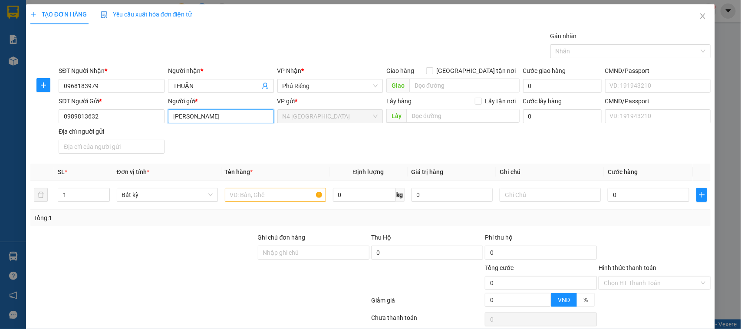
type input "[PERSON_NAME]"
click at [287, 146] on div "SĐT Người Gửi * 0989813632 Người gửi * NGUYỄN THẾ VIÊNG NGUYỄN THẾ VIÊNG VP gửi…" at bounding box center [385, 126] width 656 height 61
click at [444, 89] on input "search" at bounding box center [465, 86] width 110 height 14
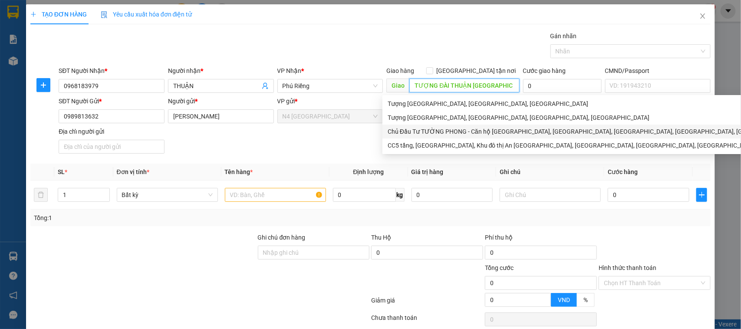
type input "TƯỢNG ĐÀI THUẬN PHÚ CC"
click at [439, 220] on div "Tổng: 1" at bounding box center [371, 218] width 674 height 10
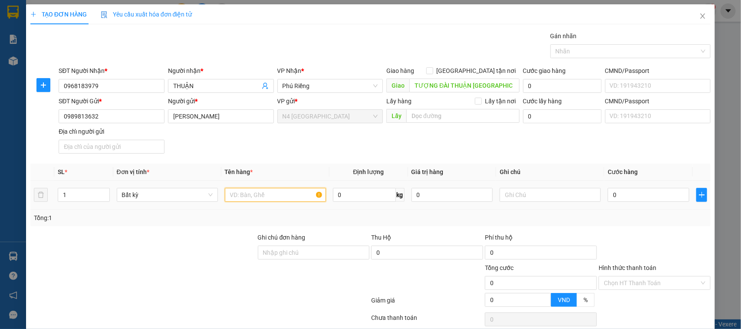
click at [263, 192] on input "text" at bounding box center [275, 195] width 101 height 14
type input "CATON NL"
type input "5"
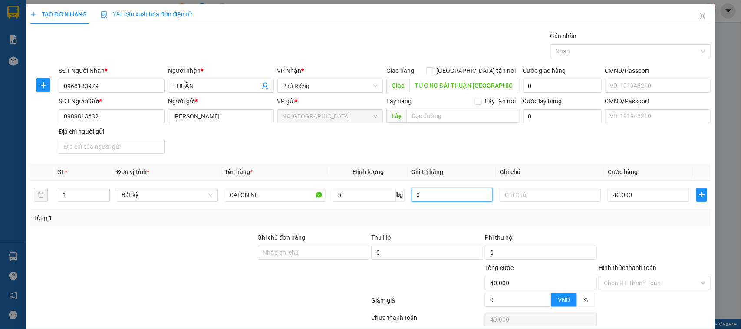
type input "40.000"
click at [403, 224] on div "Tổng: 1" at bounding box center [370, 218] width 681 height 17
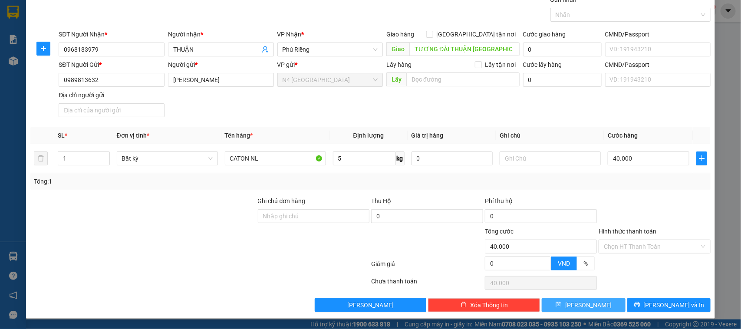
click at [589, 307] on button "Lưu" at bounding box center [583, 305] width 83 height 14
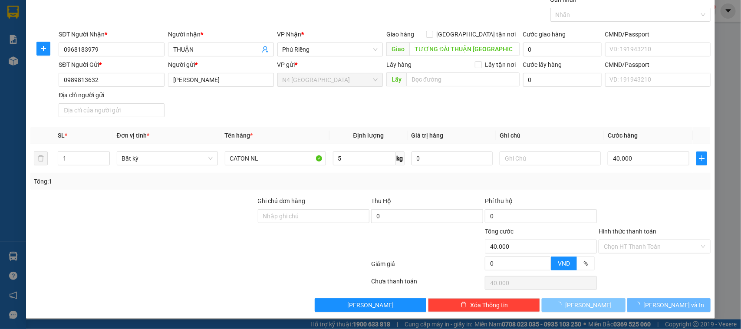
type input "0"
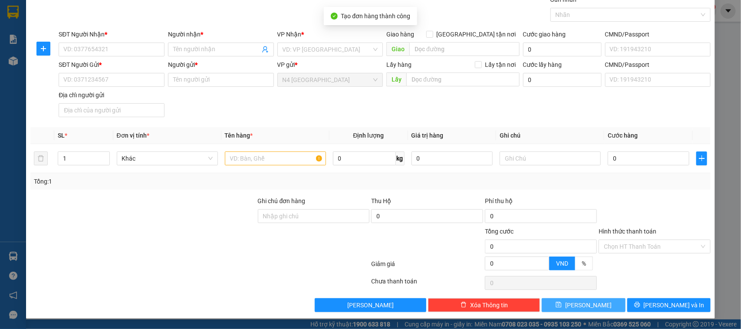
scroll to position [0, 0]
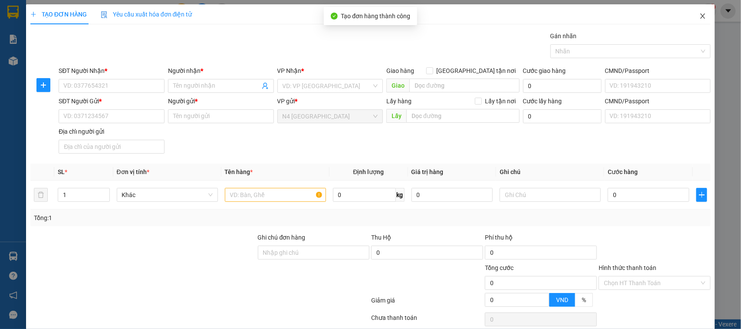
click at [700, 13] on icon "close" at bounding box center [703, 16] width 7 height 7
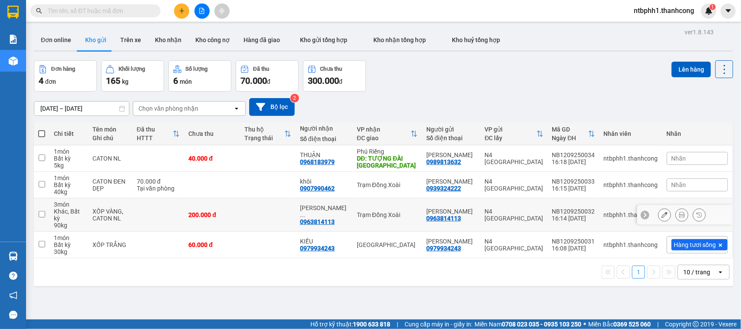
scroll to position [40, 0]
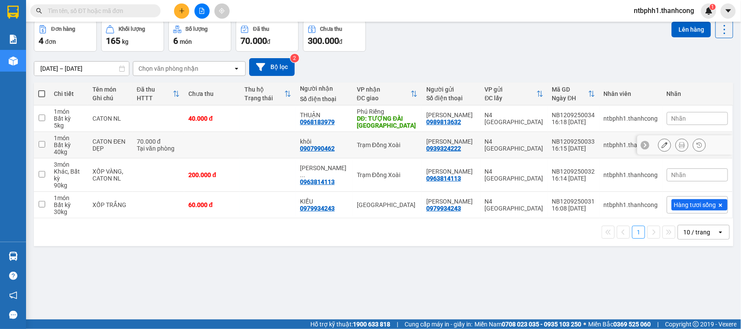
click at [40, 144] on input "checkbox" at bounding box center [42, 144] width 7 height 7
checkbox input "true"
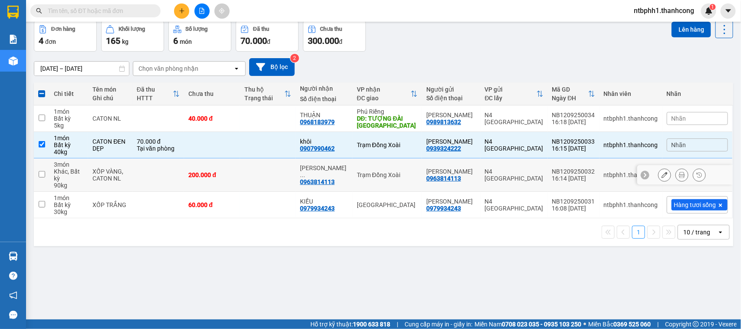
click at [42, 175] on input "checkbox" at bounding box center [42, 174] width 7 height 7
checkbox input "true"
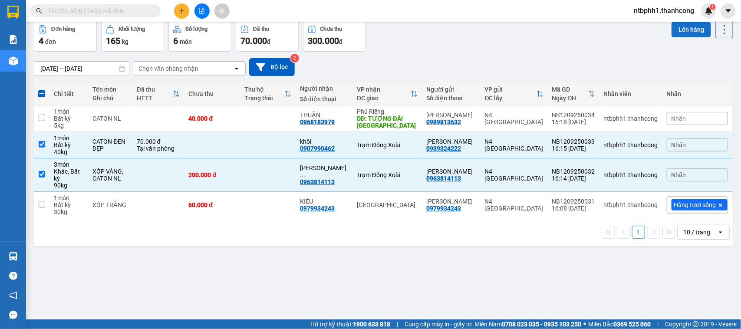
click at [682, 35] on button "Lên hàng" at bounding box center [692, 30] width 40 height 16
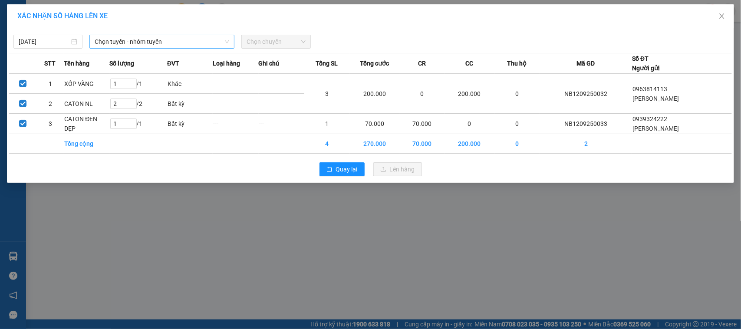
click at [170, 40] on span "Chọn tuyến - nhóm tuyến" at bounding box center [162, 41] width 135 height 13
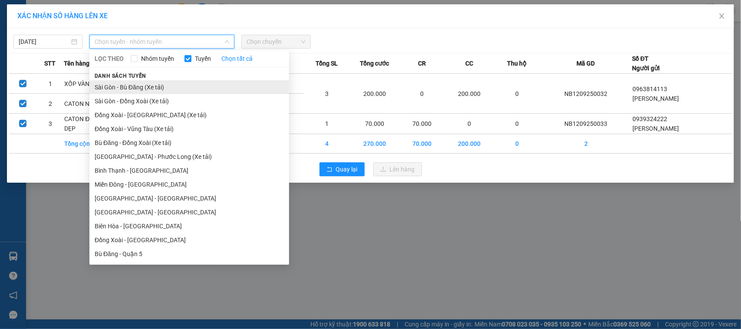
click at [146, 89] on li "Sài Gòn - Bù Đăng (Xe tải)" at bounding box center [189, 87] width 200 height 14
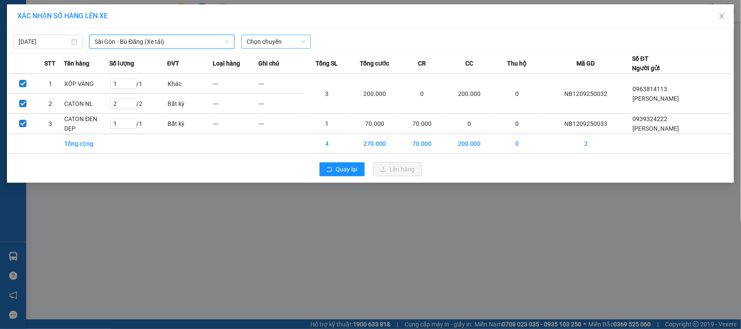
click at [248, 44] on span "Chọn chuyến" at bounding box center [276, 41] width 59 height 13
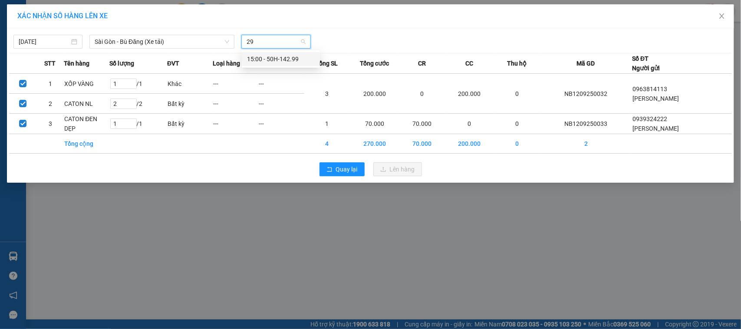
type input "299"
click at [269, 58] on div "15:00 - 50H-142.99" at bounding box center [281, 59] width 68 height 10
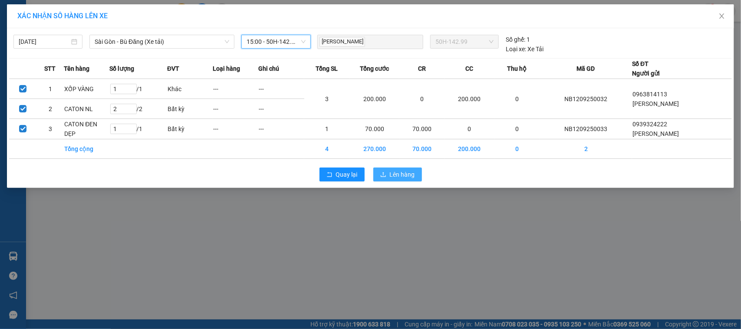
click at [401, 178] on span "Lên hàng" at bounding box center [402, 175] width 25 height 10
